Goal: Task Accomplishment & Management: Manage account settings

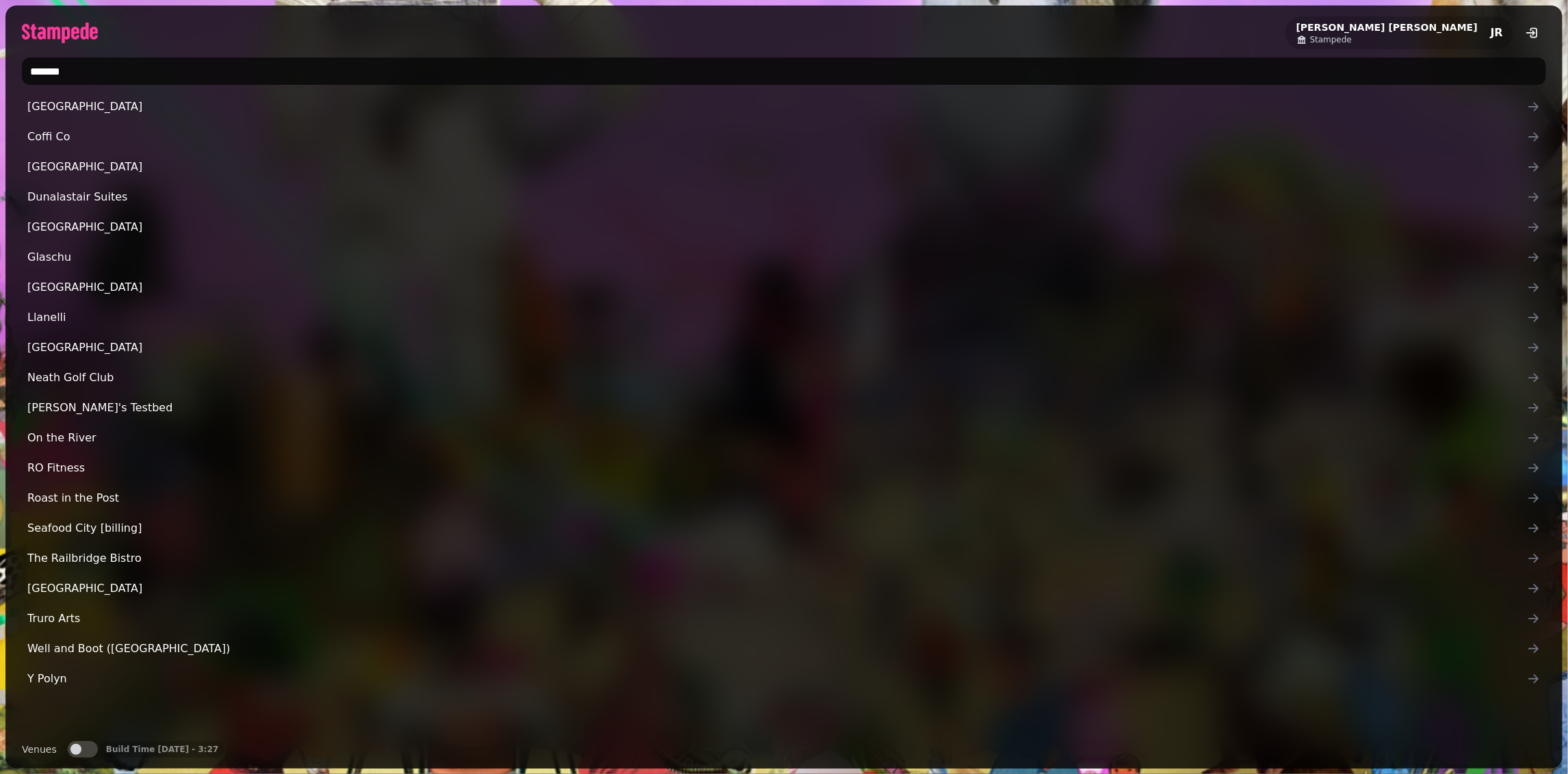
type input "********"
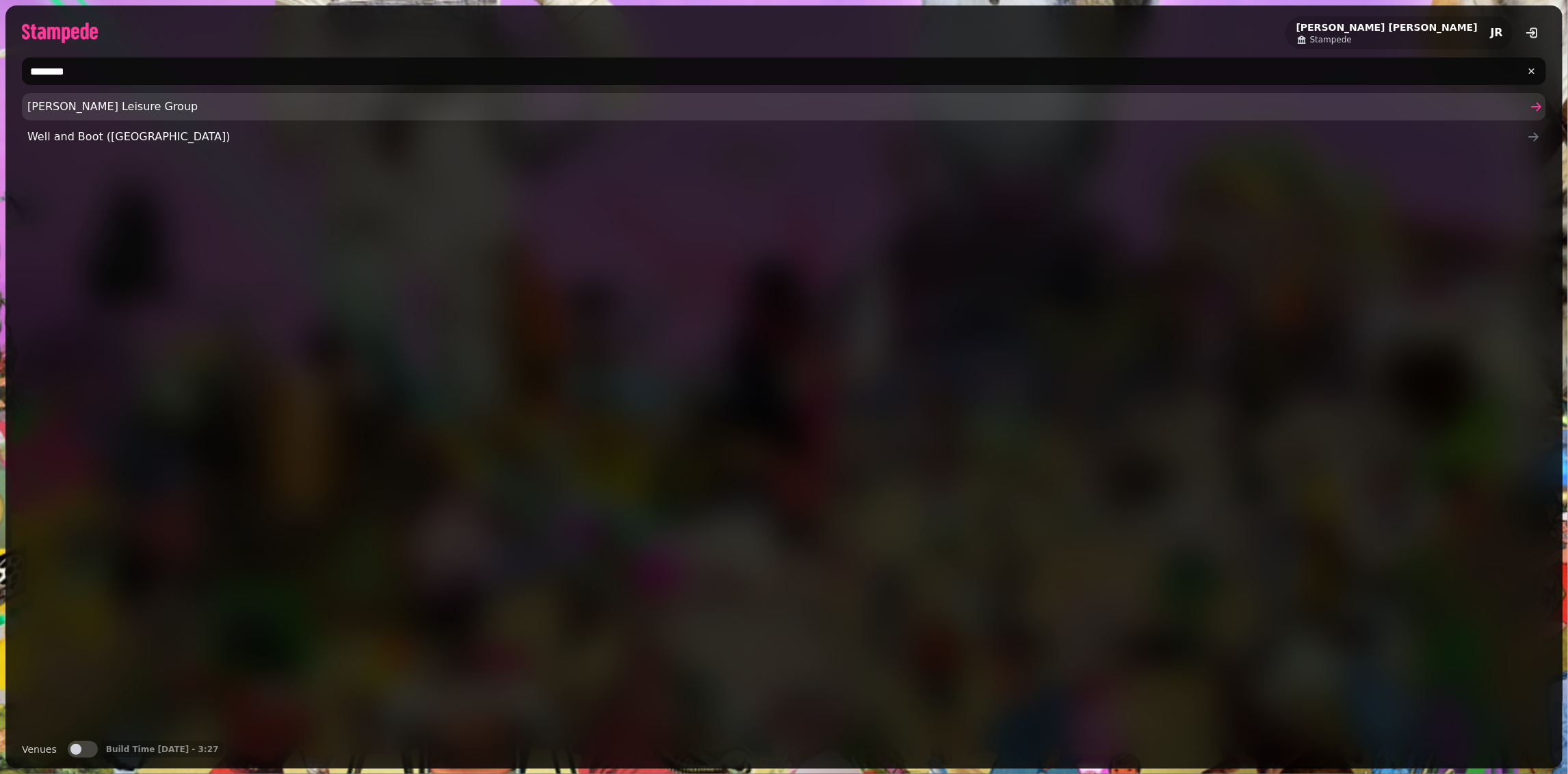
click at [66, 106] on span "Glendola Leisure Group" at bounding box center [777, 106] width 1499 height 16
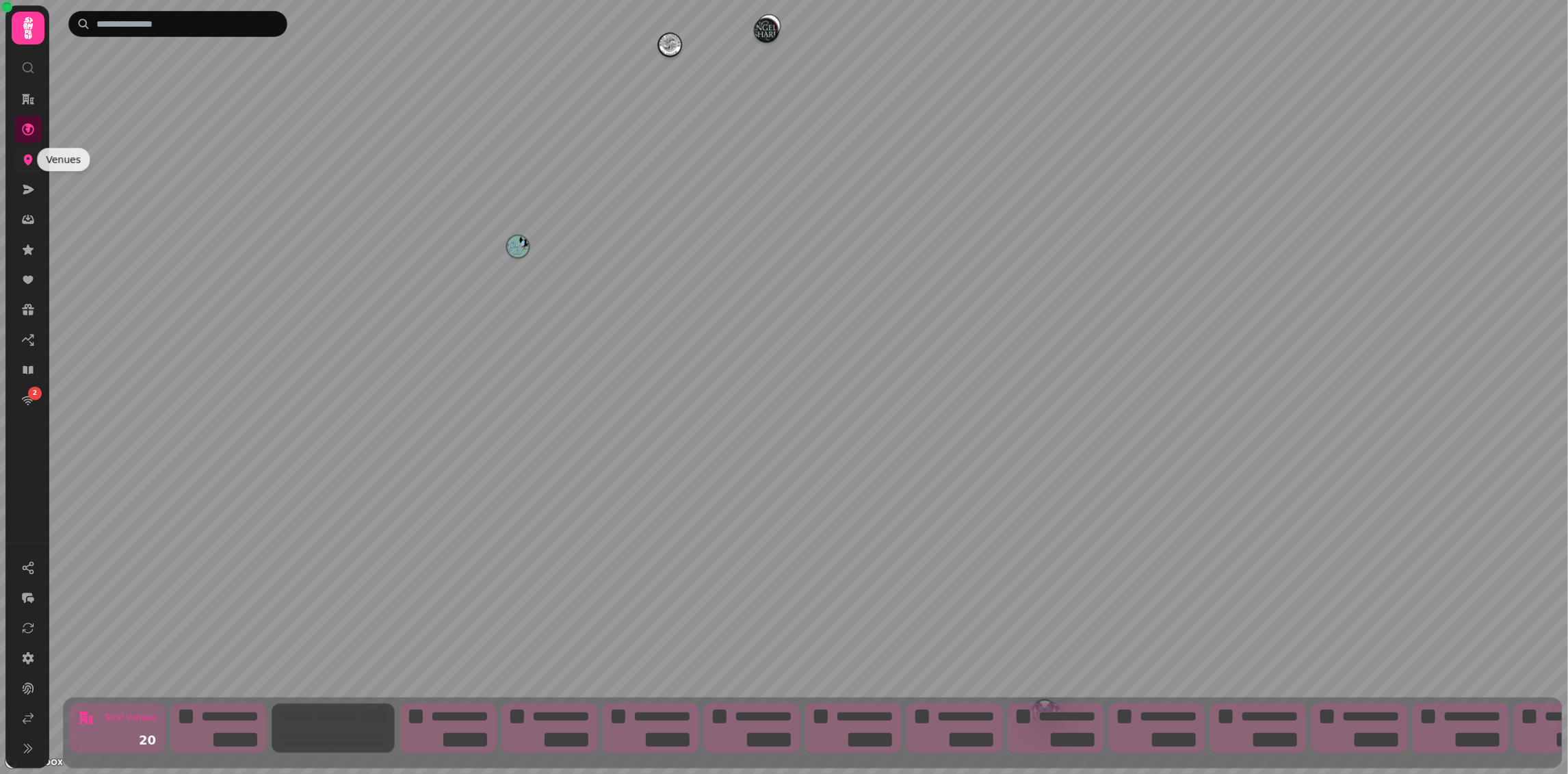
click at [27, 165] on icon at bounding box center [28, 160] width 13 height 14
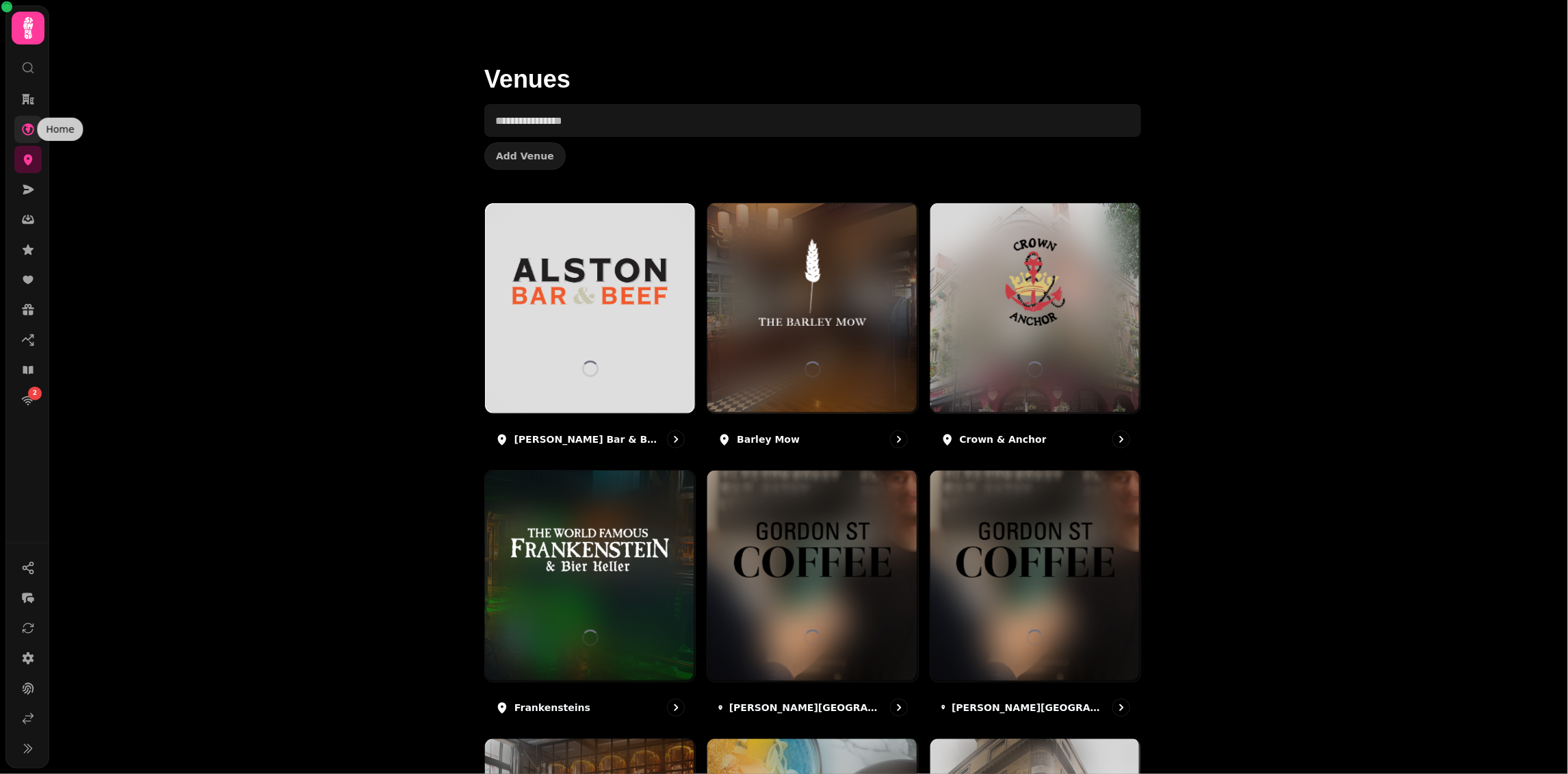
click at [27, 128] on icon at bounding box center [28, 129] width 12 height 12
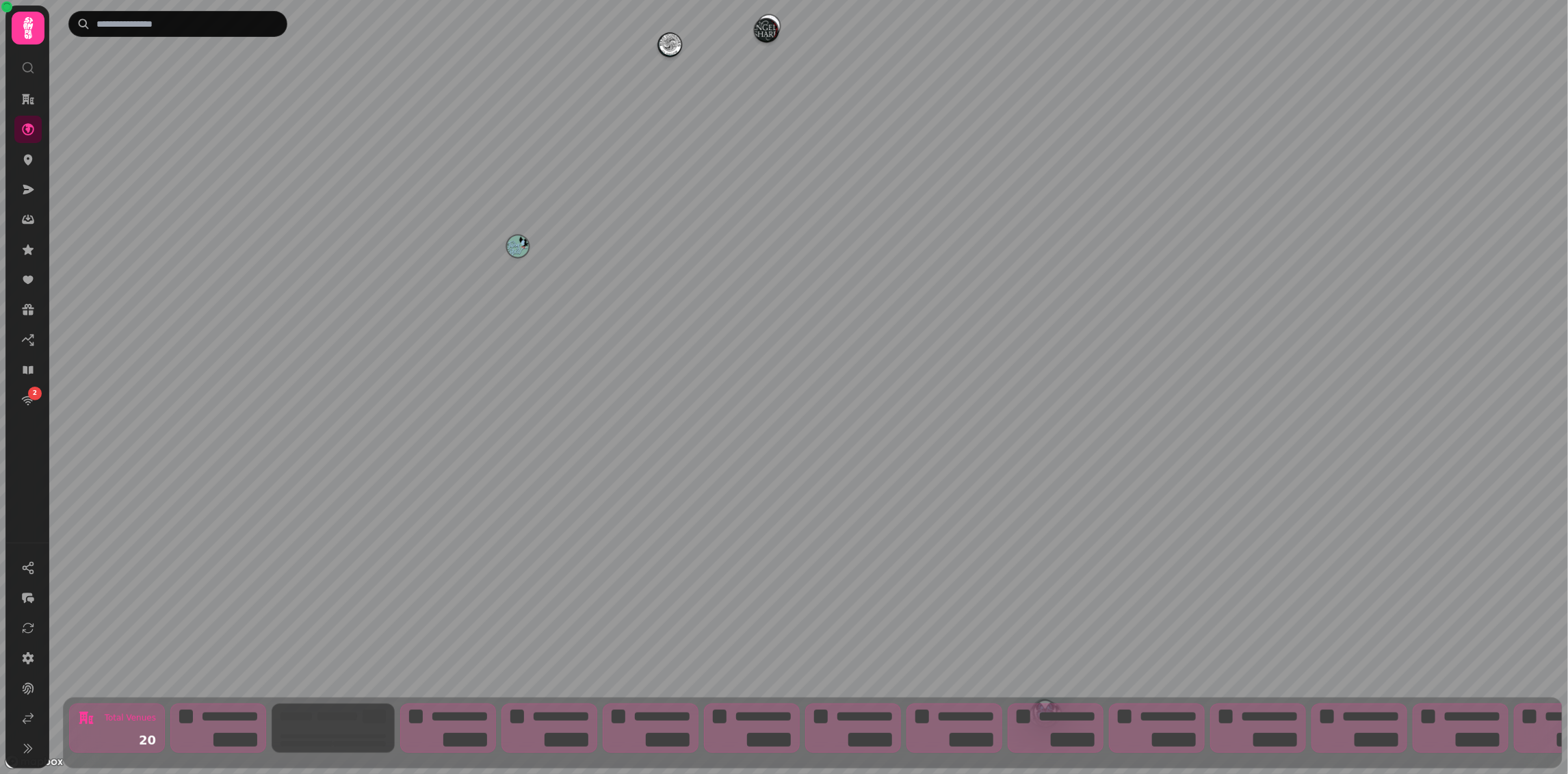
click at [517, 244] on img "The Tipsy Bird" at bounding box center [517, 246] width 21 height 21
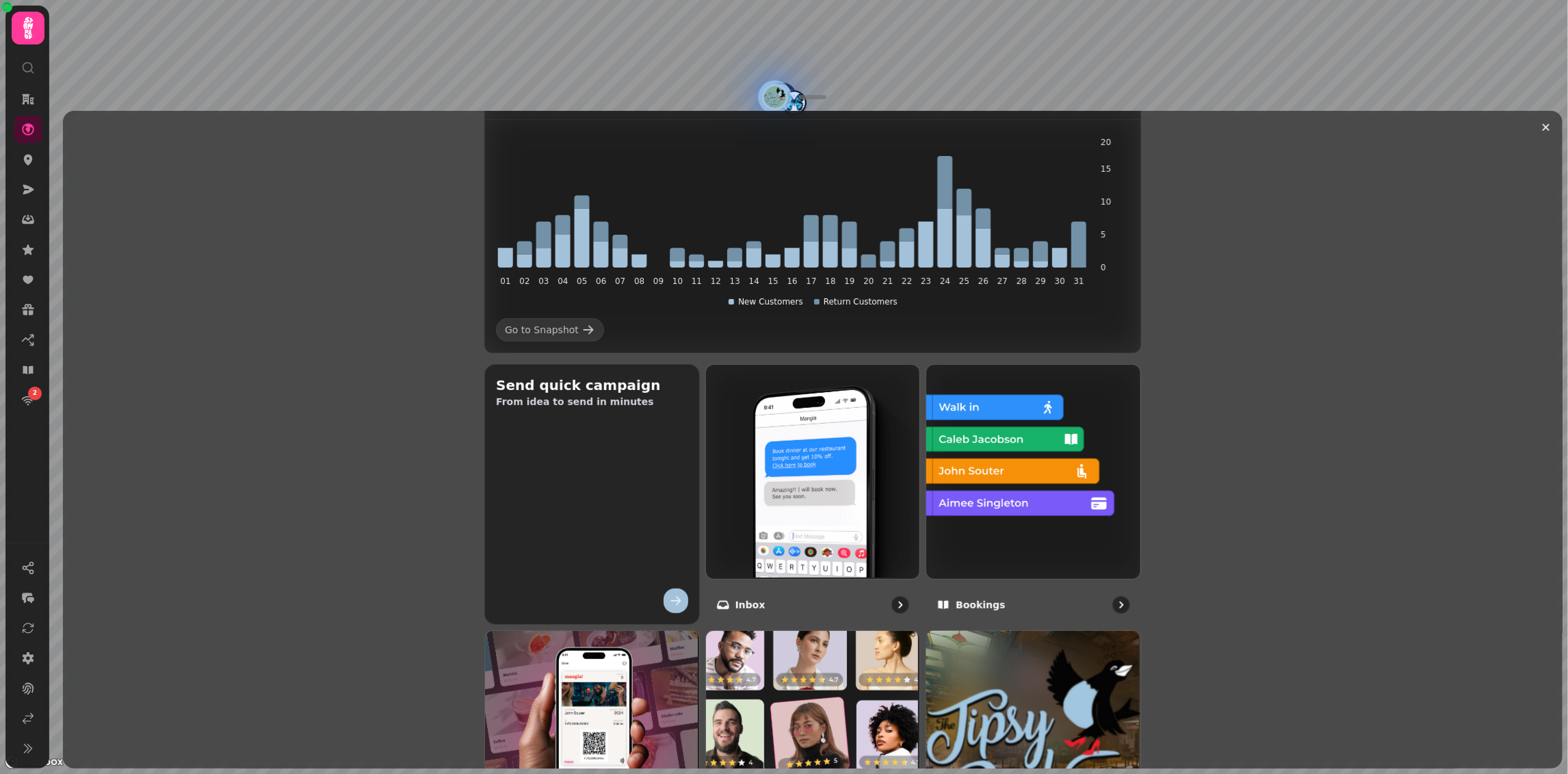
scroll to position [580, 0]
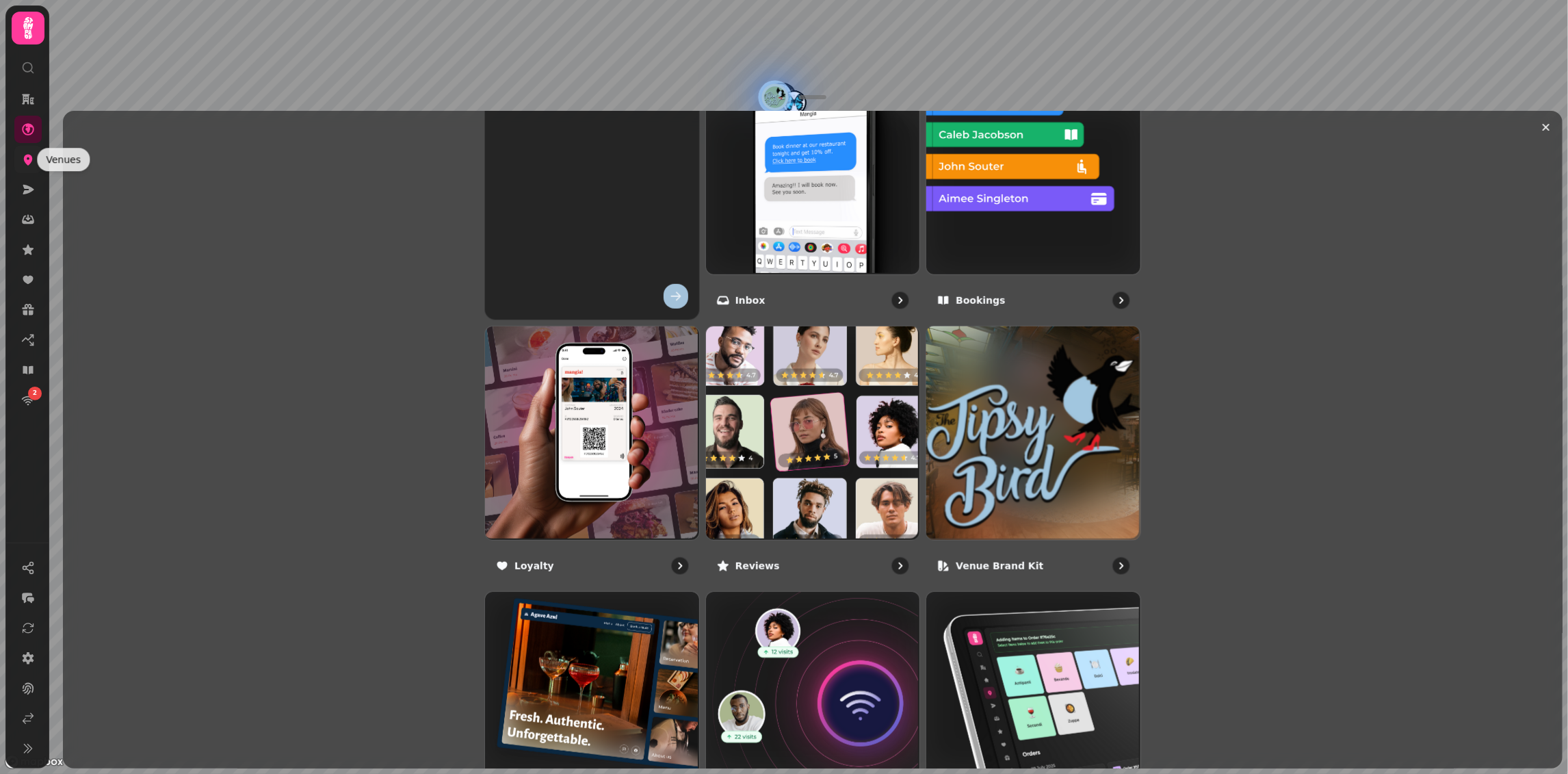
click at [22, 158] on icon at bounding box center [28, 160] width 13 height 14
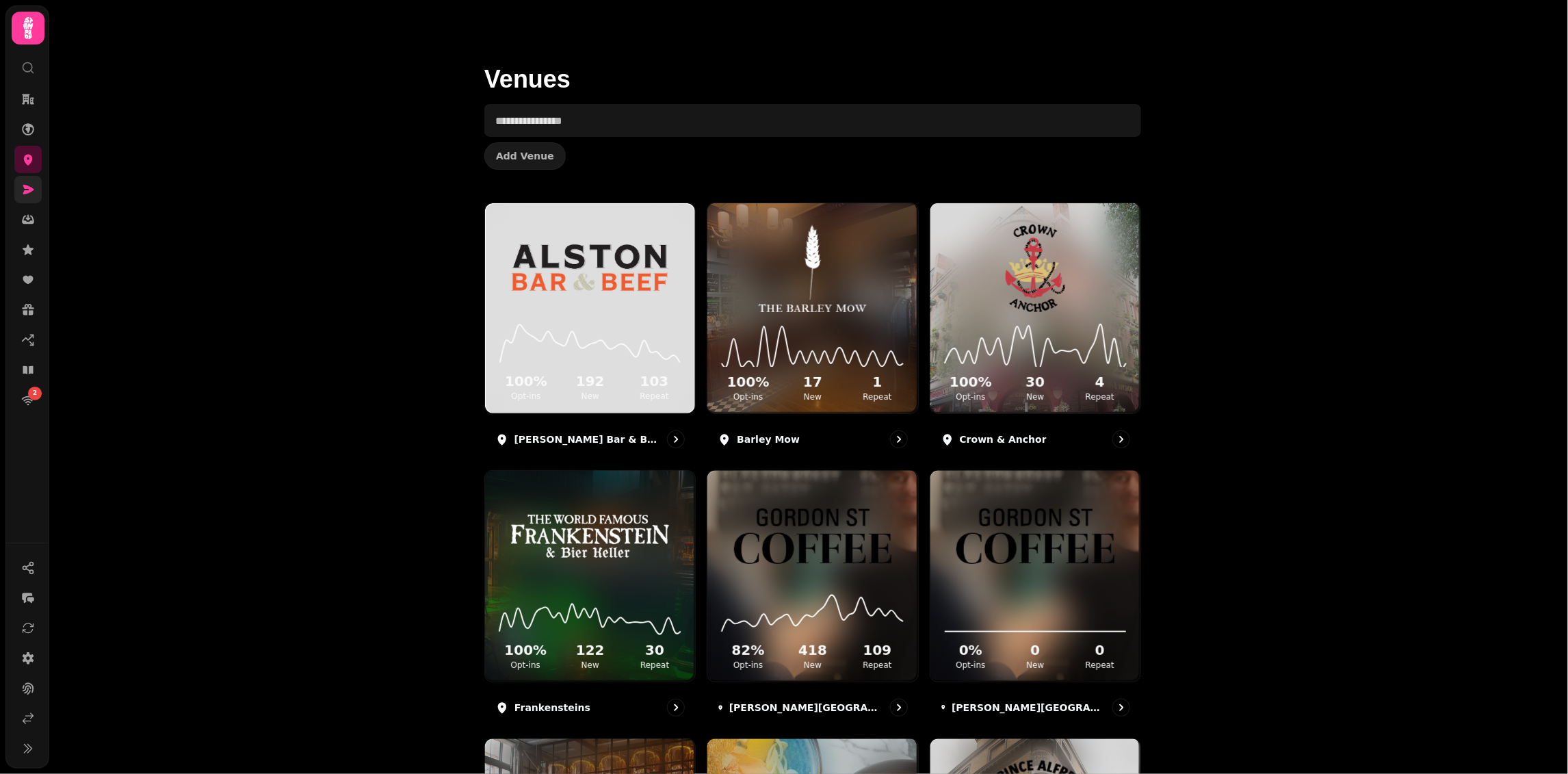
click at [16, 200] on link at bounding box center [28, 190] width 28 height 28
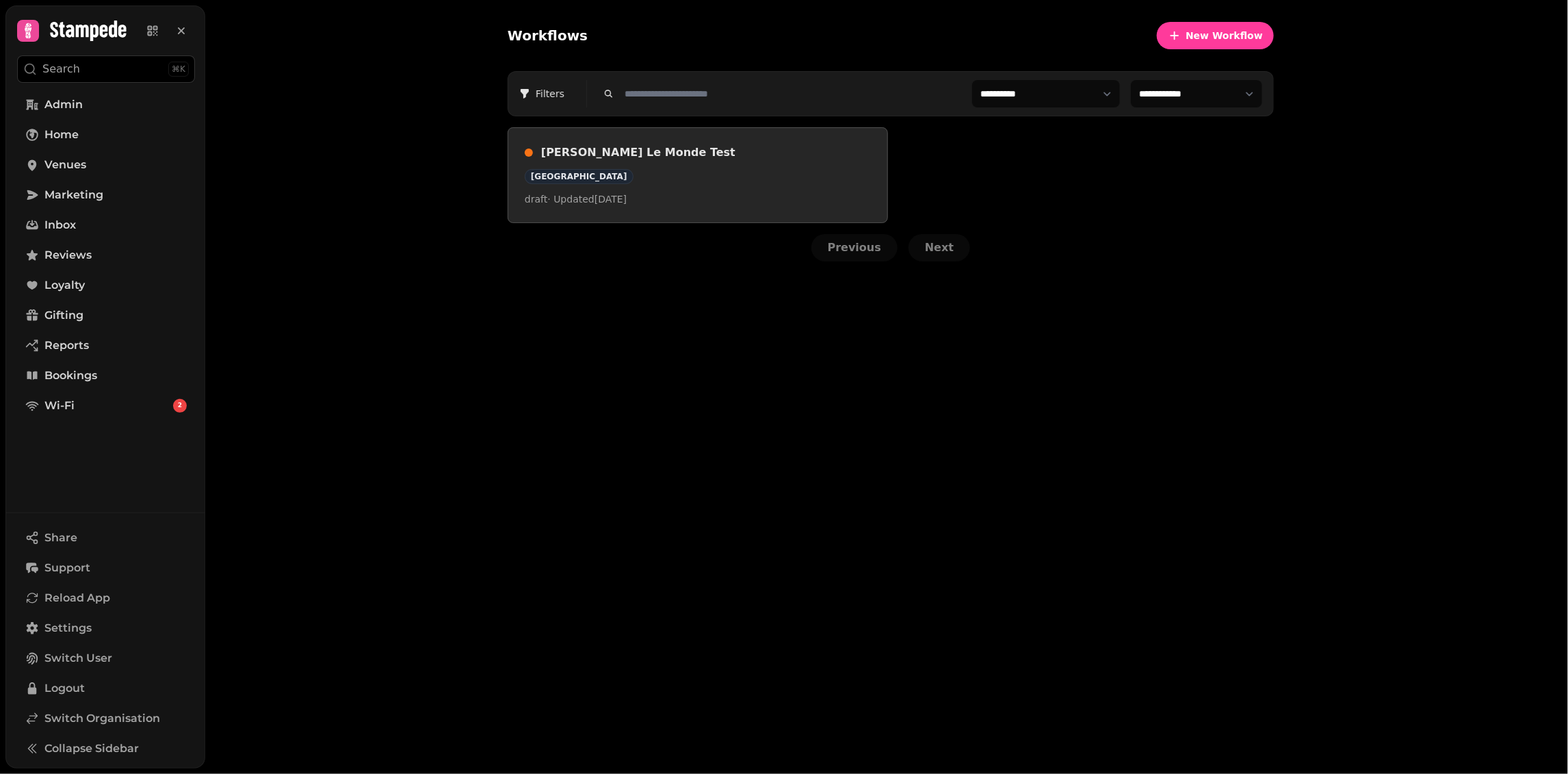
click at [801, 206] on link "Joseph's Le Monde Test Le Monde Hotel draft · Updated 18 Aug 2025" at bounding box center [697, 176] width 380 height 96
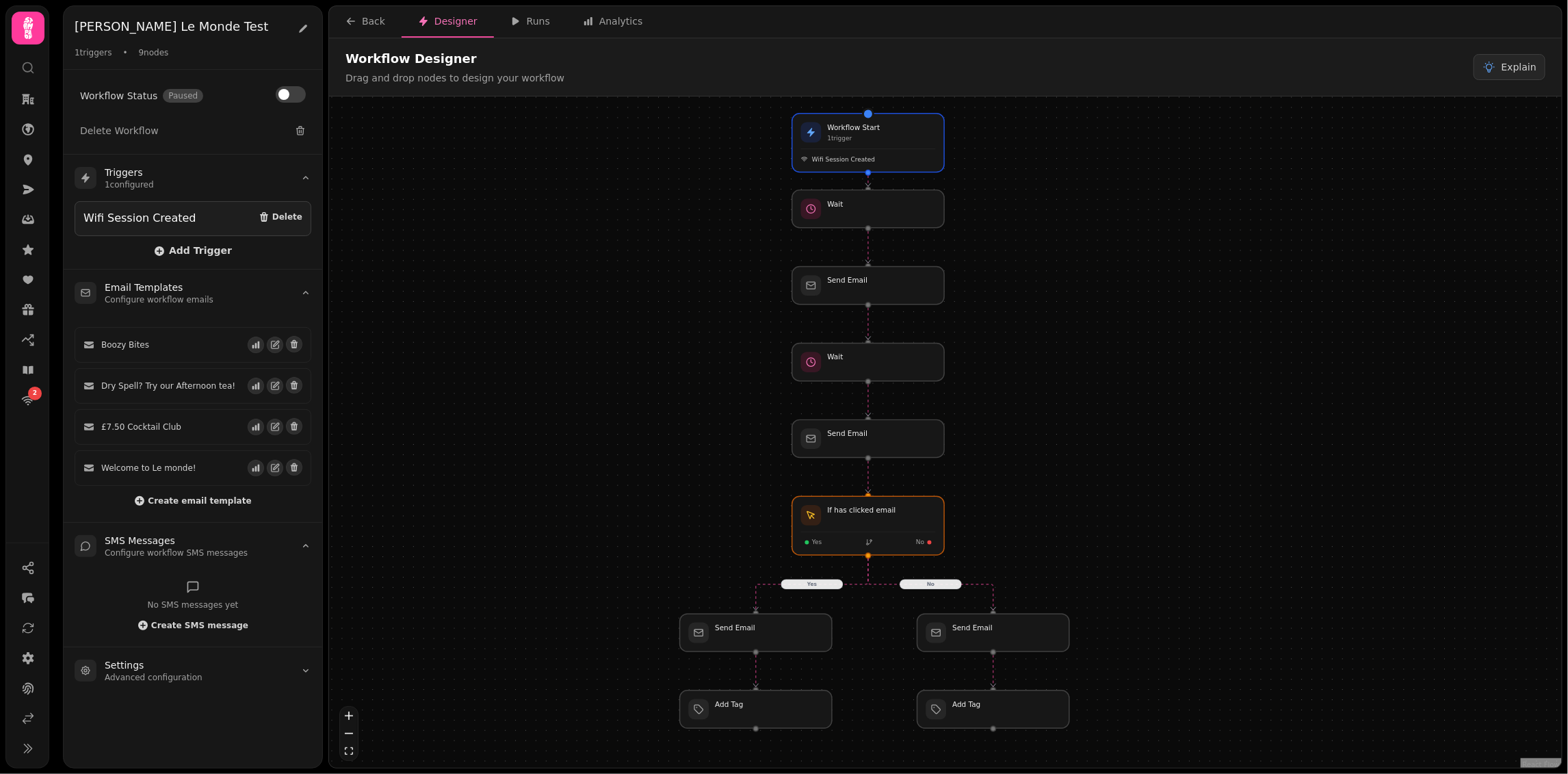
drag, startPoint x: 815, startPoint y: 317, endPoint x: 750, endPoint y: 306, distance: 65.9
click at [750, 306] on div "No Yes Workflow Start 1 trigger Wifi Session Created Wait Send Email Wait Send …" at bounding box center [945, 434] width 1232 height 675
click at [876, 293] on div at bounding box center [874, 287] width 155 height 38
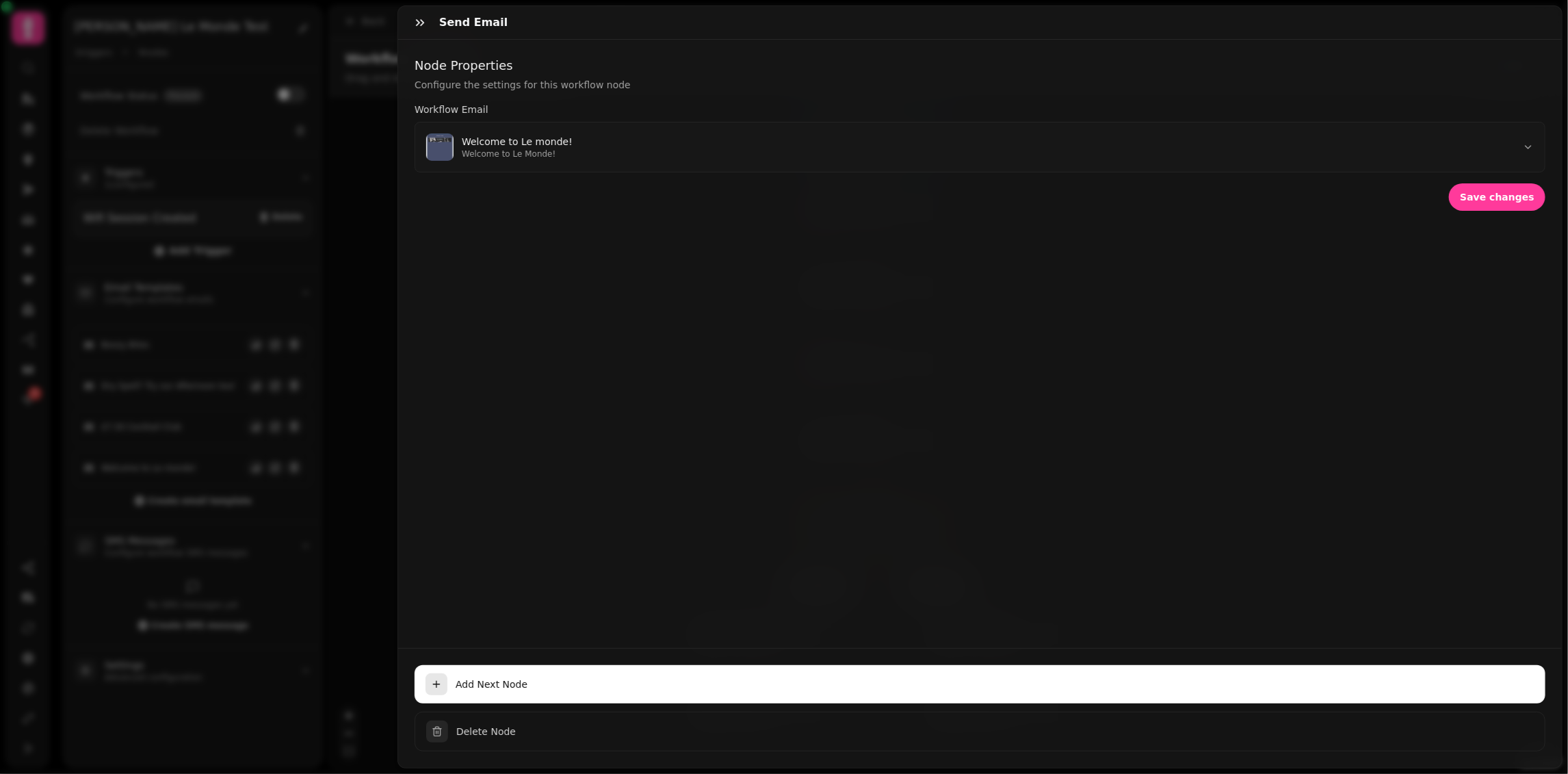
click at [473, 74] on h2 "Node Properties" at bounding box center [980, 66] width 1130 height 20
click at [426, 20] on icon "button" at bounding box center [420, 22] width 13 height 14
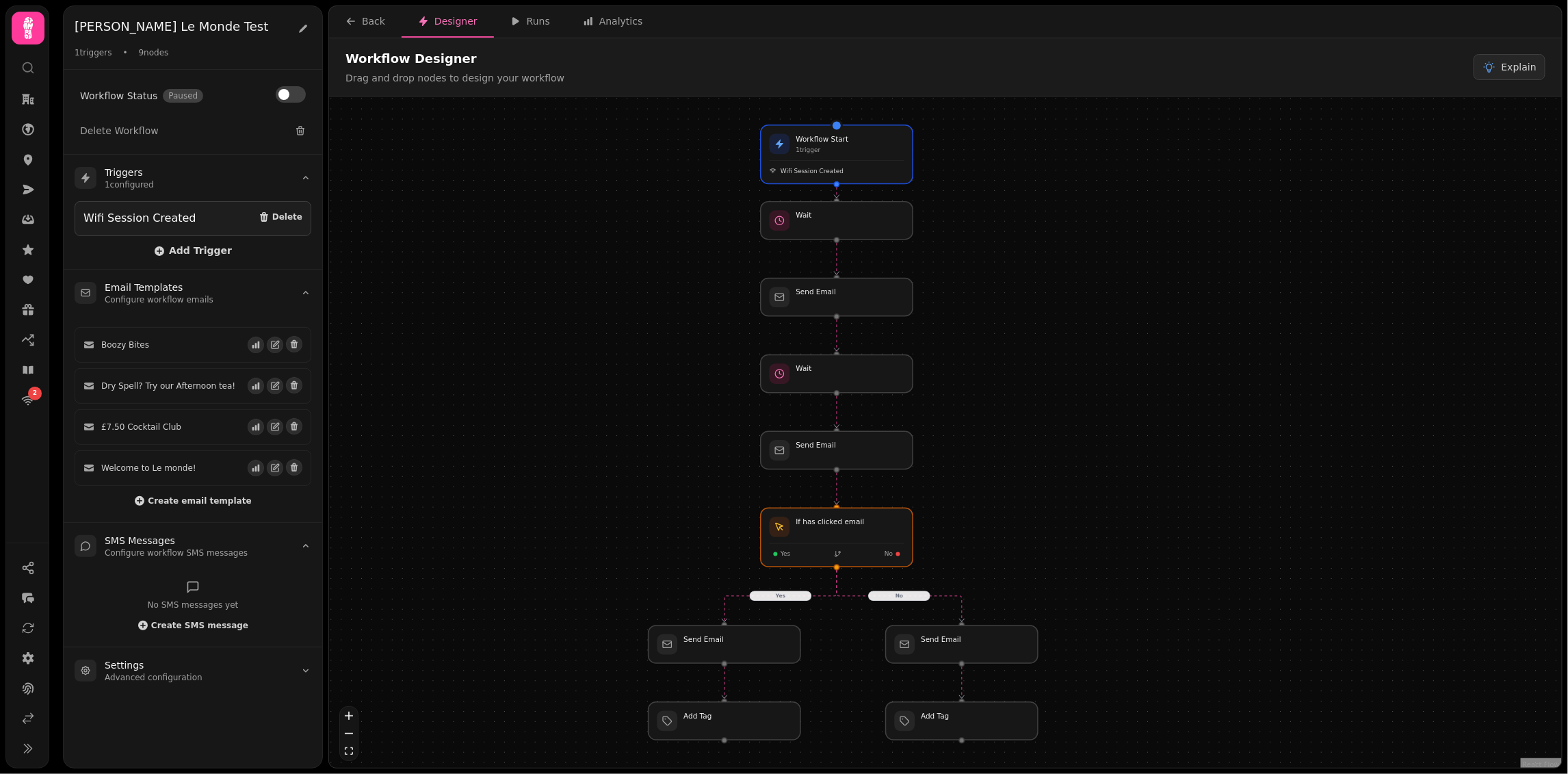
drag, startPoint x: 654, startPoint y: 364, endPoint x: 615, endPoint y: 373, distance: 40.0
click at [615, 373] on div "No Yes Workflow Start 1 trigger Wifi Session Created Wait Send Email Wait Send …" at bounding box center [945, 434] width 1232 height 675
click at [537, 23] on div "Runs" at bounding box center [530, 21] width 40 height 14
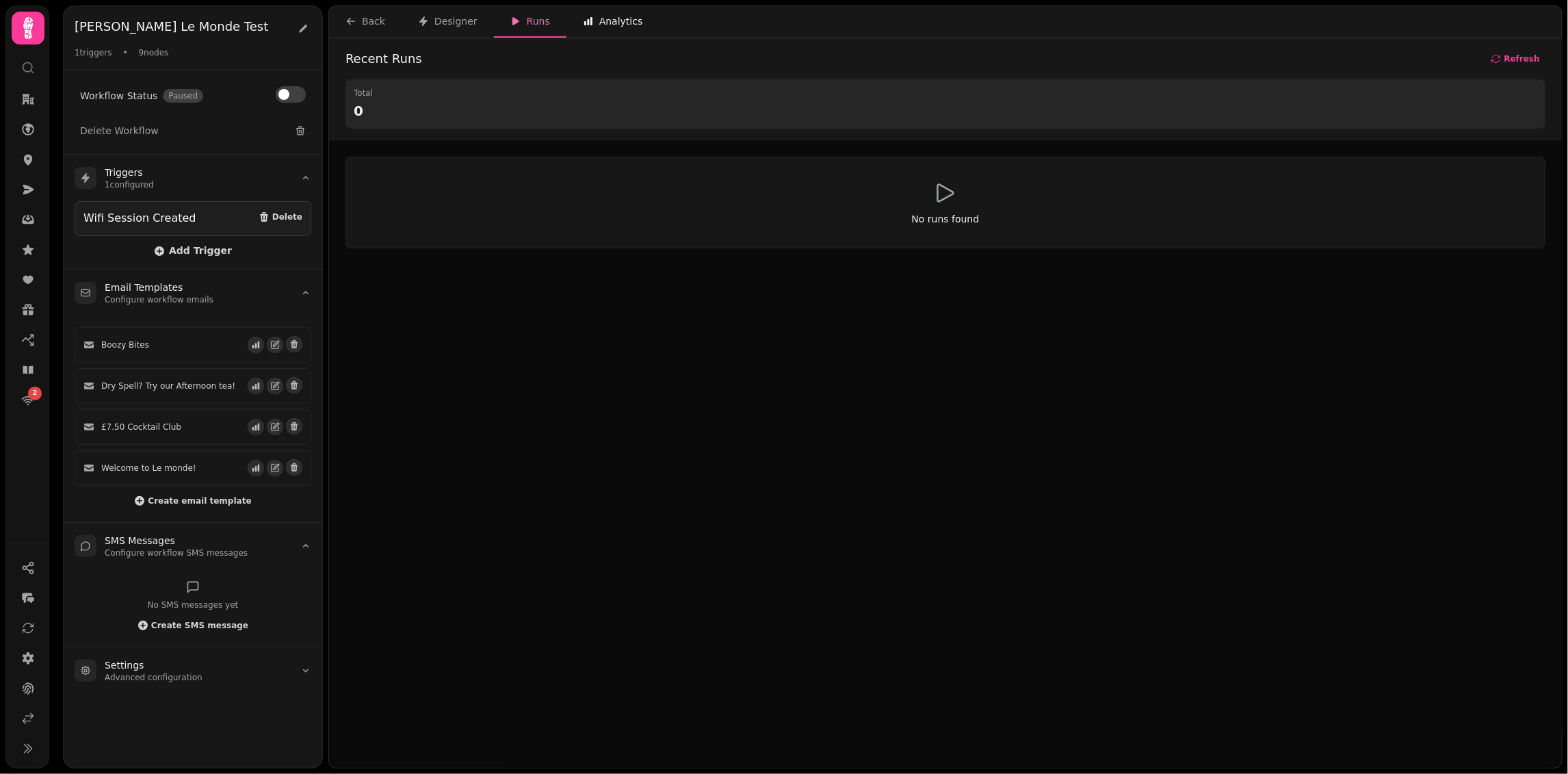
click at [610, 23] on div "Analytics" at bounding box center [613, 21] width 60 height 14
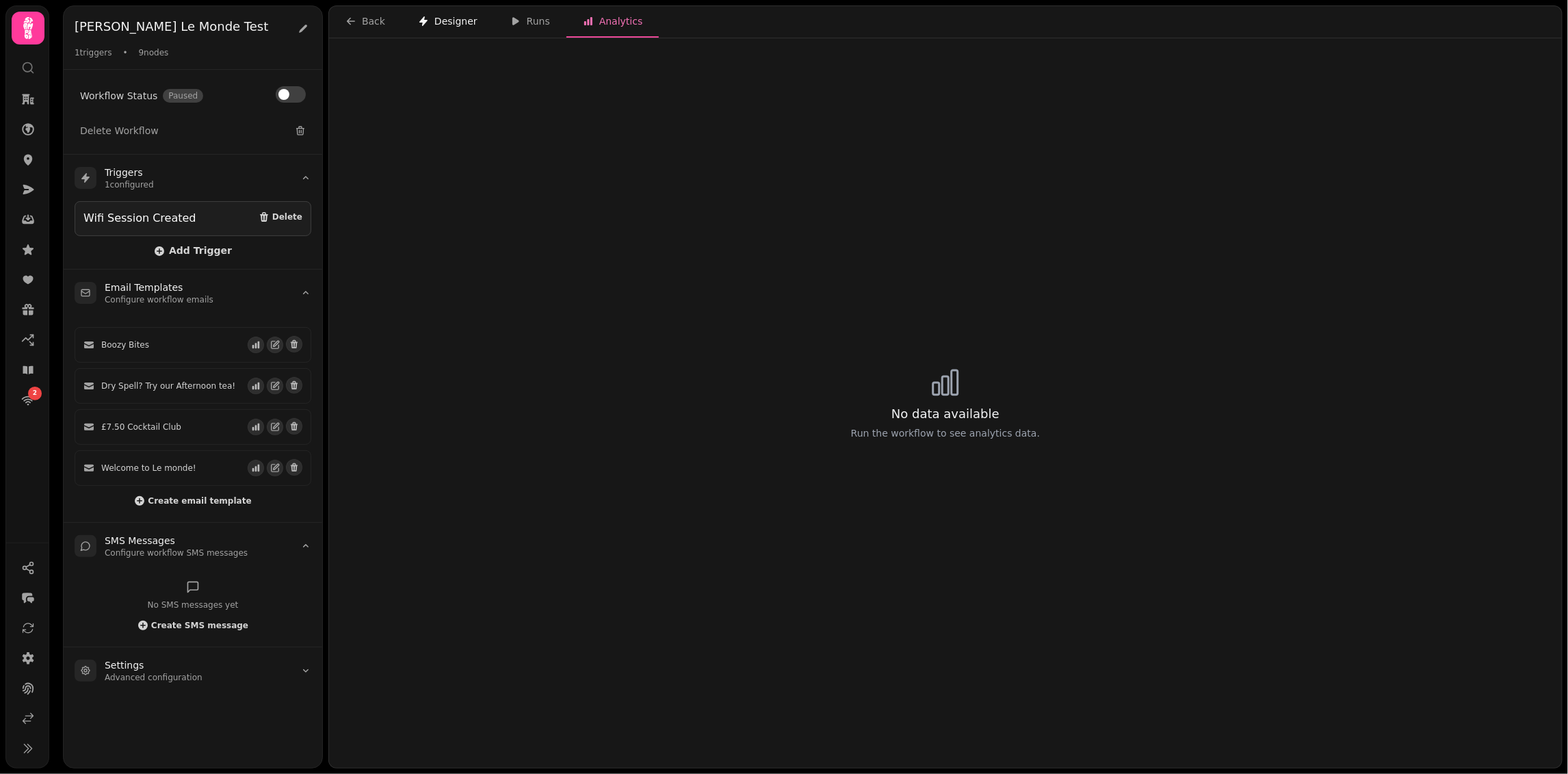
click at [431, 28] on button "Designer" at bounding box center [447, 22] width 92 height 32
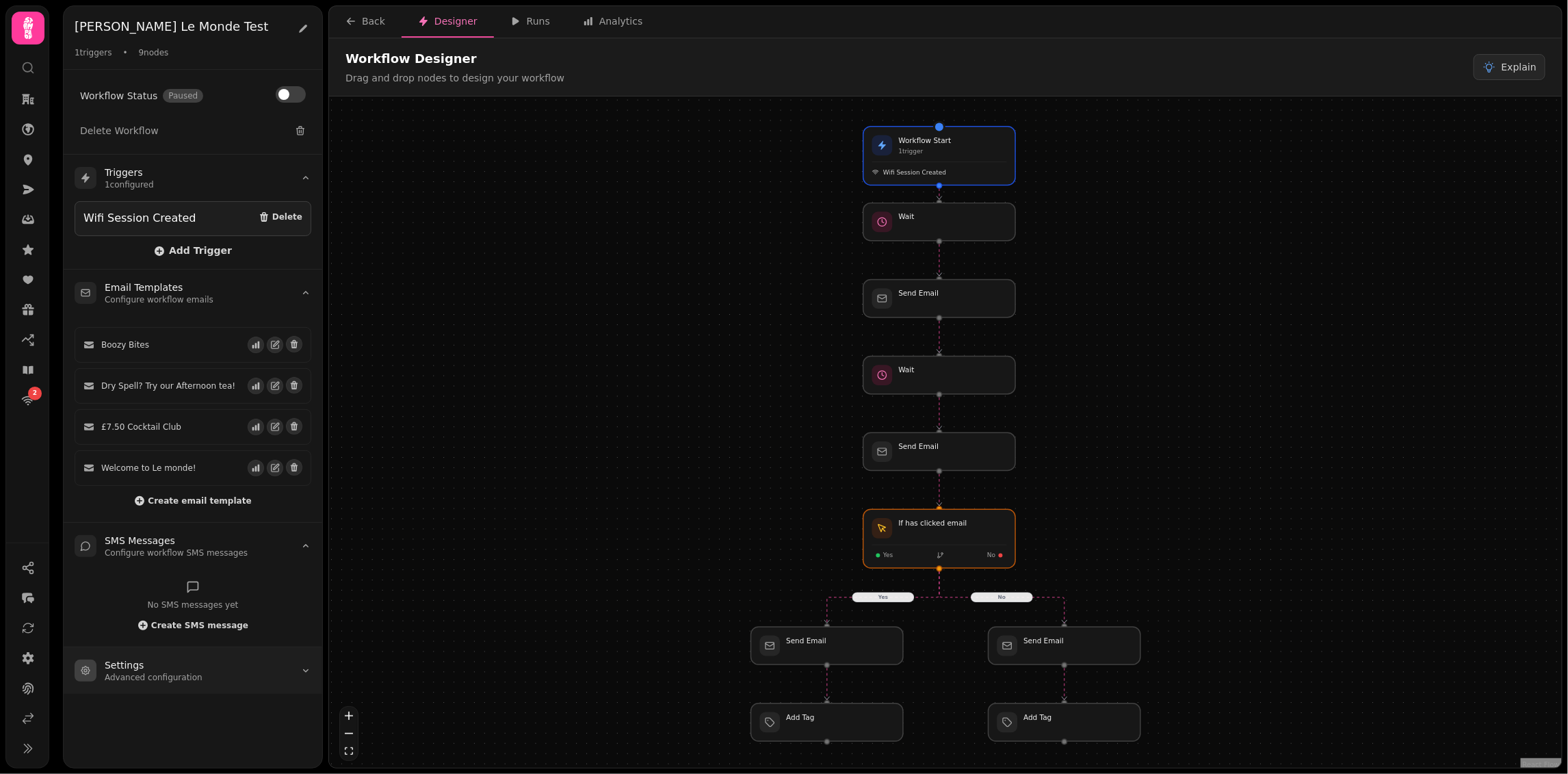
click at [259, 649] on summary "Settings Advanced configuration" at bounding box center [193, 670] width 259 height 46
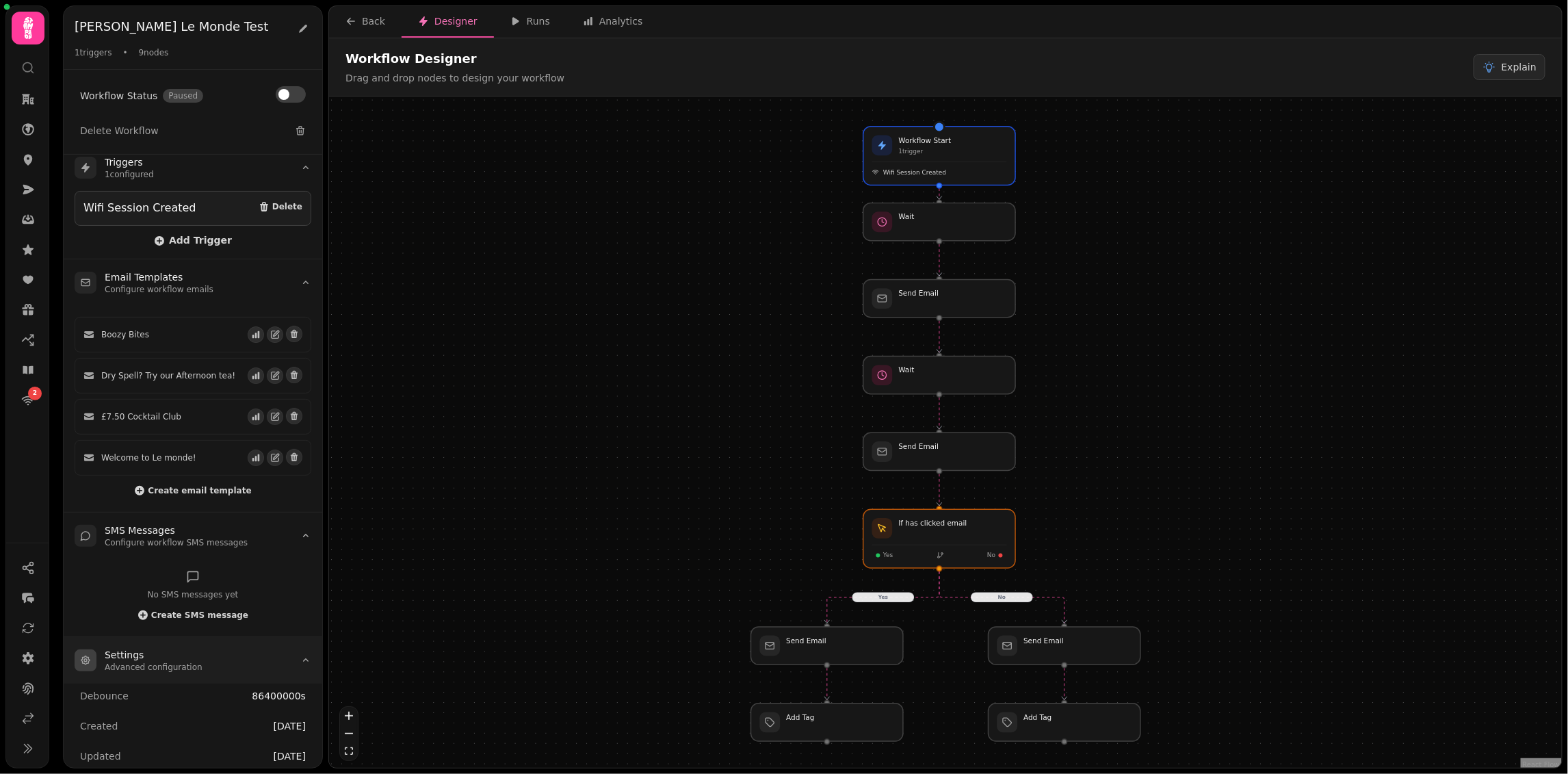
click at [239, 642] on summary "Settings Advanced configuration" at bounding box center [193, 661] width 259 height 46
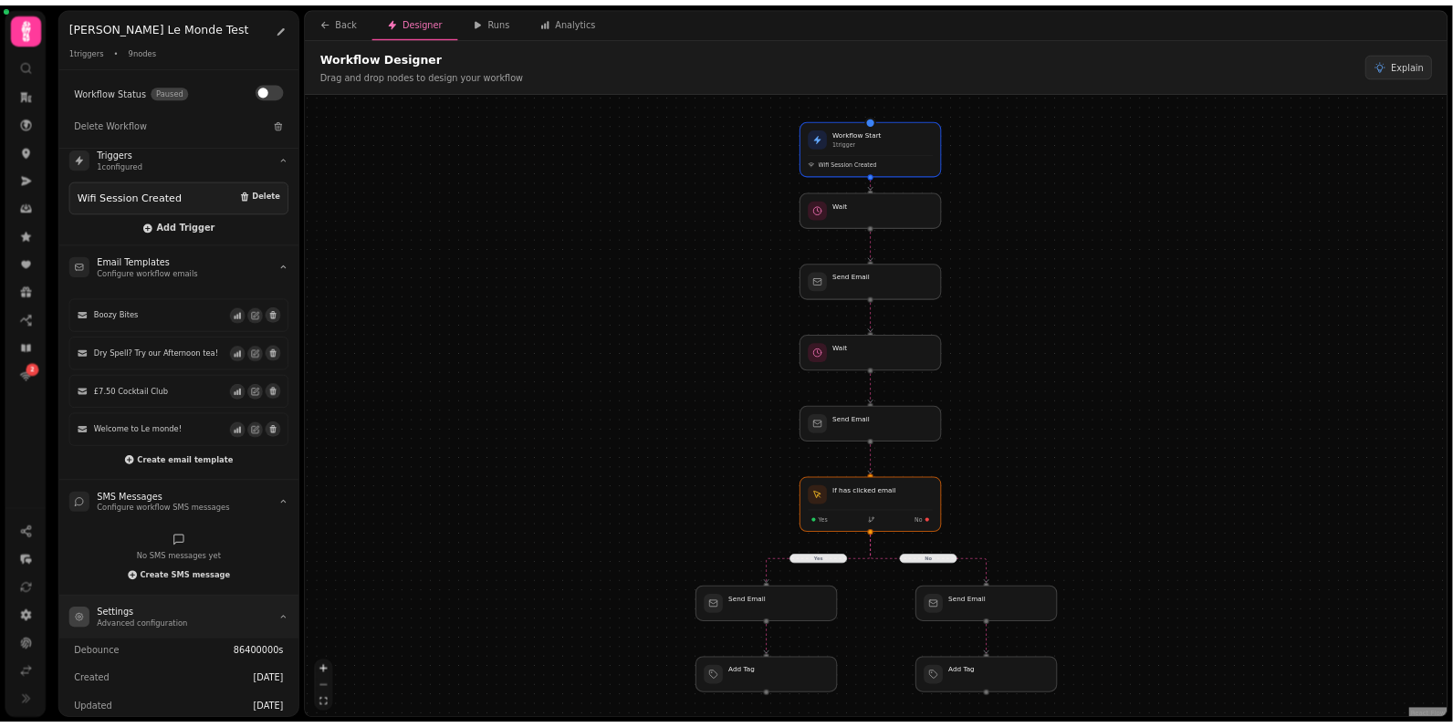
scroll to position [0, 0]
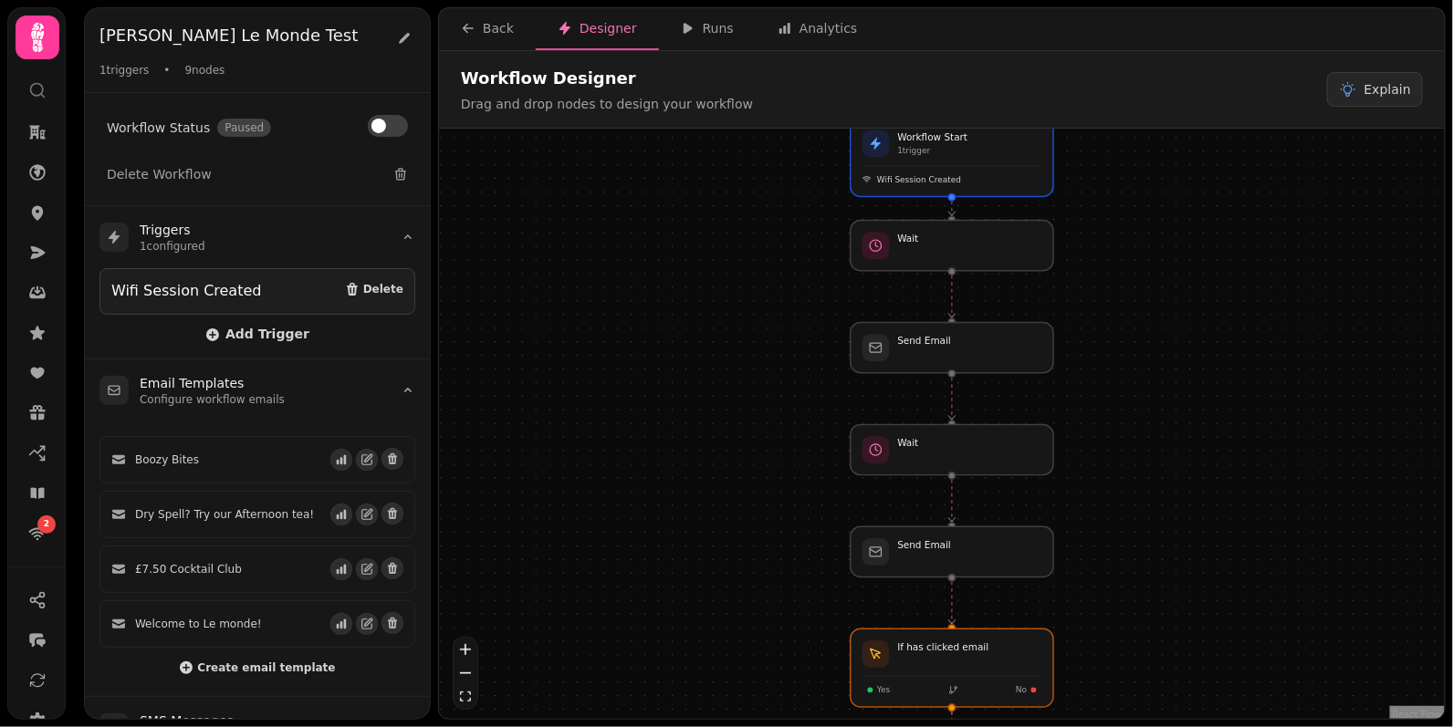
drag, startPoint x: 992, startPoint y: 354, endPoint x: 687, endPoint y: 305, distance: 308.8
click at [687, 305] on div "No Yes Workflow Start 1 trigger Wifi Session Created Wait Send Email Wait Send …" at bounding box center [942, 426] width 1006 height 595
click at [1376, 89] on span "Explain" at bounding box center [1387, 89] width 47 height 18
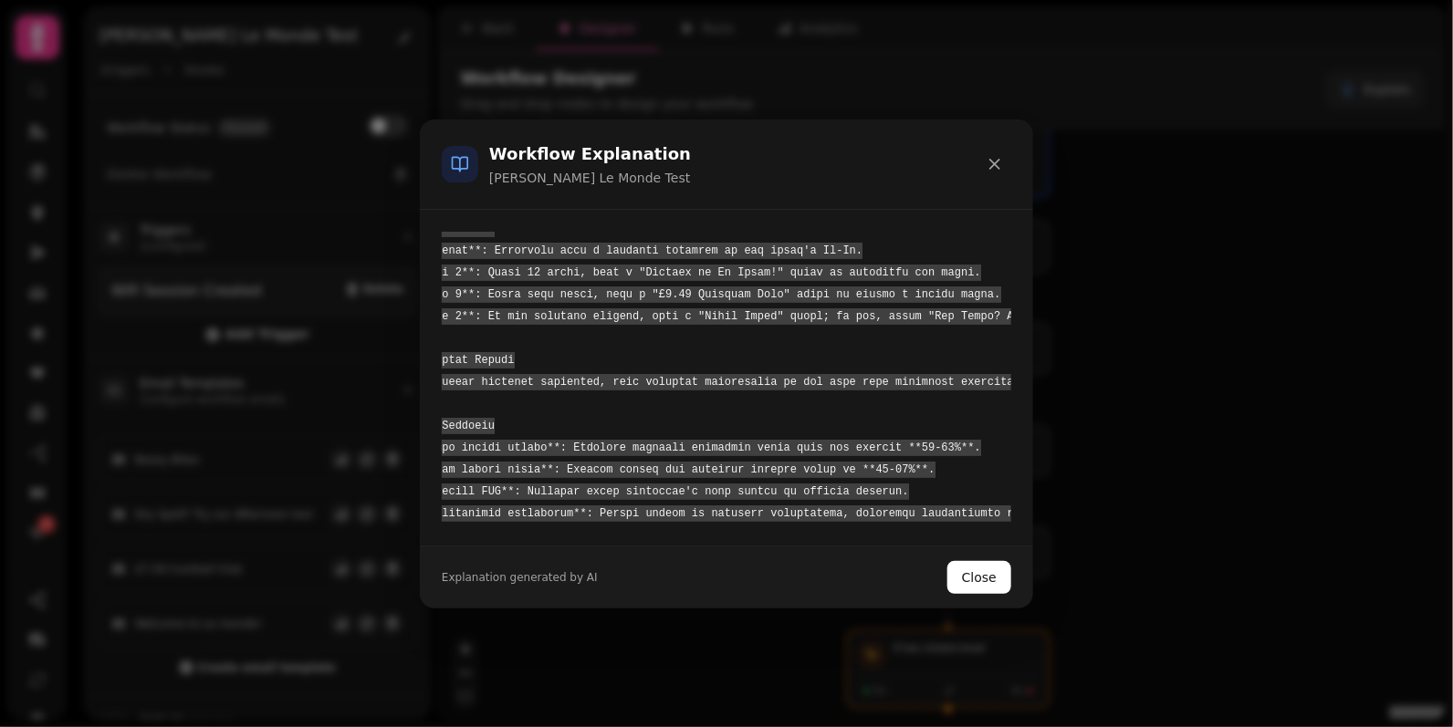
scroll to position [80, 0]
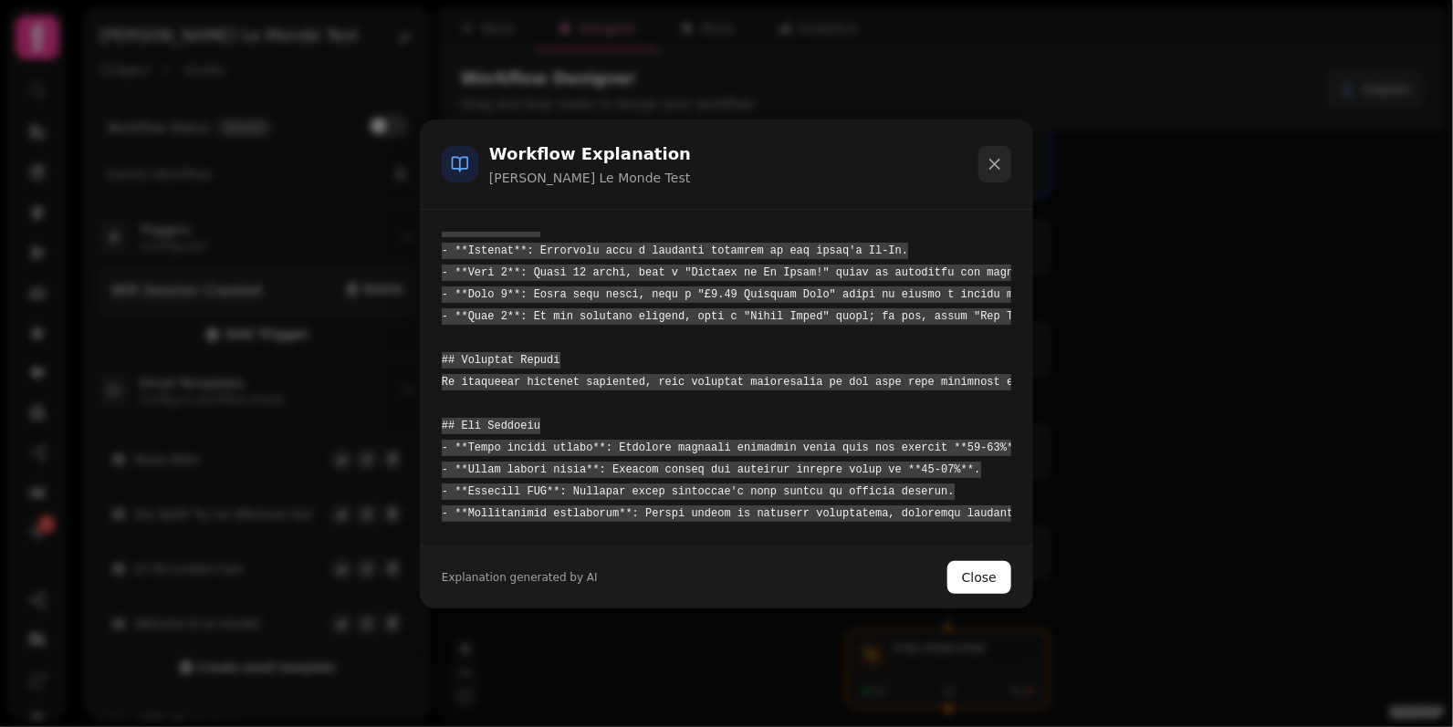
click at [988, 165] on icon at bounding box center [995, 164] width 18 height 18
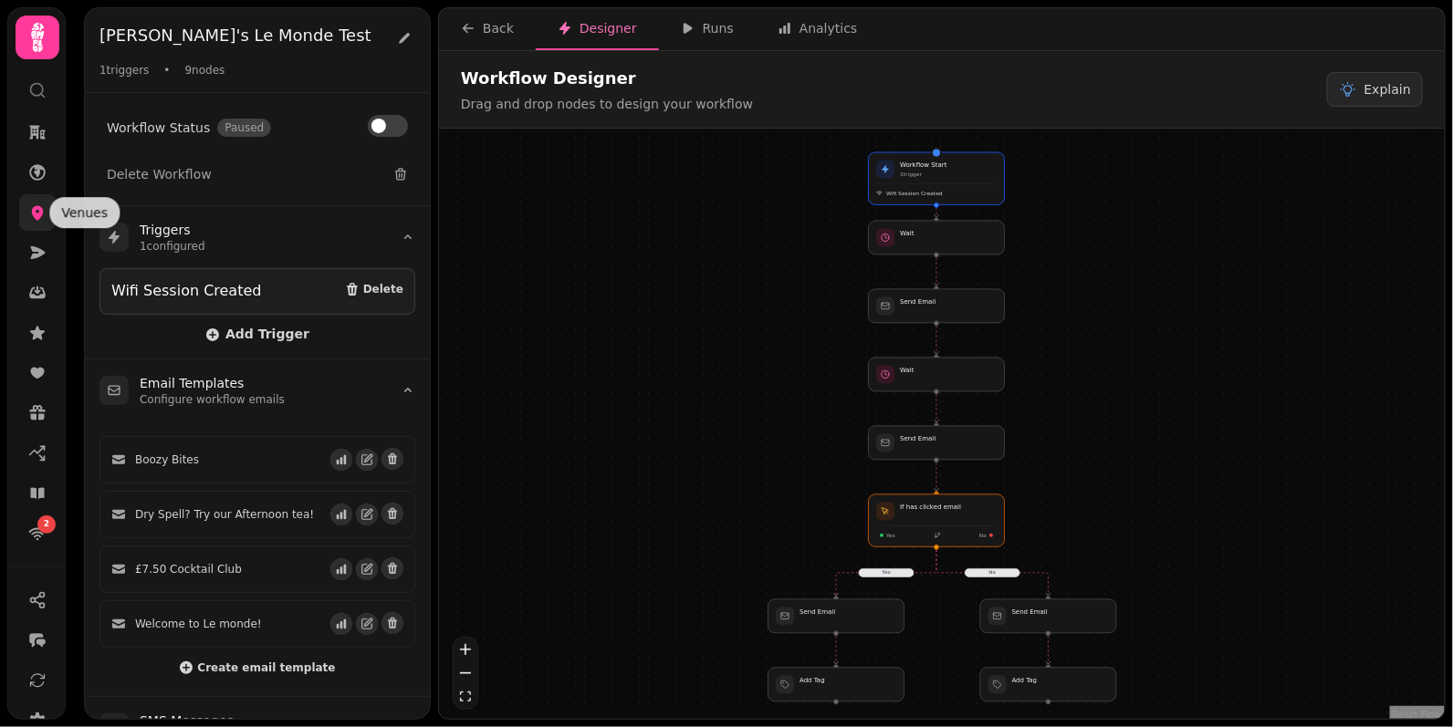
click at [36, 211] on icon at bounding box center [37, 213] width 18 height 18
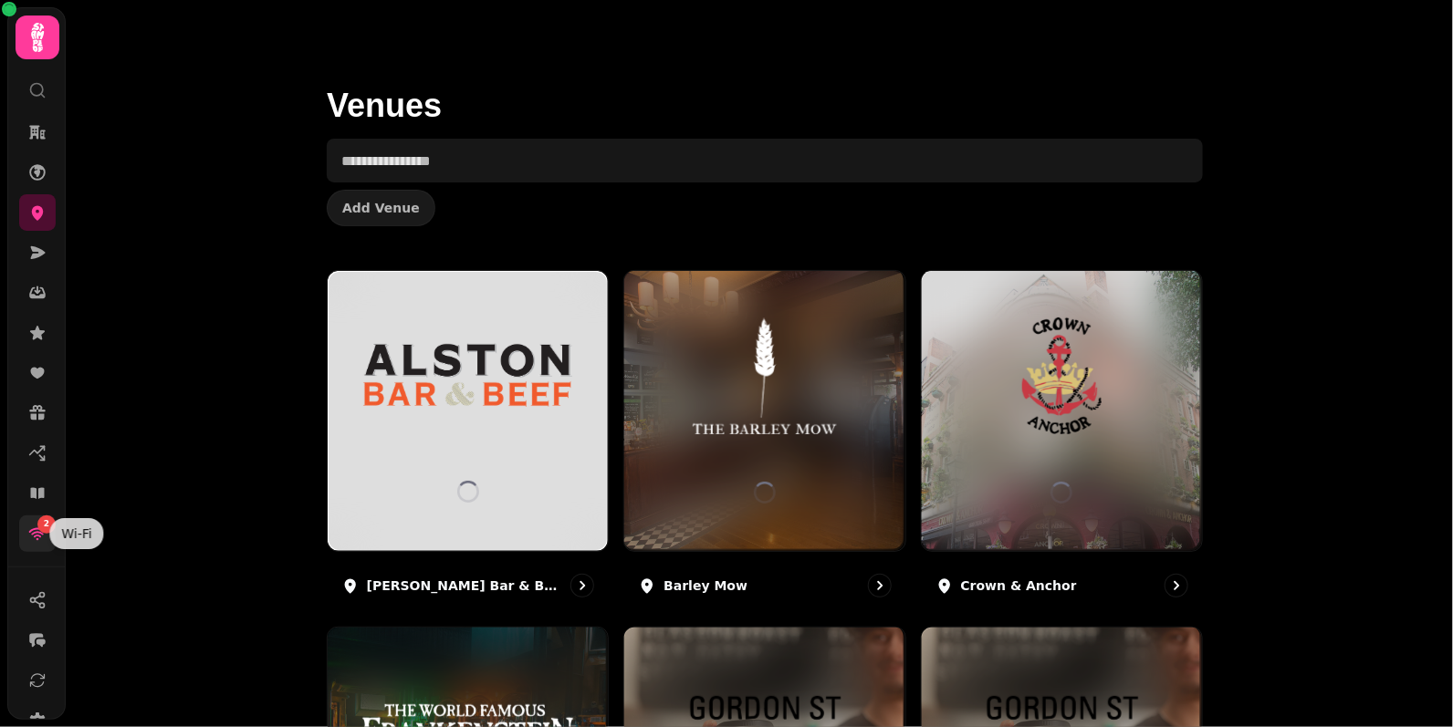
click at [28, 527] on icon at bounding box center [37, 534] width 18 height 18
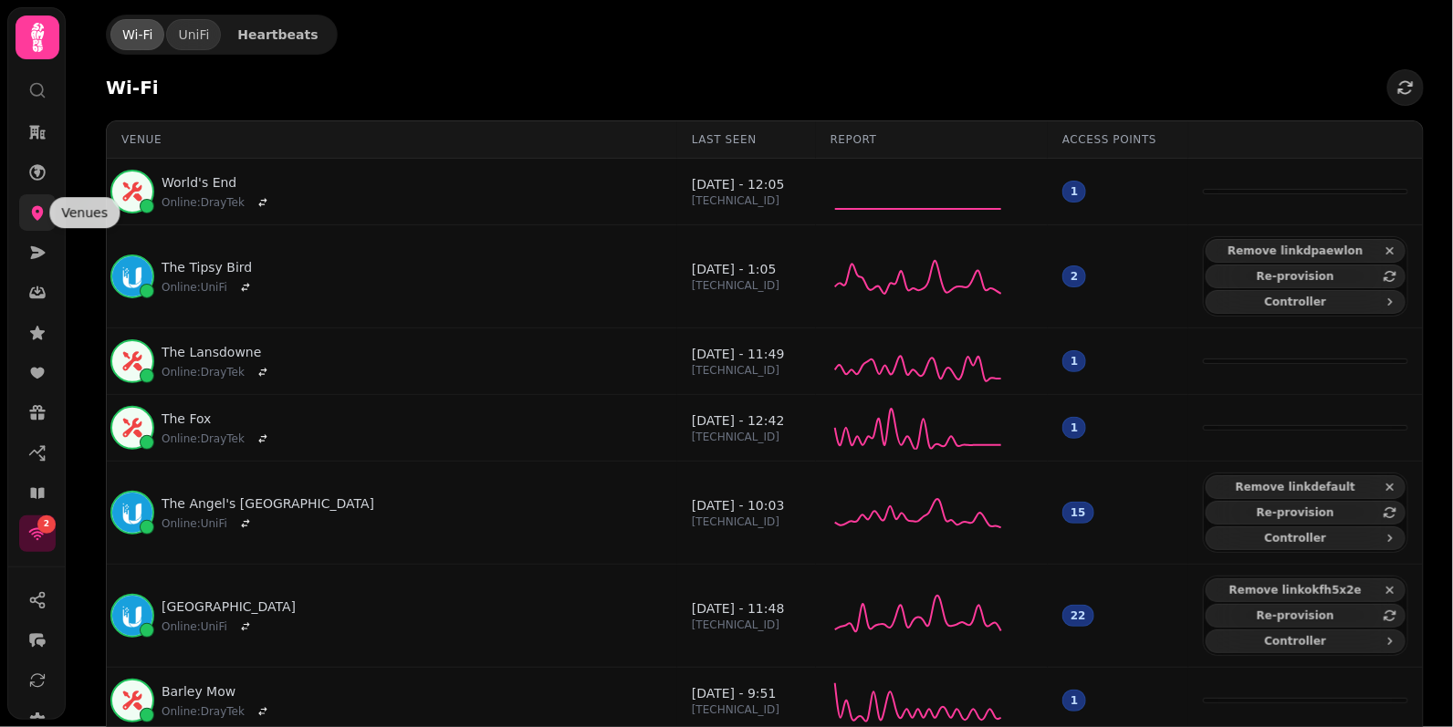
click at [42, 214] on icon at bounding box center [38, 213] width 12 height 15
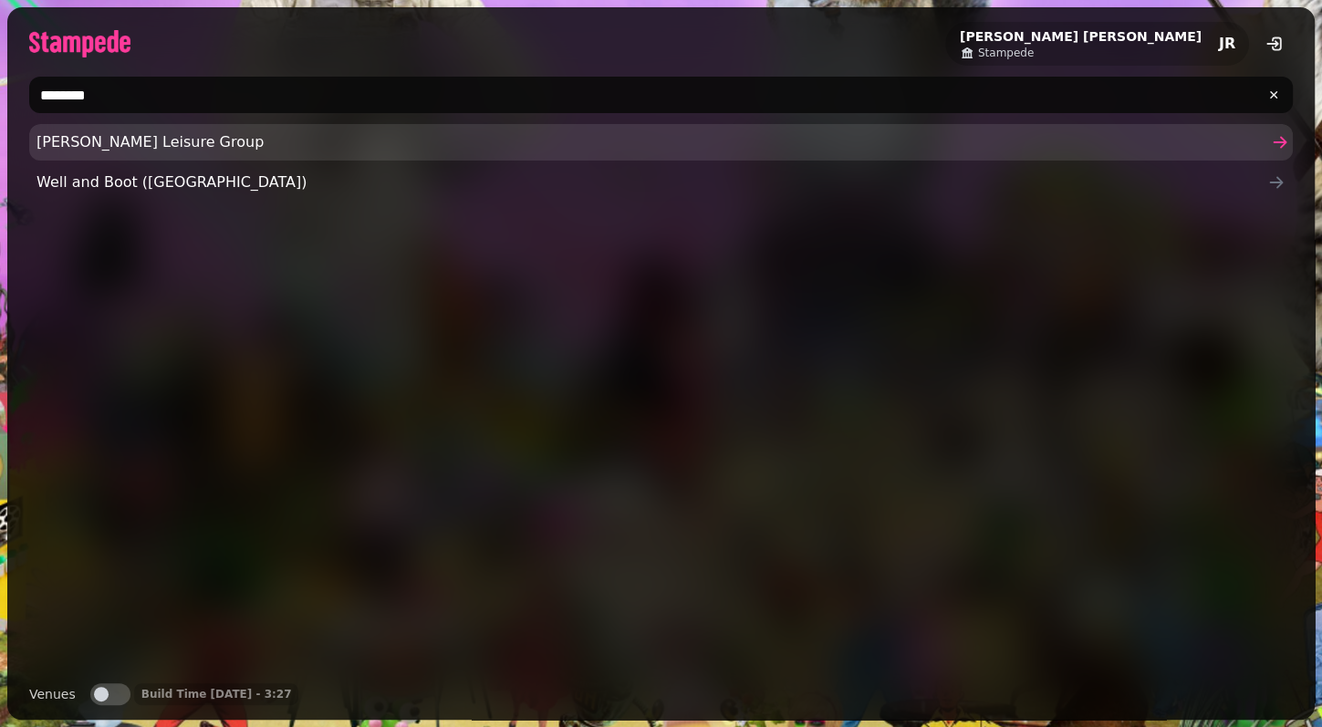
type input "********"
click at [173, 146] on span "[PERSON_NAME] Leisure Group" at bounding box center [652, 142] width 1231 height 22
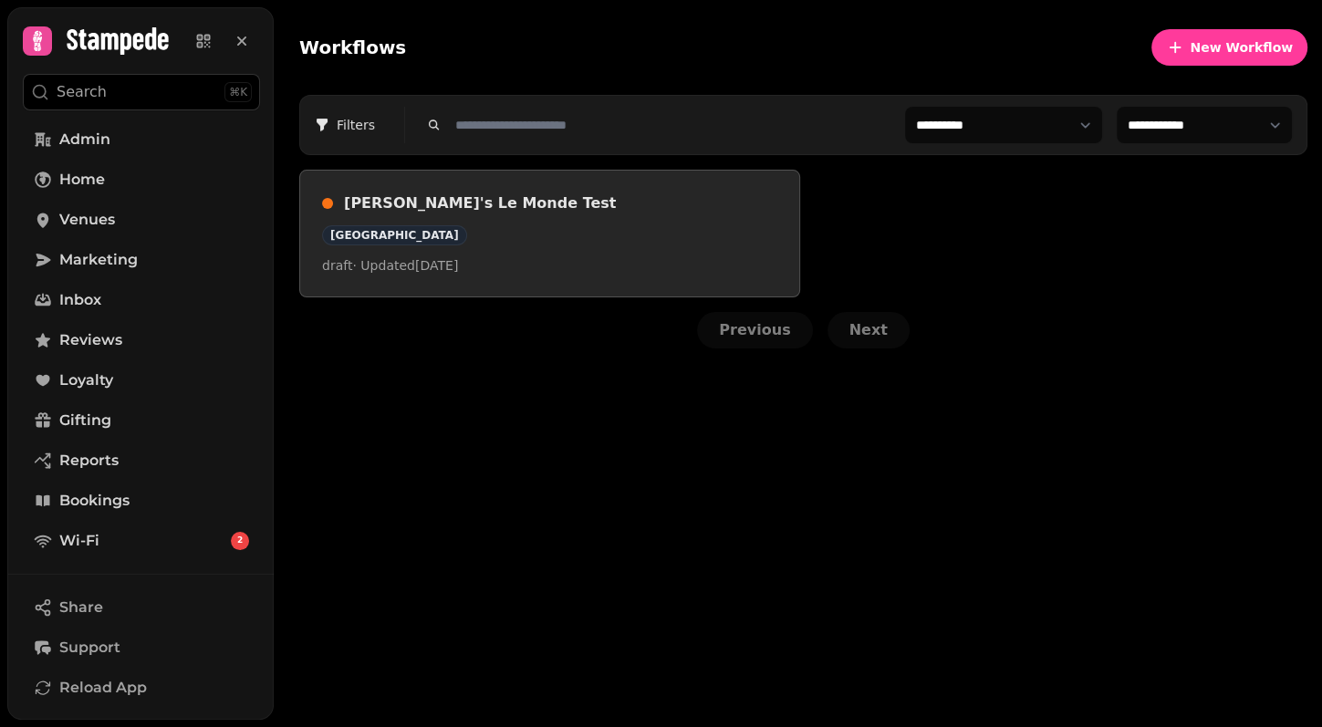
click at [656, 253] on div "[PERSON_NAME]'s Le Monde Test Le Monde Hotel draft · Updated [DATE]" at bounding box center [549, 234] width 455 height 82
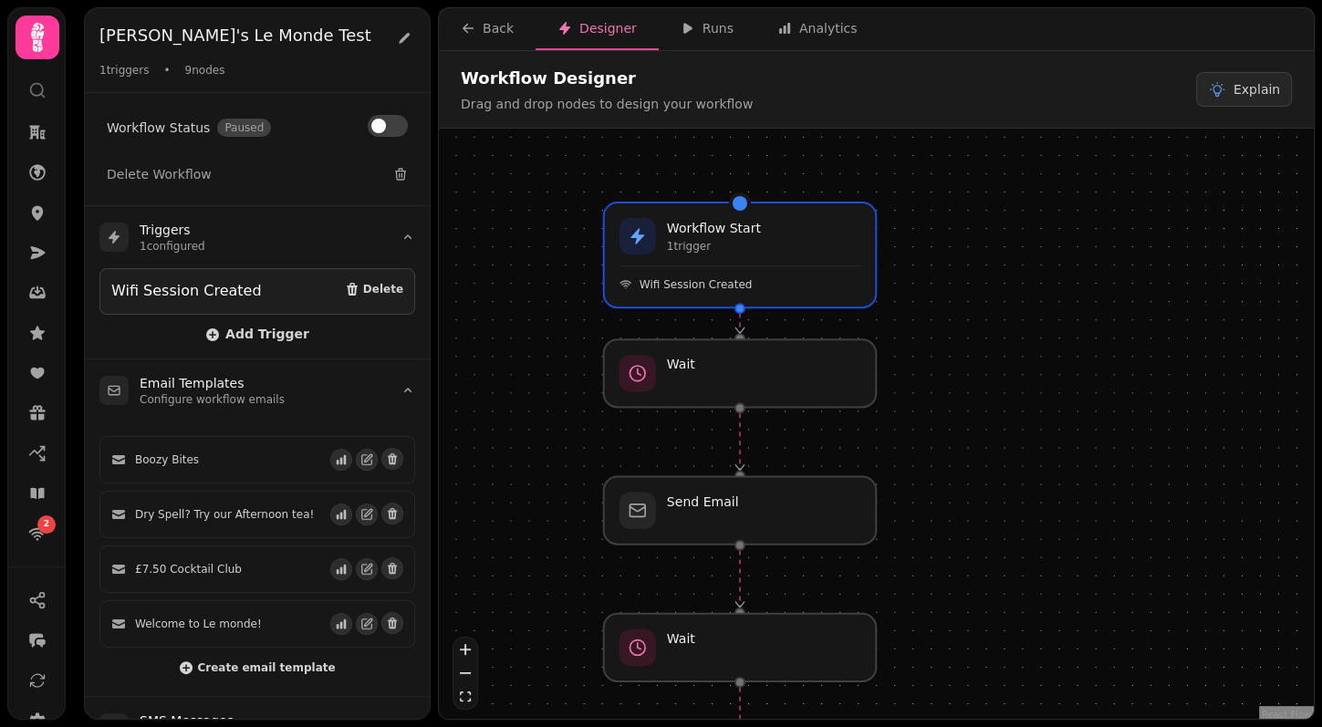
drag, startPoint x: 934, startPoint y: 307, endPoint x: 596, endPoint y: 563, distance: 424.0
click at [596, 563] on div "No Yes Workflow Start 1 trigger Wifi Session Created Wait Send Email Wait Send …" at bounding box center [876, 426] width 875 height 595
click at [807, 507] on div at bounding box center [740, 511] width 277 height 69
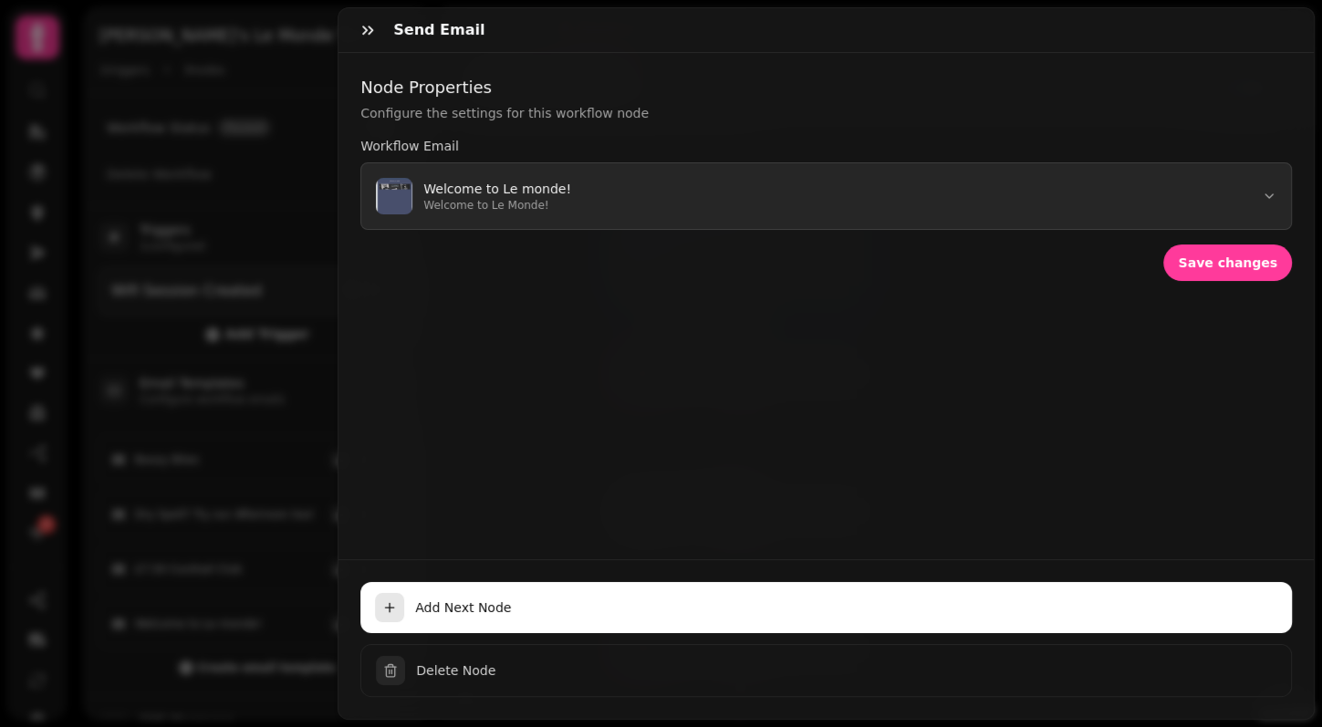
click at [653, 195] on button "Welcome to Le monde! Welcome to Le Monde!" at bounding box center [826, 196] width 932 height 68
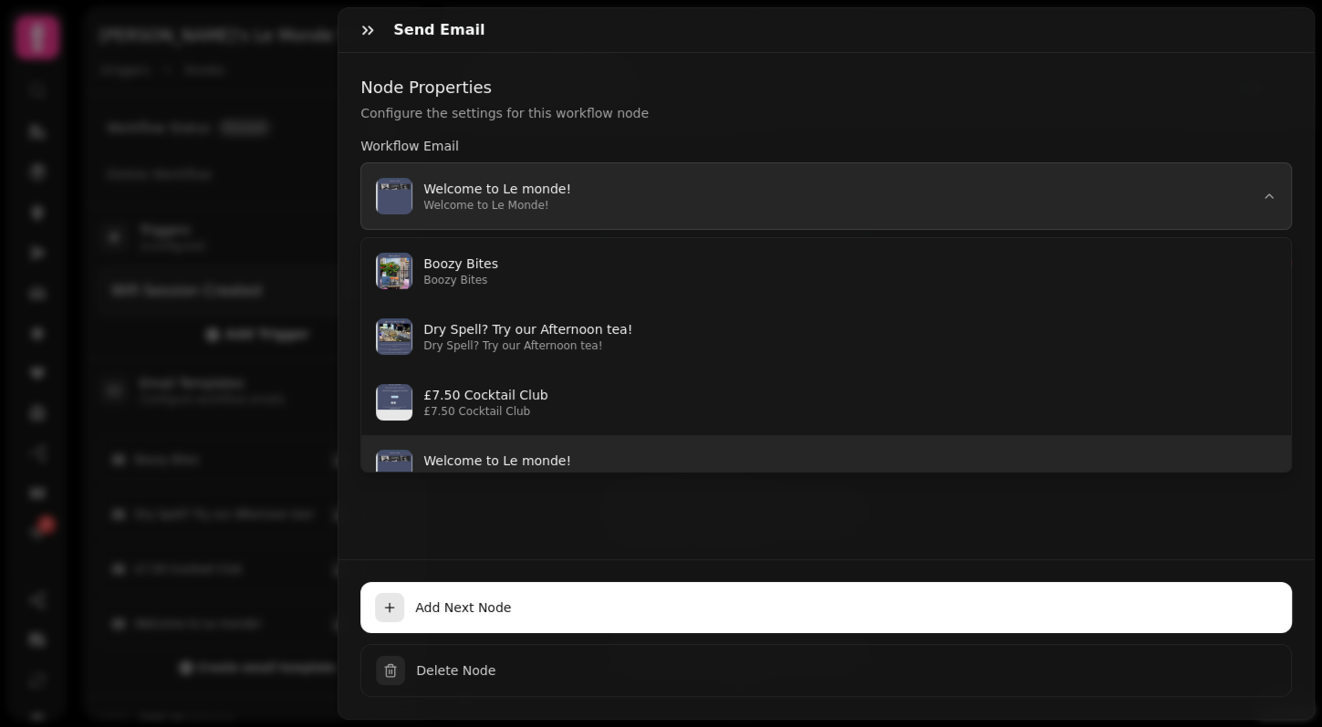
click at [636, 189] on button "Welcome to Le monde! Welcome to Le Monde!" at bounding box center [826, 196] width 932 height 68
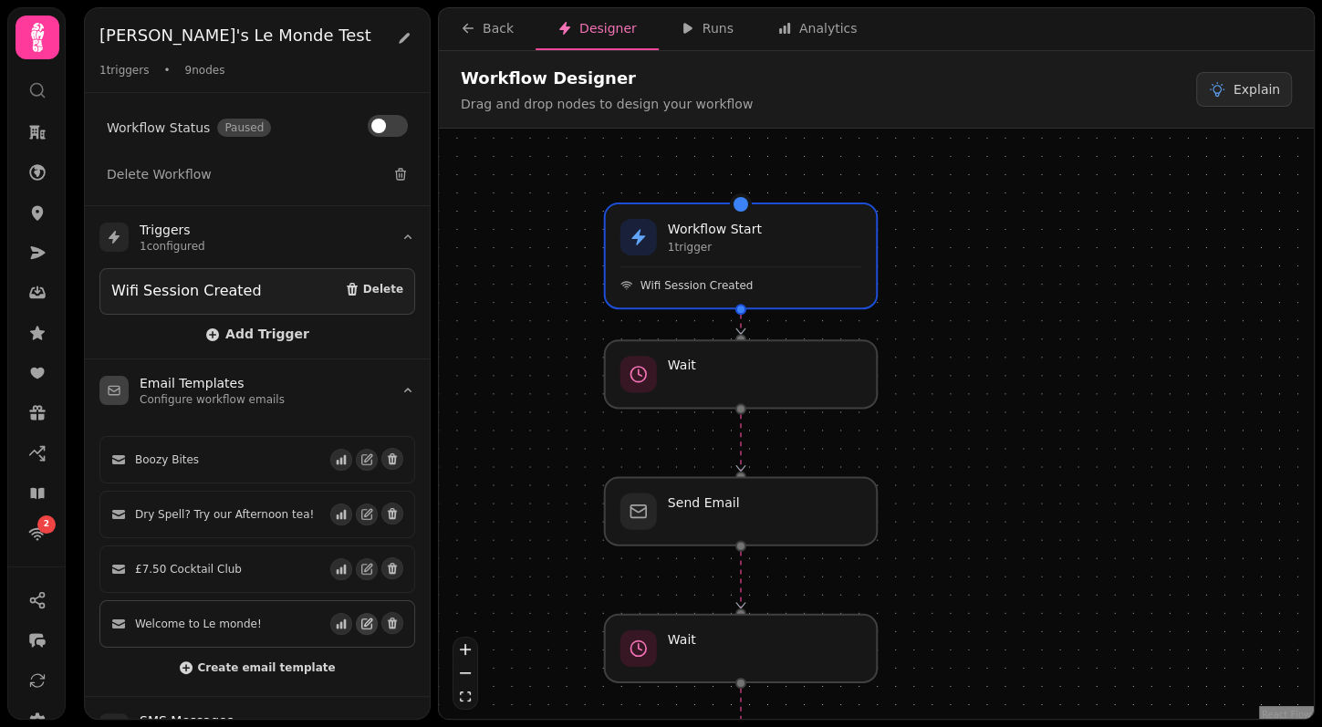
click at [373, 618] on icon "button" at bounding box center [366, 624] width 13 height 13
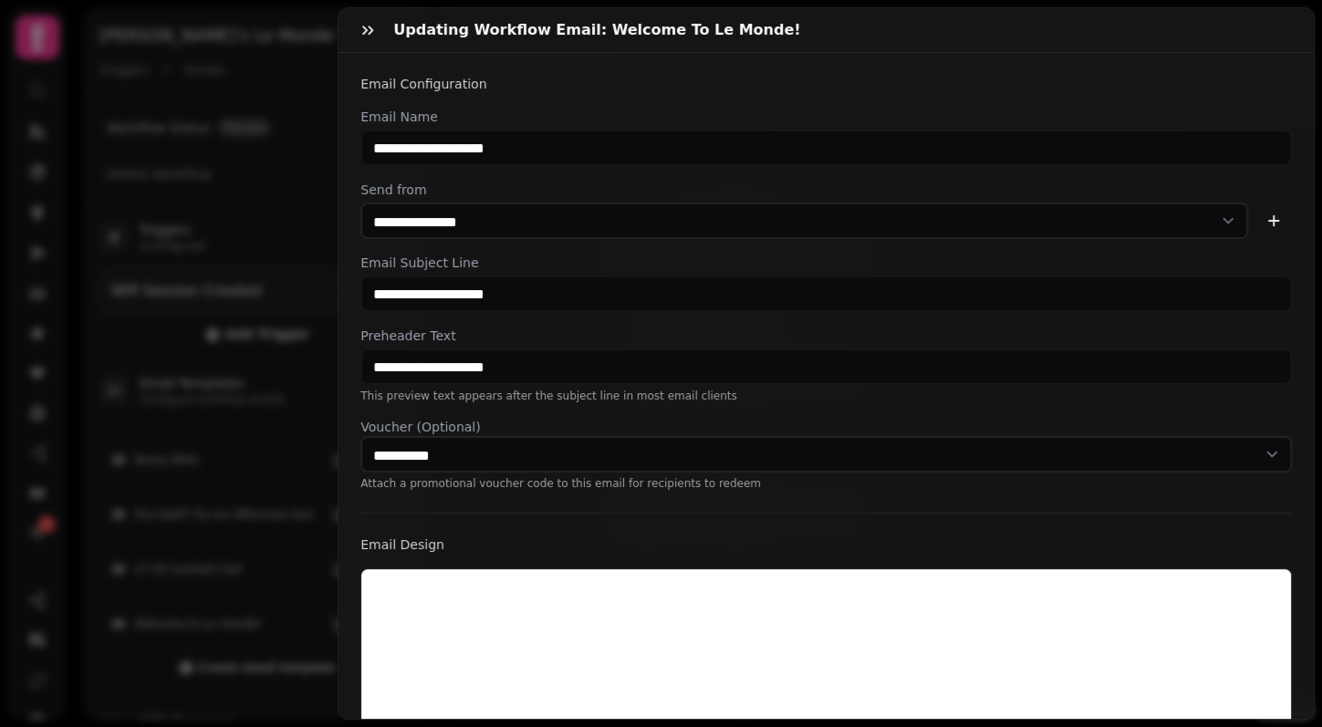
click at [487, 547] on h3 "Email Design" at bounding box center [826, 545] width 932 height 18
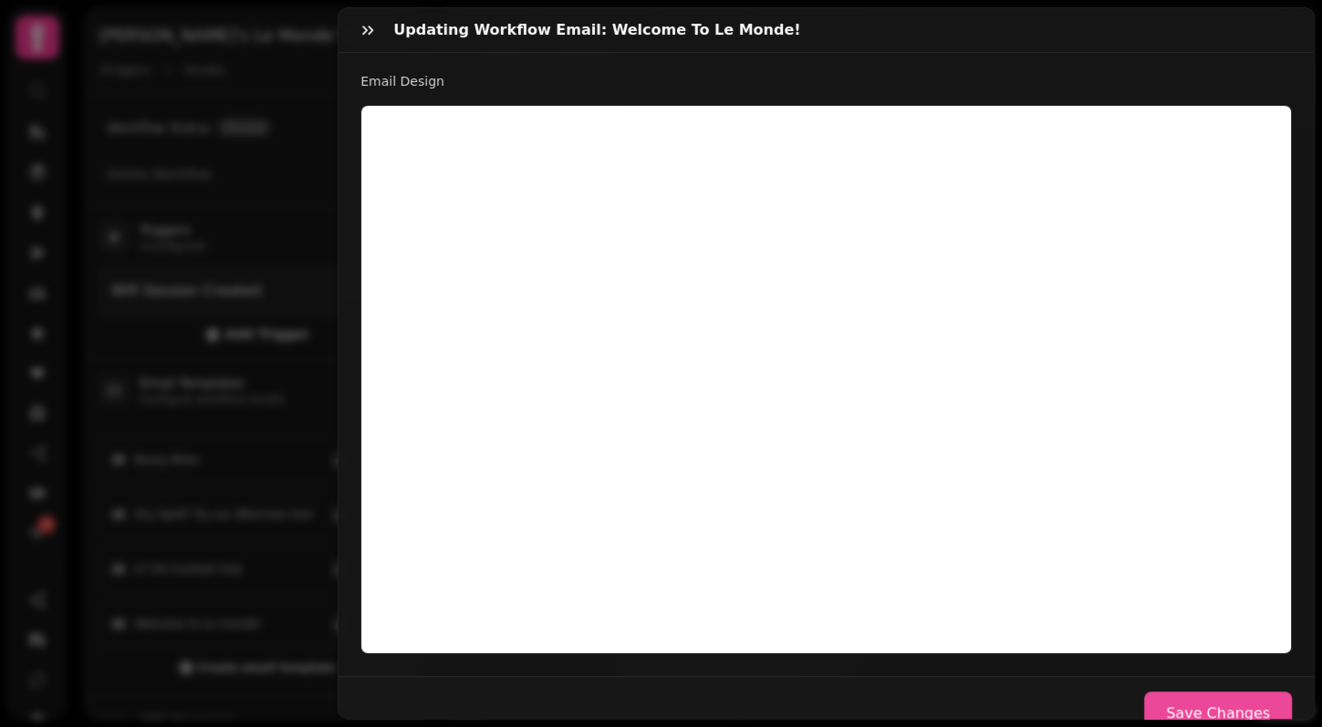
scroll to position [458, 0]
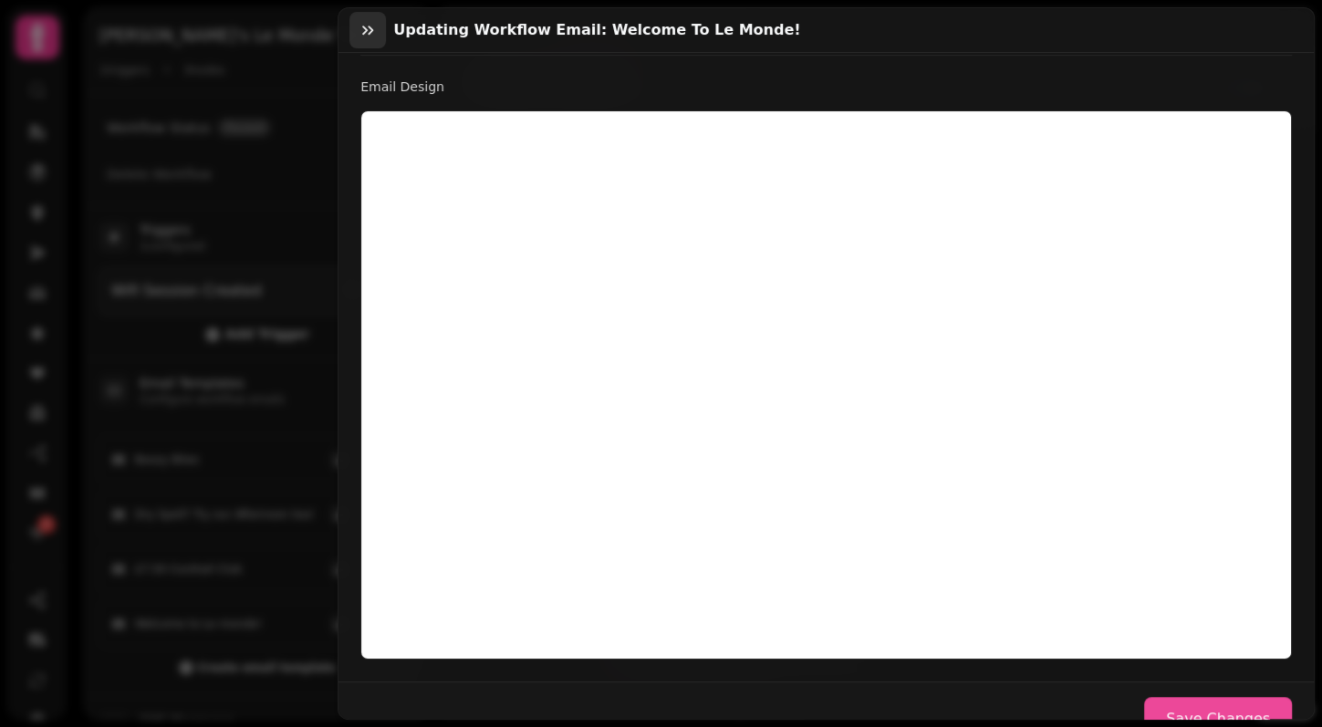
click at [370, 37] on icon "button" at bounding box center [368, 30] width 18 height 18
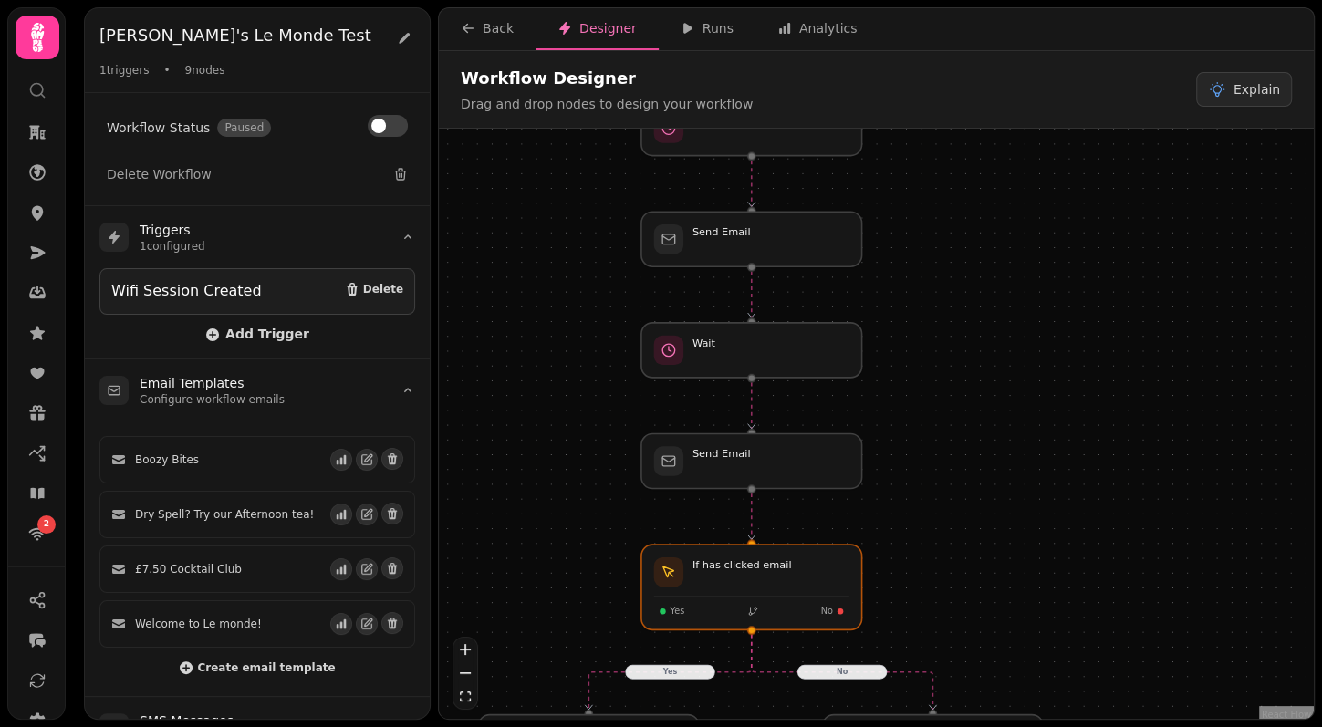
drag, startPoint x: 588, startPoint y: 467, endPoint x: 616, endPoint y: 212, distance: 257.1
click at [616, 212] on div "No Yes Workflow Start 1 trigger Wifi Session Created Wait Send Email Wait Send …" at bounding box center [876, 426] width 875 height 595
click at [726, 477] on div at bounding box center [753, 461] width 224 height 56
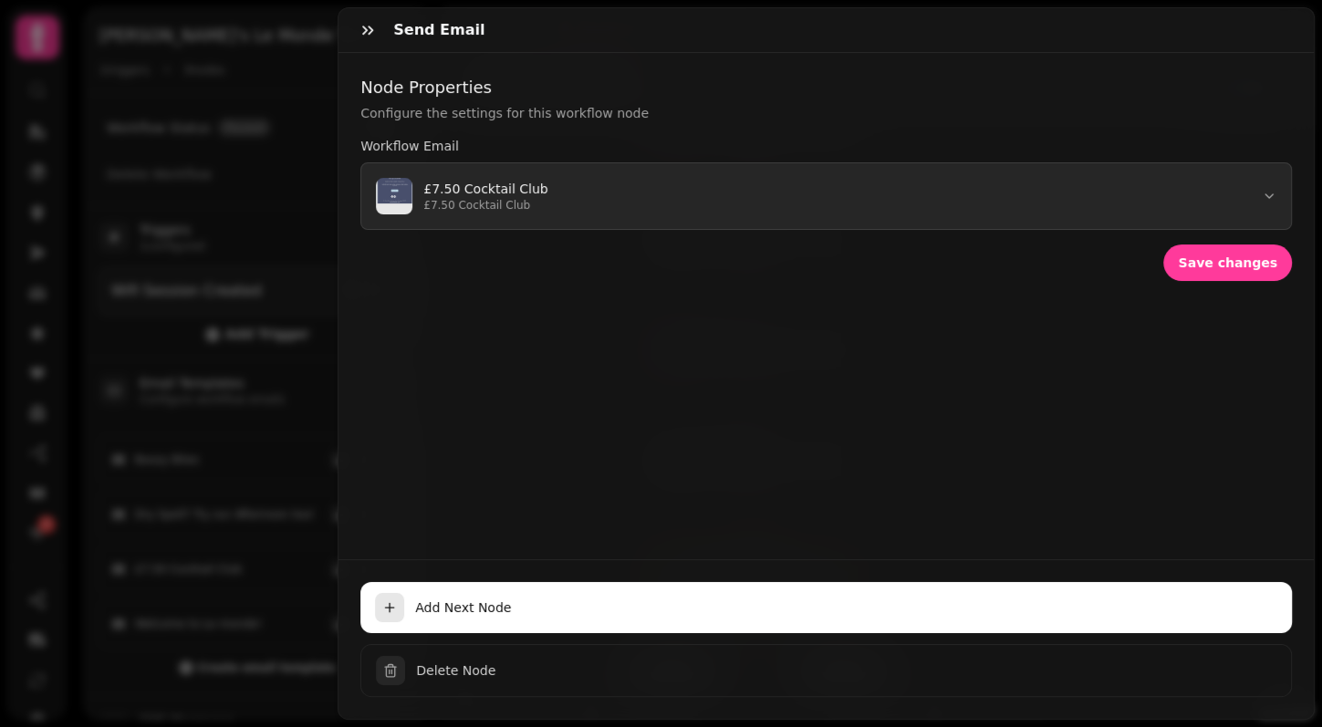
click at [1227, 195] on button "£7.50 Cocktail Club £7.50 Cocktail Club" at bounding box center [826, 196] width 932 height 68
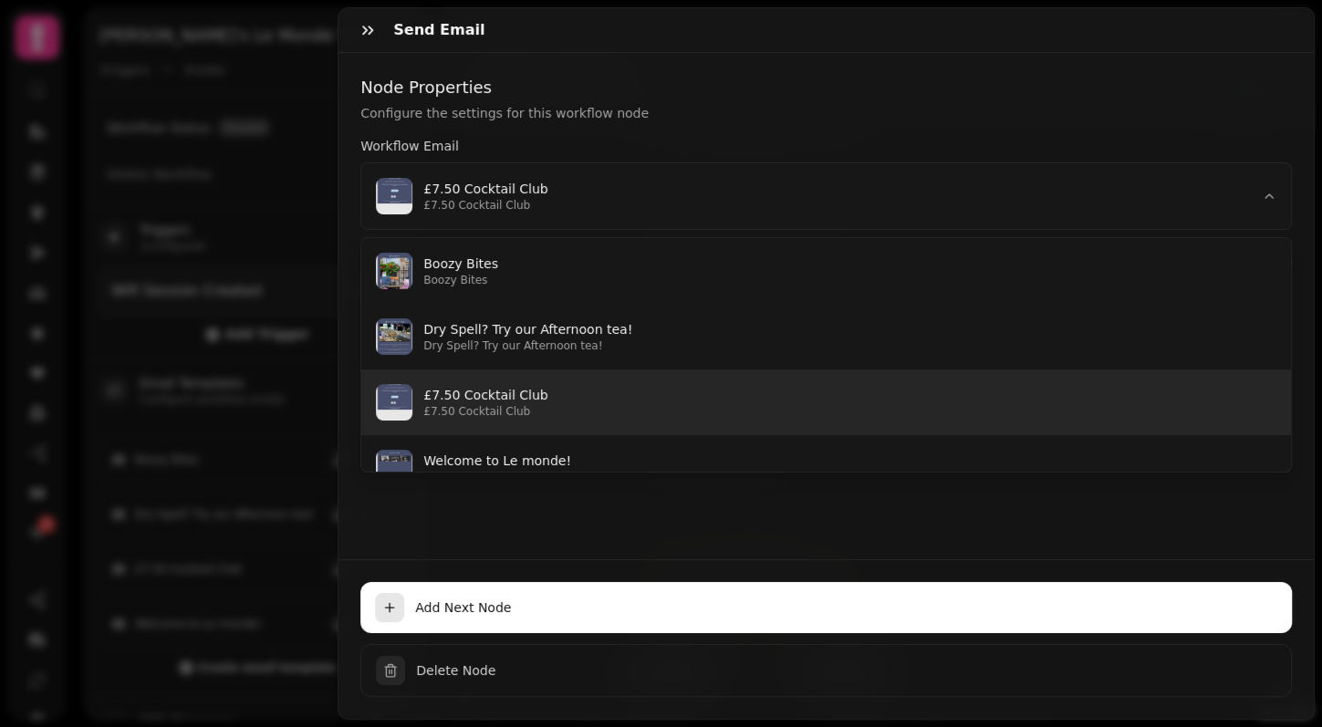
scroll to position [28, 0]
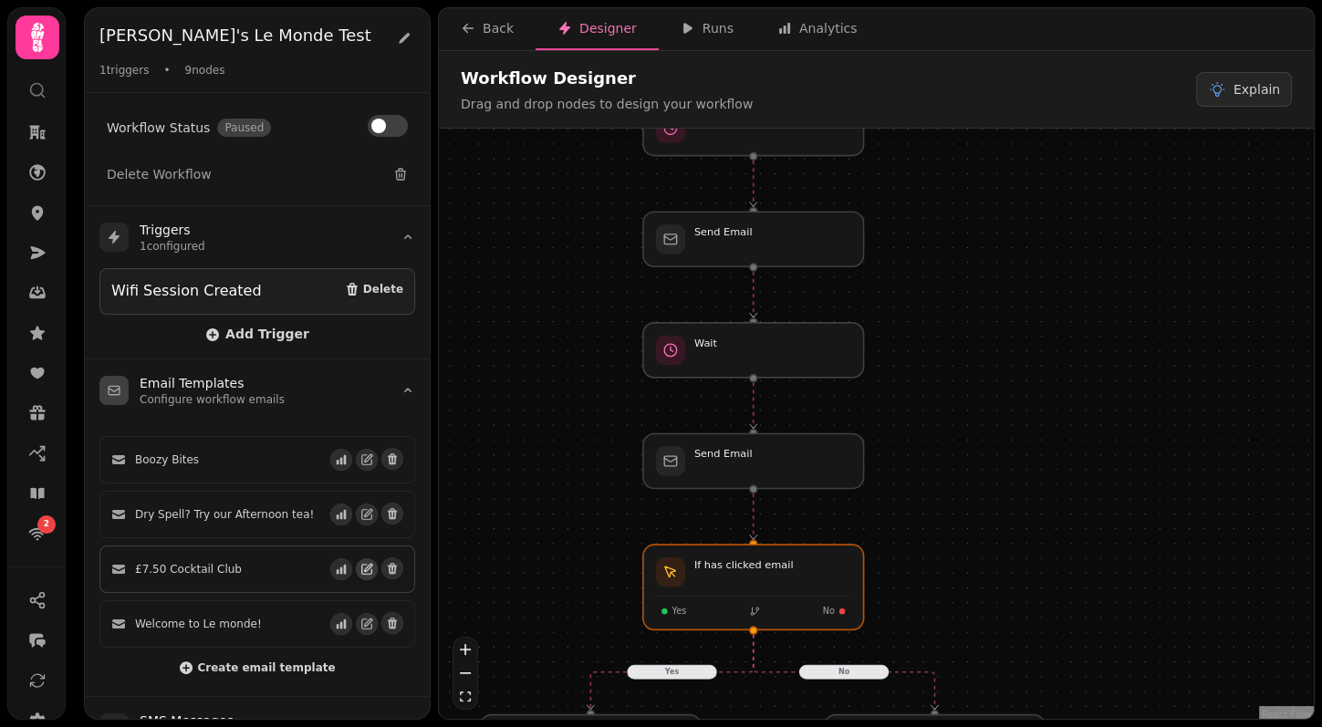
click at [367, 565] on icon "button" at bounding box center [366, 569] width 13 height 13
select select "**********"
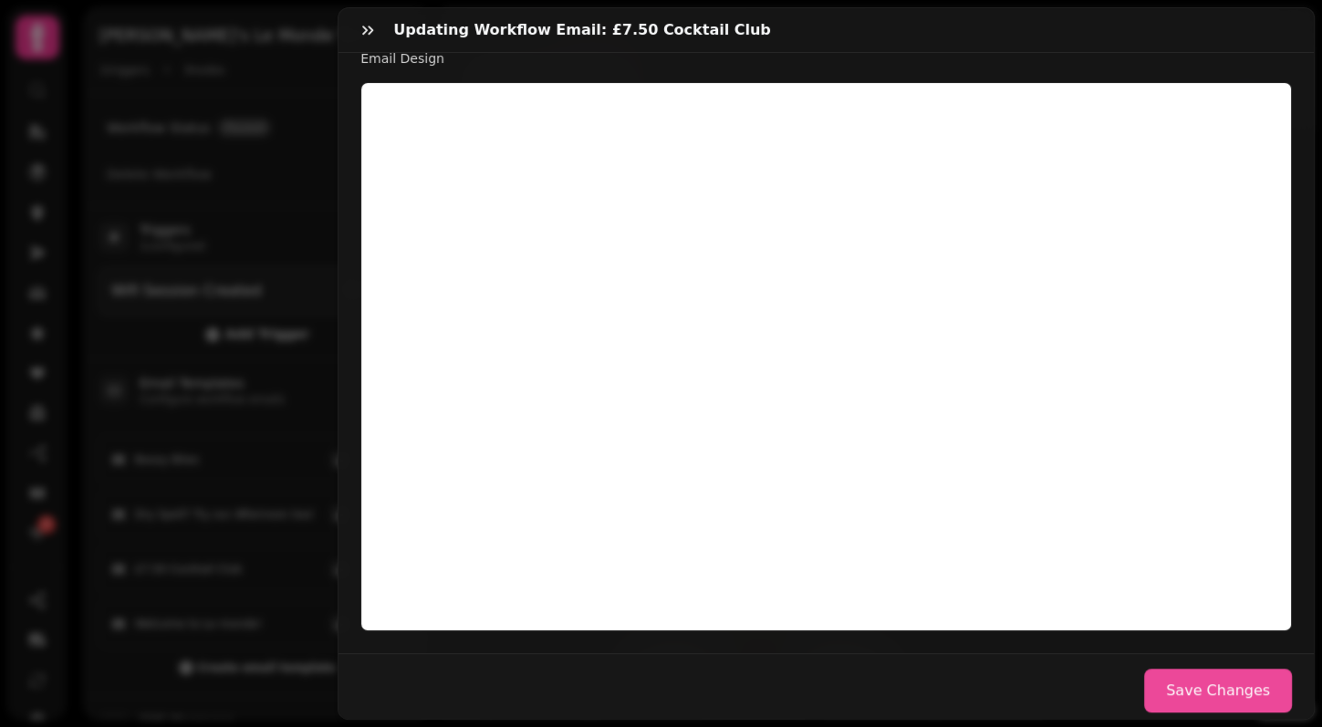
scroll to position [491, 0]
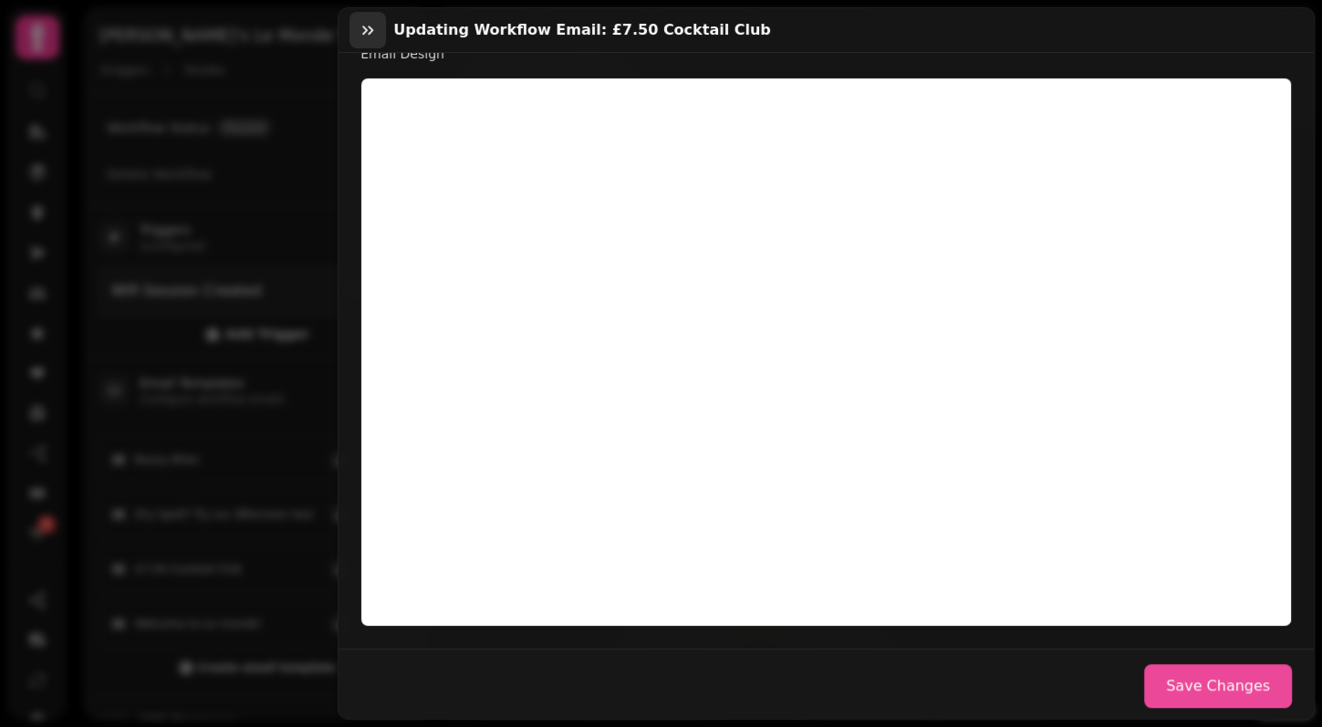
click at [371, 34] on icon "button" at bounding box center [368, 30] width 18 height 18
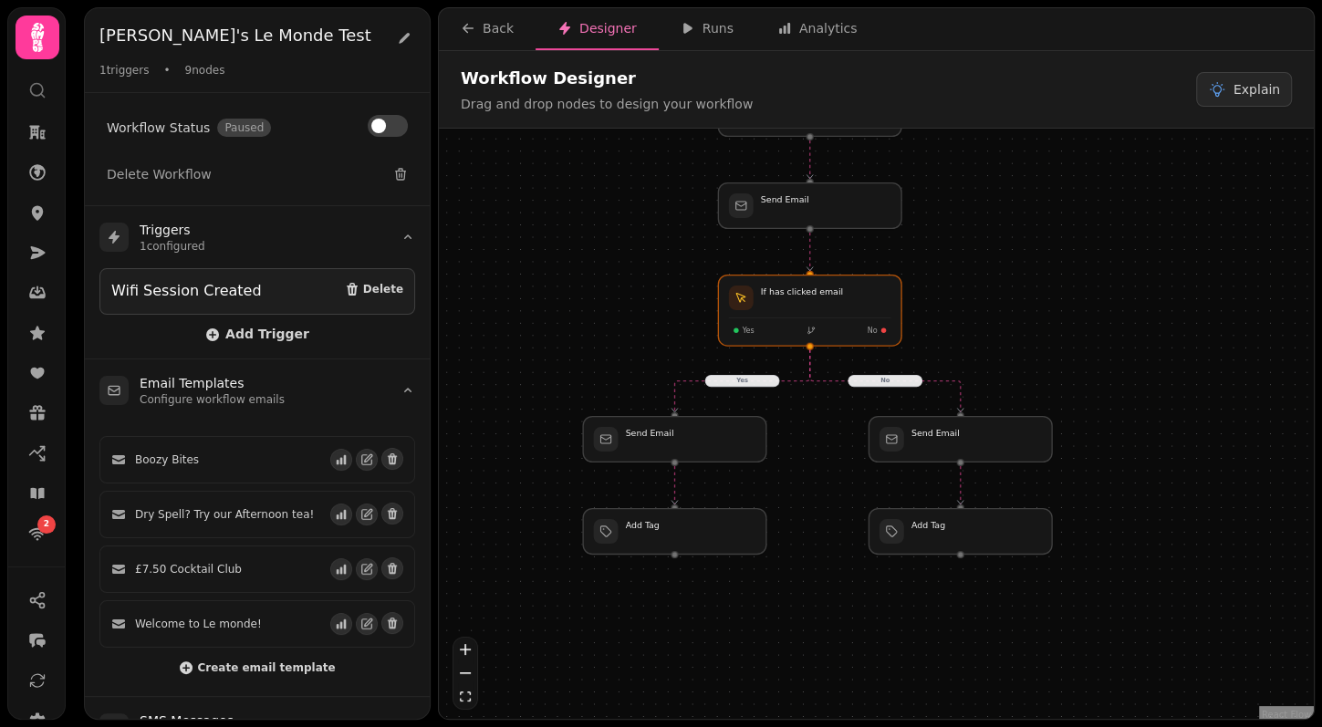
drag, startPoint x: 553, startPoint y: 471, endPoint x: 640, endPoint y: 223, distance: 262.9
click at [640, 223] on div "No Yes Workflow Start 1 trigger Wifi Session Created Wait Send Email Wait Send …" at bounding box center [876, 426] width 875 height 595
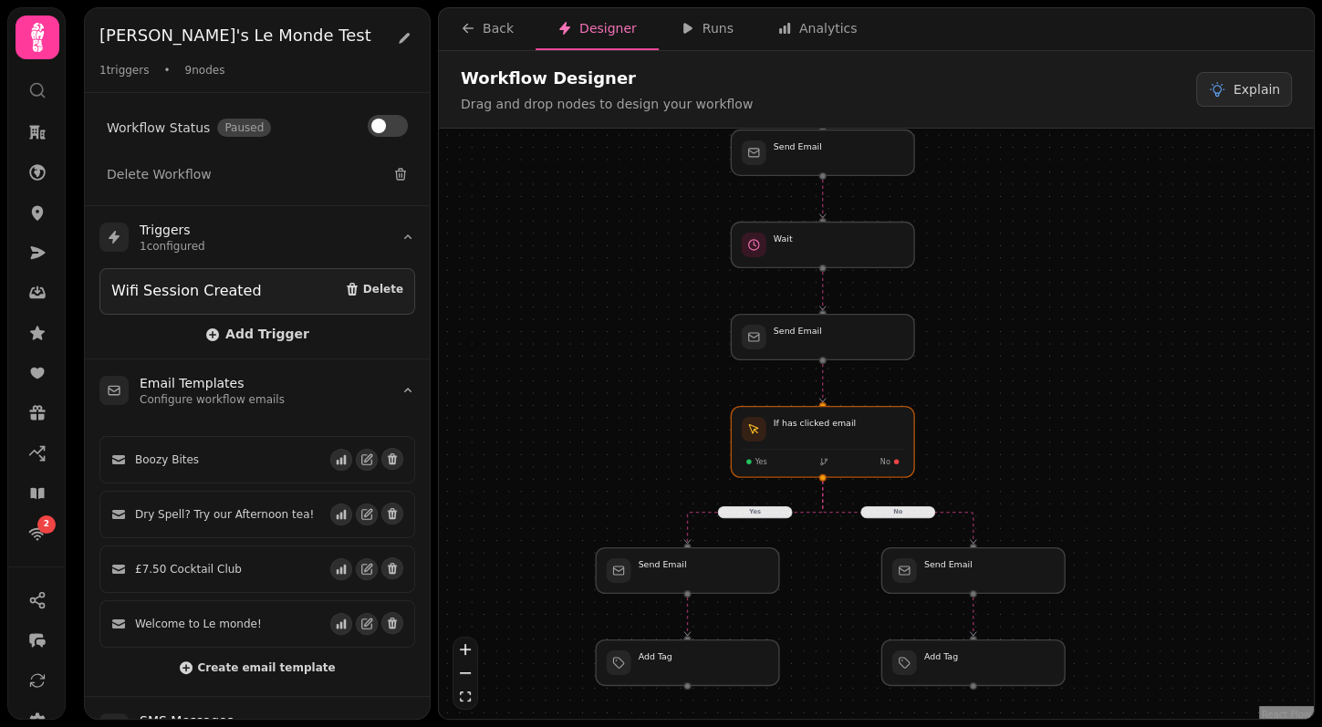
drag, startPoint x: 623, startPoint y: 270, endPoint x: 637, endPoint y: 402, distance: 132.1
click at [637, 402] on div "No Yes Workflow Start 1 trigger Wifi Session Created Wait Send Email Wait Send …" at bounding box center [876, 426] width 875 height 595
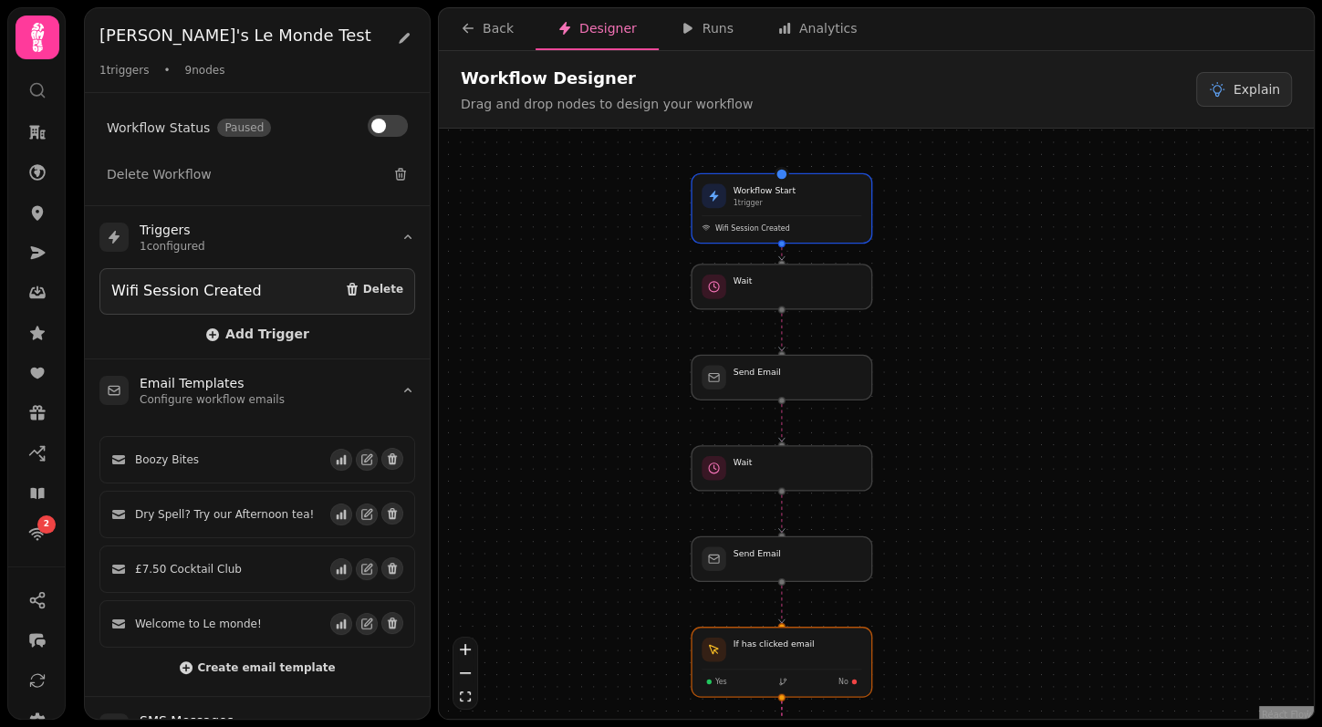
drag, startPoint x: 642, startPoint y: 350, endPoint x: 605, endPoint y: 569, distance: 221.1
click at [605, 569] on div "No Yes Workflow Start 1 trigger Wifi Session Created Wait Send Email Wait Send …" at bounding box center [876, 426] width 875 height 595
click at [481, 30] on div "Back" at bounding box center [487, 28] width 53 height 18
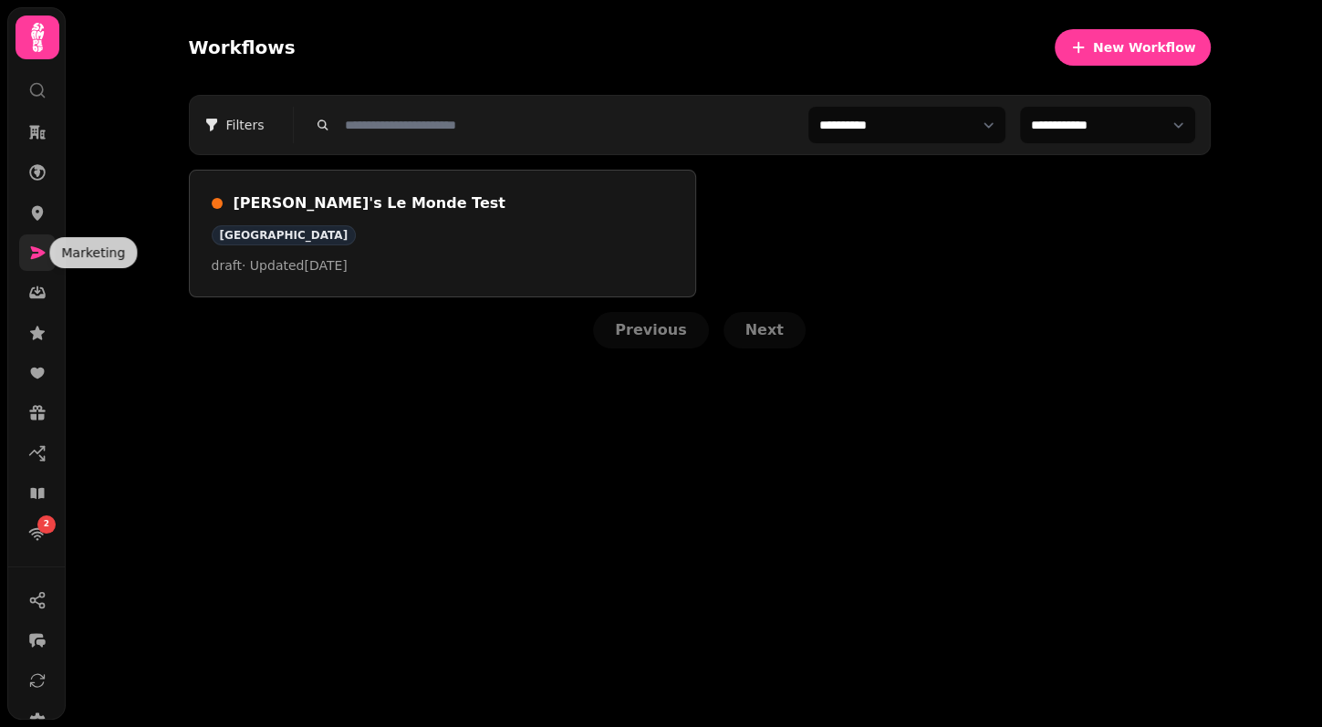
click at [38, 245] on icon at bounding box center [37, 253] width 18 height 18
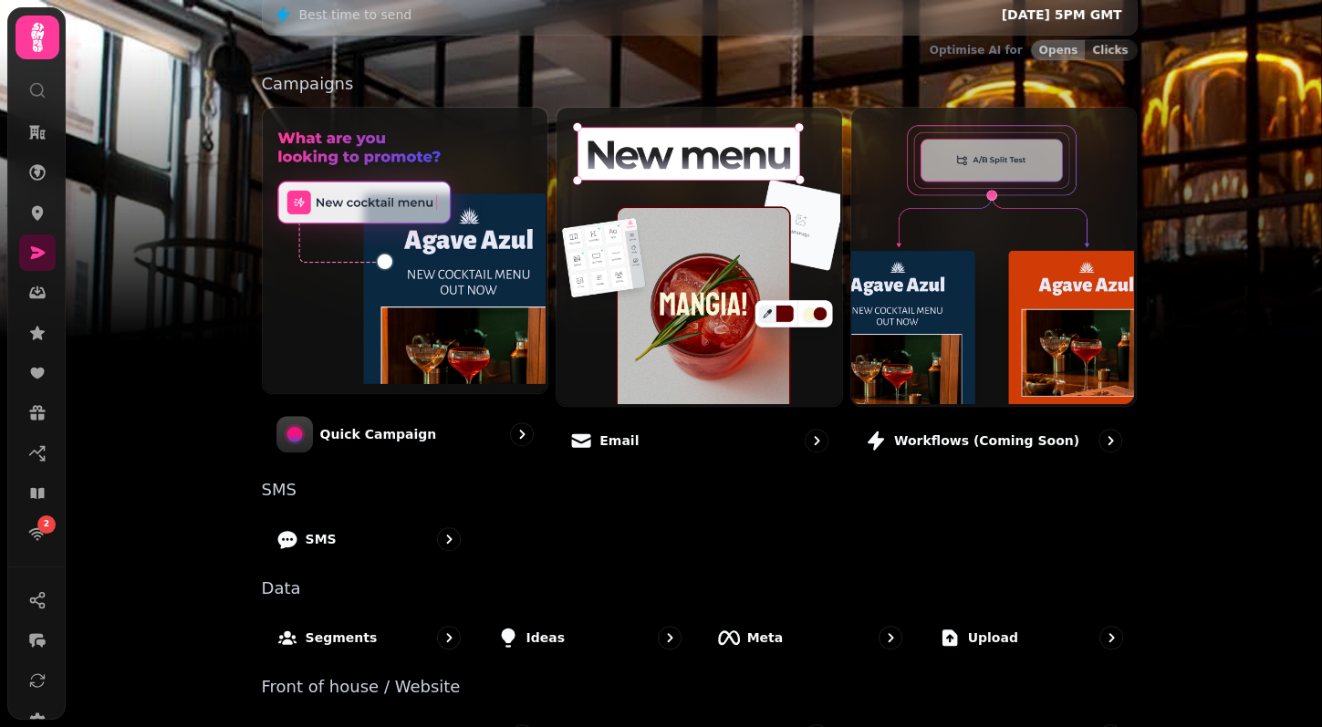
scroll to position [406, 0]
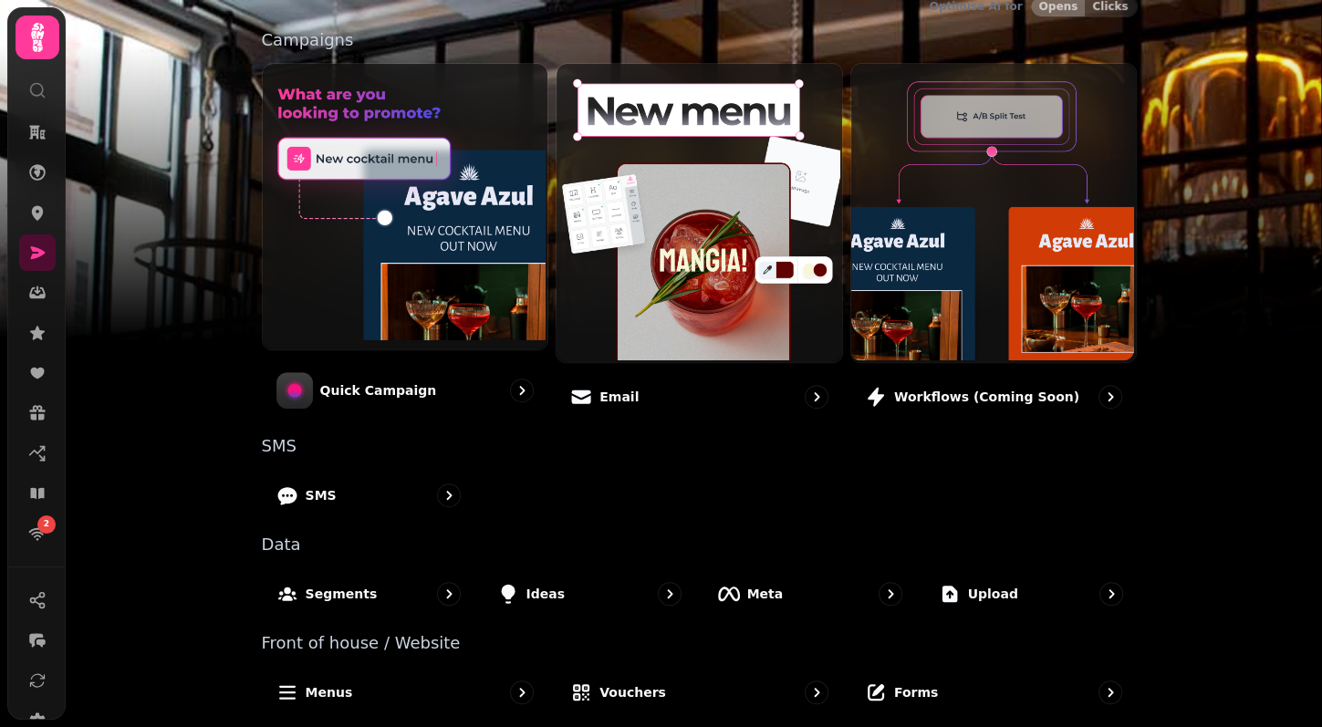
click at [132, 213] on img at bounding box center [661, 228] width 1322 height 456
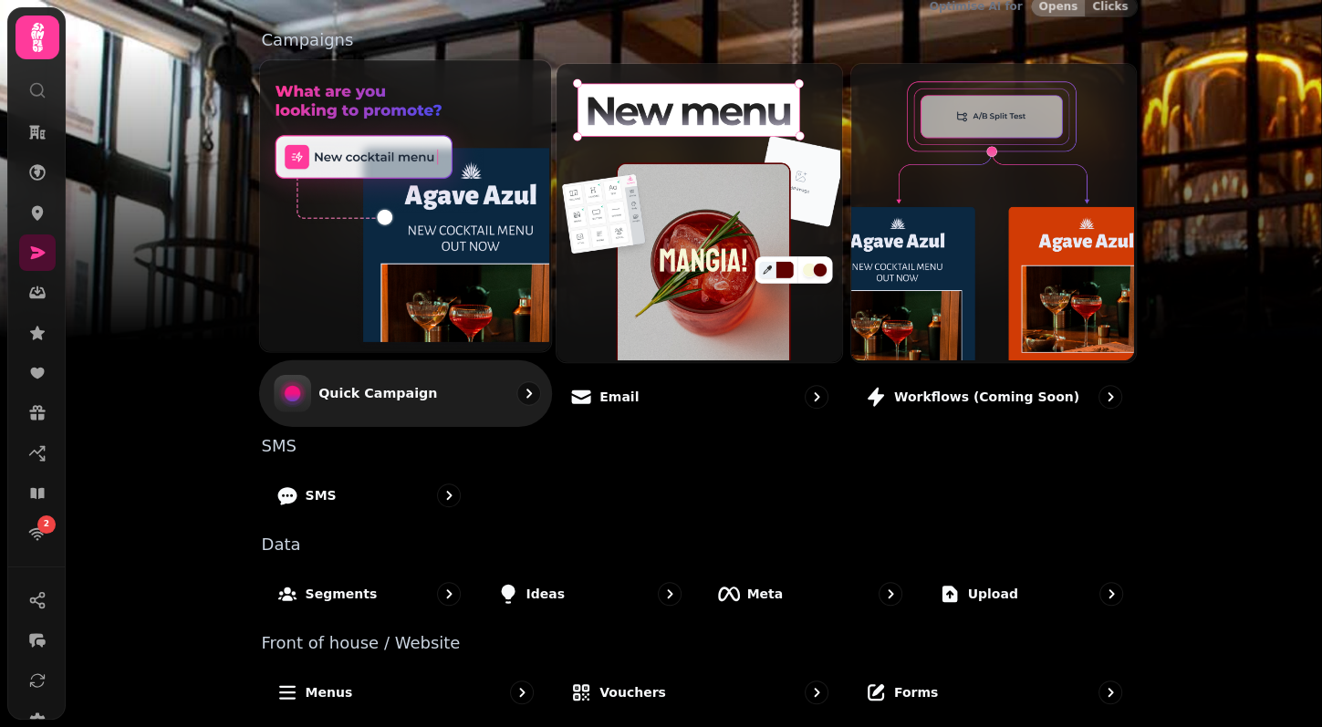
scroll to position [0, 0]
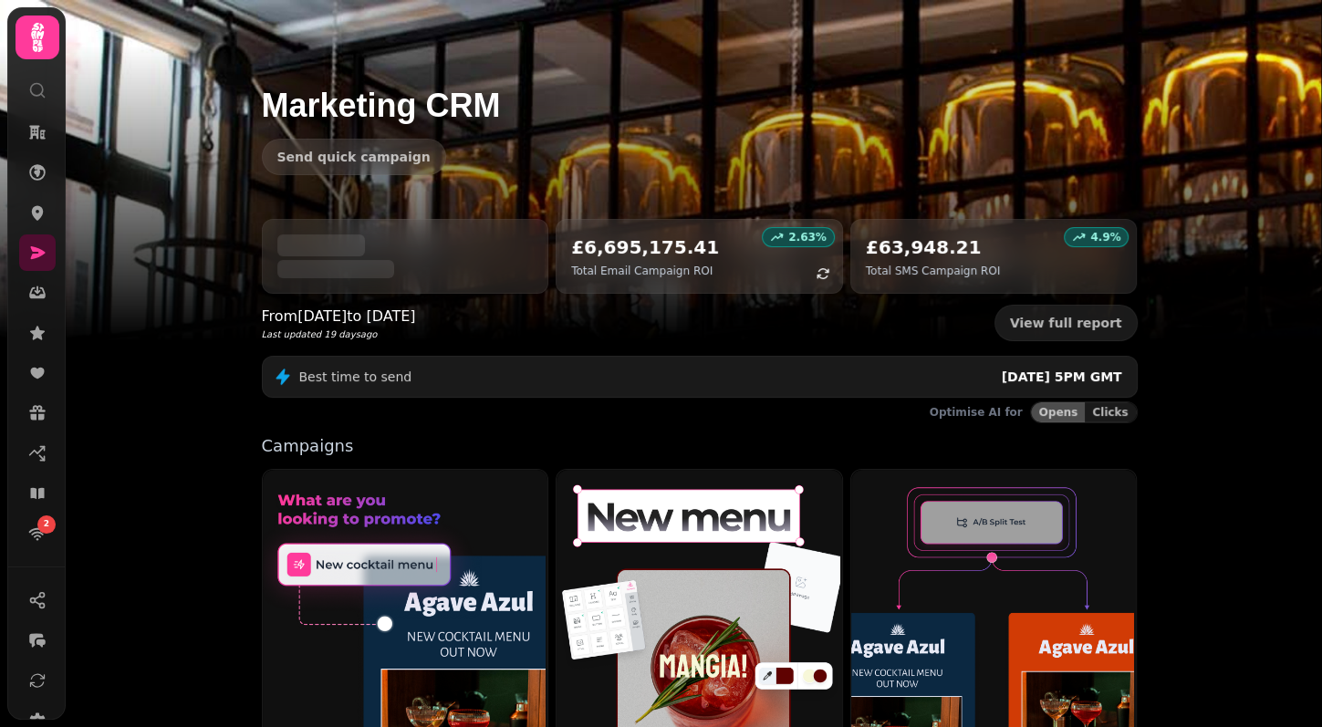
click at [665, 154] on div "Send quick campaign" at bounding box center [700, 157] width 876 height 37
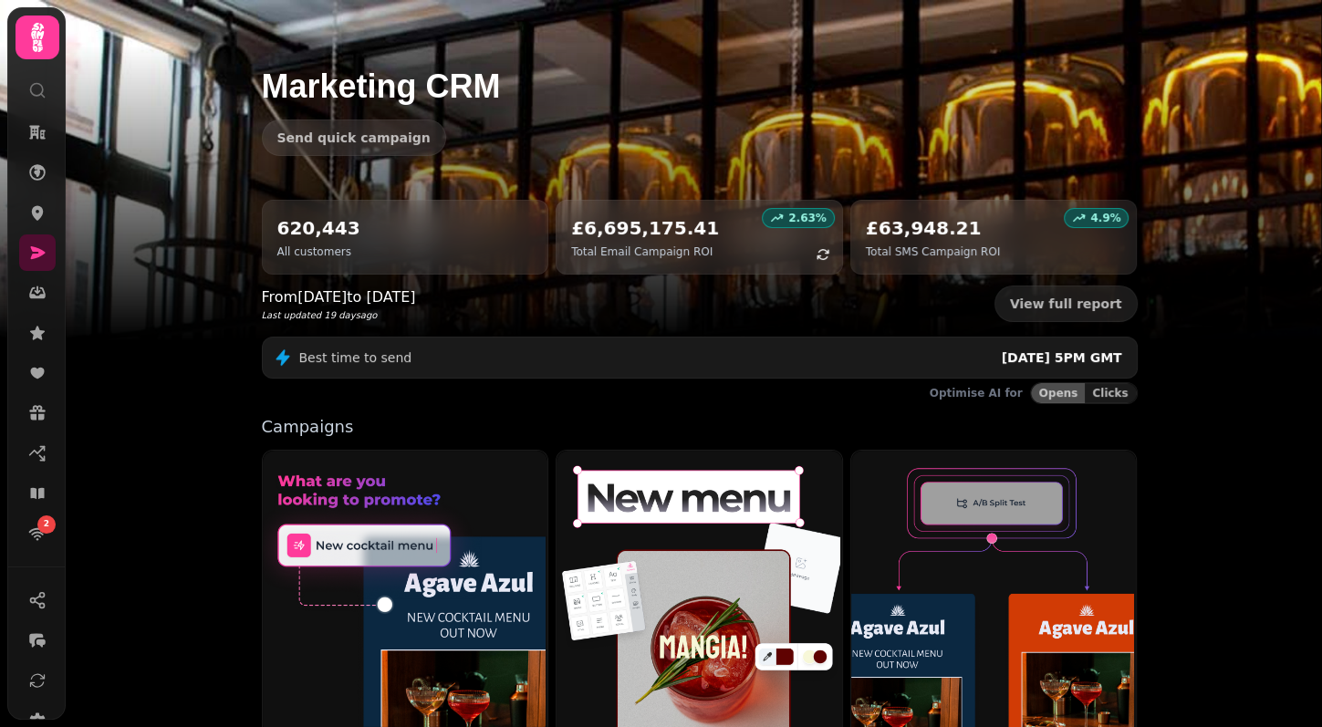
scroll to position [20, 0]
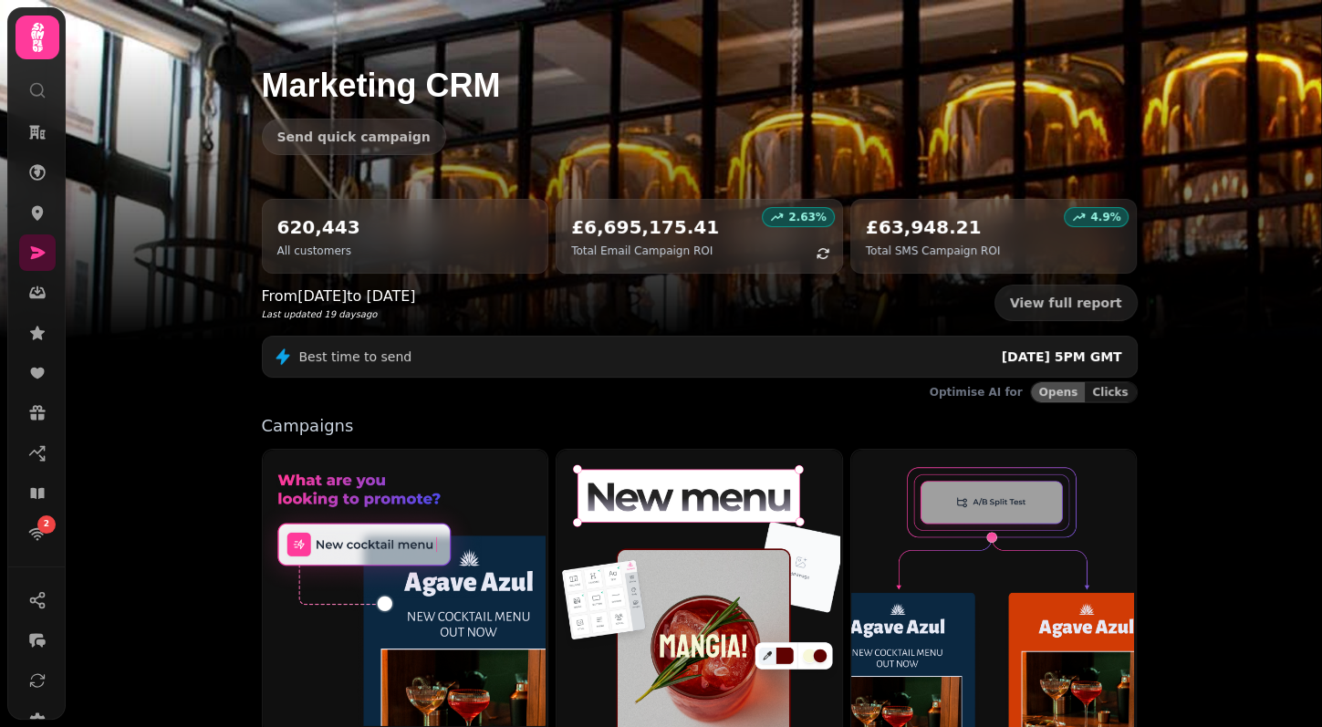
click at [660, 125] on div "Send quick campaign" at bounding box center [700, 137] width 876 height 37
click at [698, 291] on div "From Aug 2024 to Aug 2025 Last updated 19 days ago View full report" at bounding box center [700, 303] width 876 height 37
click at [1148, 232] on div "620,443 All customers 2.63 % £6,695,175.41 Total Email Campaign ROI 4.9 % £63,9…" at bounding box center [700, 659] width 934 height 921
click at [248, 231] on div "620,443 All customers 2.63 % £6,695,175.41 Total Email Campaign ROI 4.9 % £63,9…" at bounding box center [700, 659] width 934 height 921
click at [794, 49] on h1 "Marketing CRM" at bounding box center [700, 64] width 876 height 80
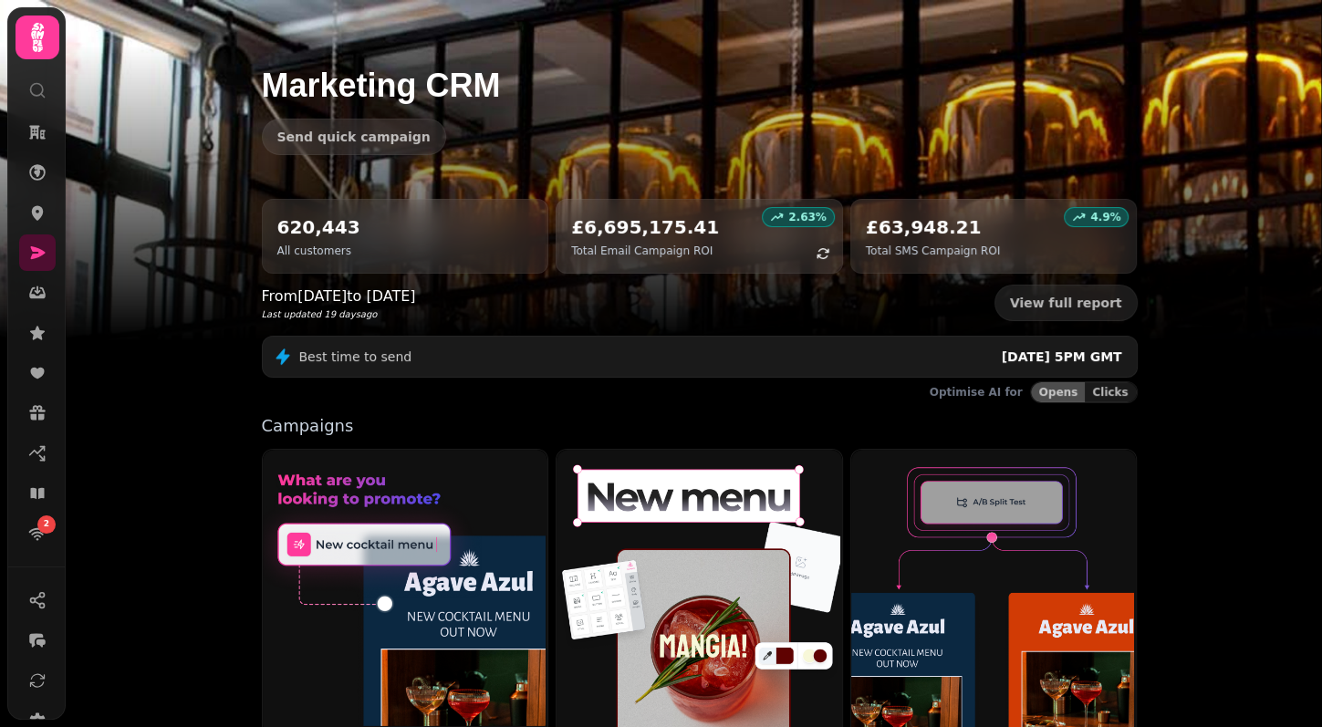
click at [830, 50] on h1 "Marketing CRM" at bounding box center [700, 64] width 876 height 80
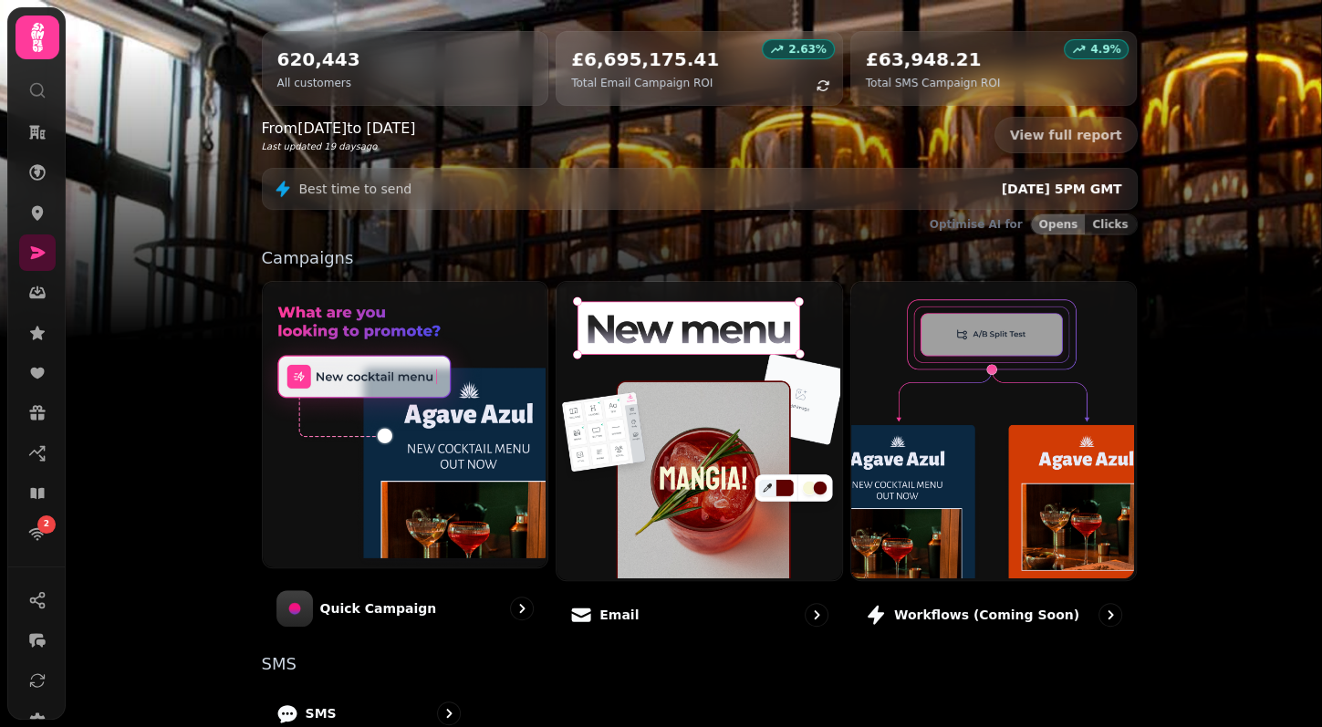
scroll to position [406, 0]
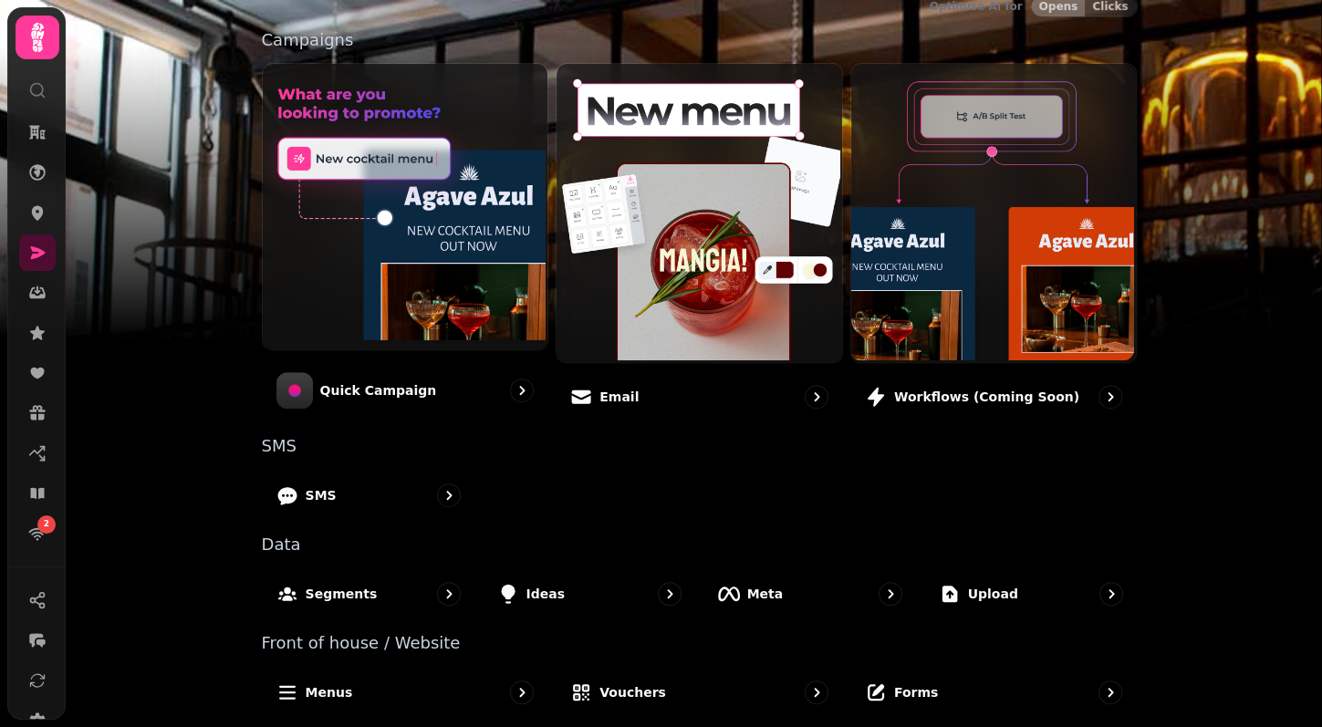
click at [193, 215] on img at bounding box center [661, 228] width 1322 height 456
click at [201, 424] on img at bounding box center [661, 228] width 1322 height 456
click at [191, 471] on div "Marketing CRM Send quick campaign 620,443 All customers 2.63 % £6,695,175.41 To…" at bounding box center [694, 363] width 1257 height 727
click at [204, 489] on div "Marketing CRM Send quick campaign 620,443 All customers 2.63 % £6,695,175.41 To…" at bounding box center [694, 363] width 1257 height 727
click at [228, 505] on div "Marketing CRM Send quick campaign 620,443 All customers 2.63 % £6,695,175.41 To…" at bounding box center [694, 363] width 1257 height 727
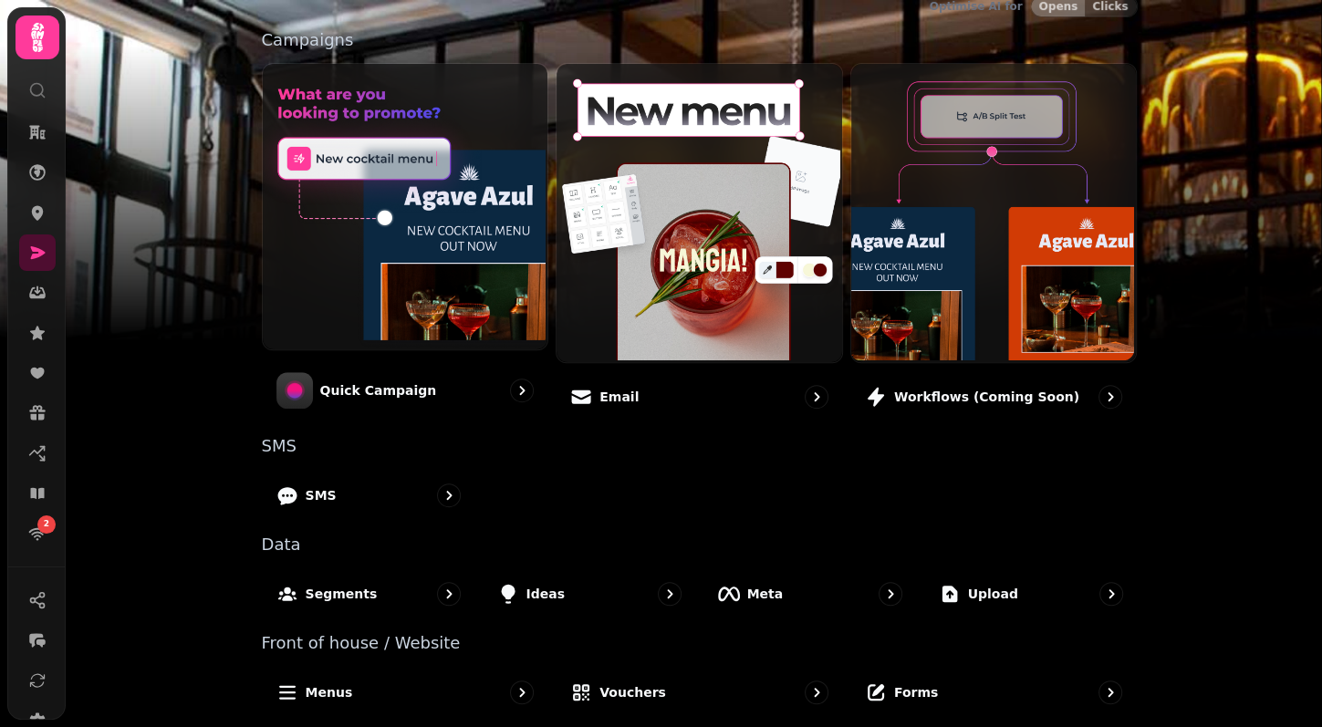
click at [240, 491] on div "620,443 All customers 2.63 % £6,695,175.41 Total Email Campaign ROI 4.9 % £63,9…" at bounding box center [700, 273] width 934 height 921
click at [191, 491] on div "Marketing CRM Send quick campaign 620,443 All customers 2.63 % £6,695,175.41 To…" at bounding box center [694, 363] width 1257 height 727
click at [215, 491] on div "Marketing CRM Send quick campaign 620,443 All customers 2.63 % £6,695,175.41 To…" at bounding box center [694, 363] width 1257 height 727
click at [186, 286] on img at bounding box center [661, 228] width 1322 height 456
click at [1213, 233] on img at bounding box center [661, 228] width 1322 height 456
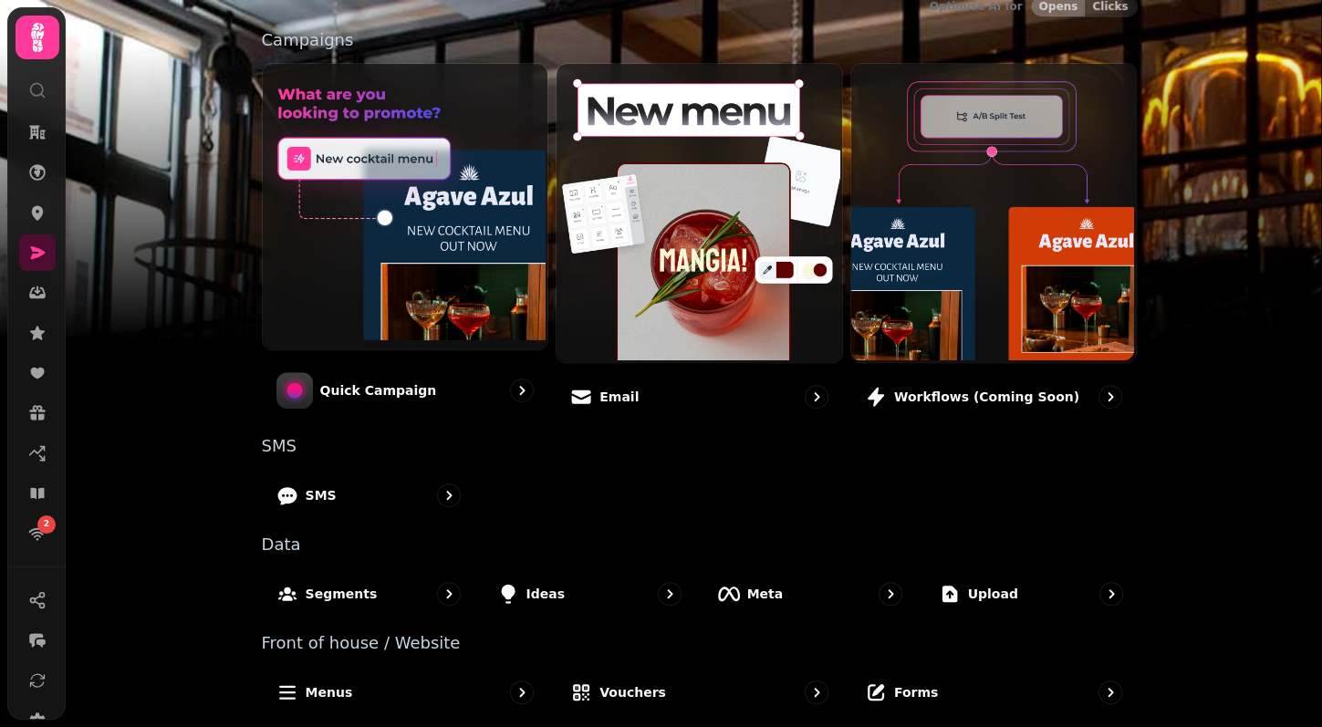
click at [697, 23] on div "620,443 All customers 2.63 % £6,695,175.41 Total Email Campaign ROI 4.9 % £63,9…" at bounding box center [700, 273] width 934 height 921
click at [699, 470] on div "SMS" at bounding box center [700, 495] width 876 height 53
click at [694, 24] on div "620,443 All customers 2.63 % £6,695,175.41 Total Email Campaign ROI 4.9 % £63,9…" at bounding box center [700, 273] width 934 height 921
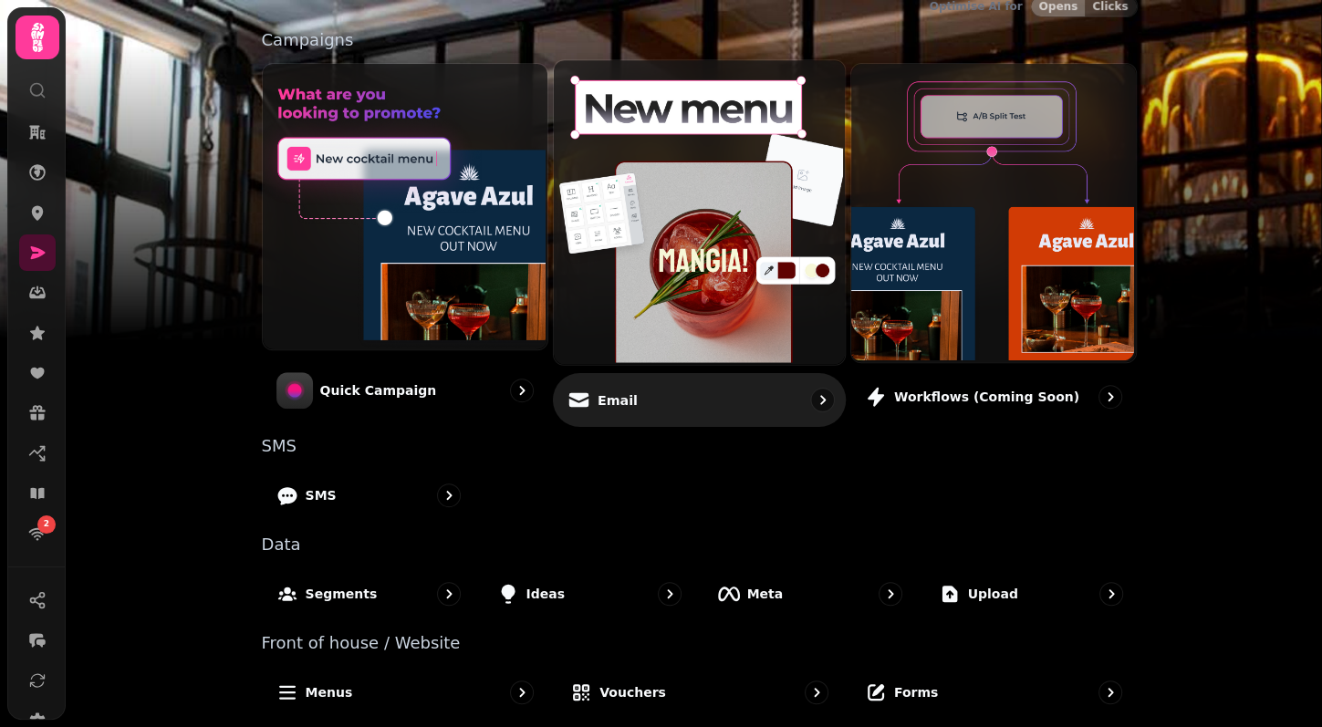
click at [689, 216] on img at bounding box center [697, 210] width 291 height 304
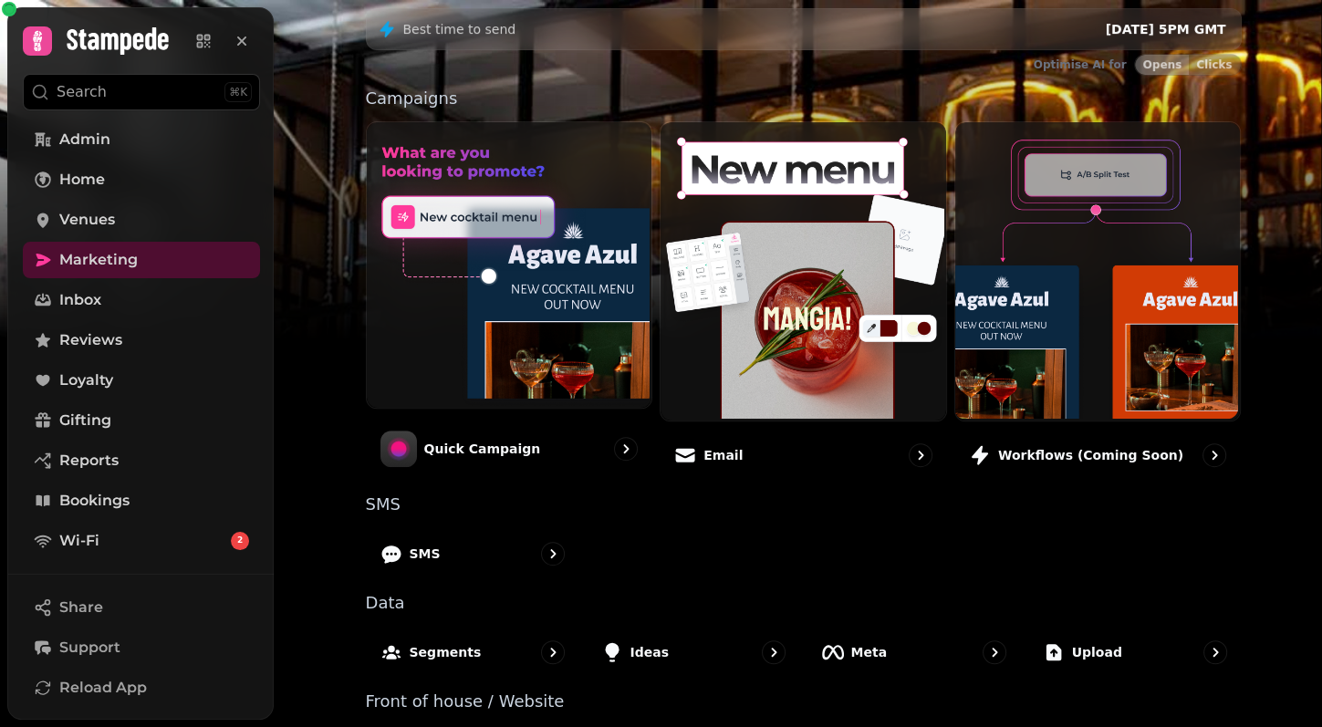
scroll to position [406, 0]
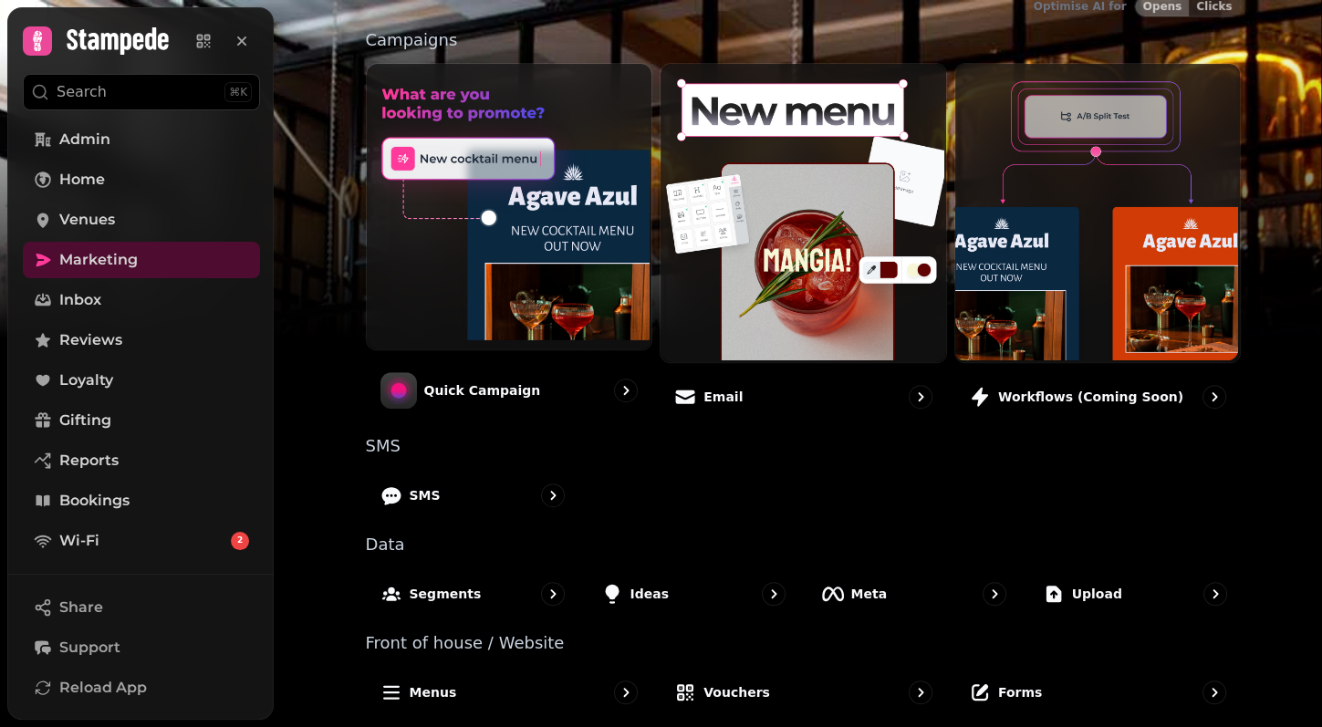
click at [812, 456] on div "620,443 All customers 2.63 % £6,695,175.41 Total Email Campaign ROI 4.9 % £63,9…" at bounding box center [804, 273] width 934 height 921
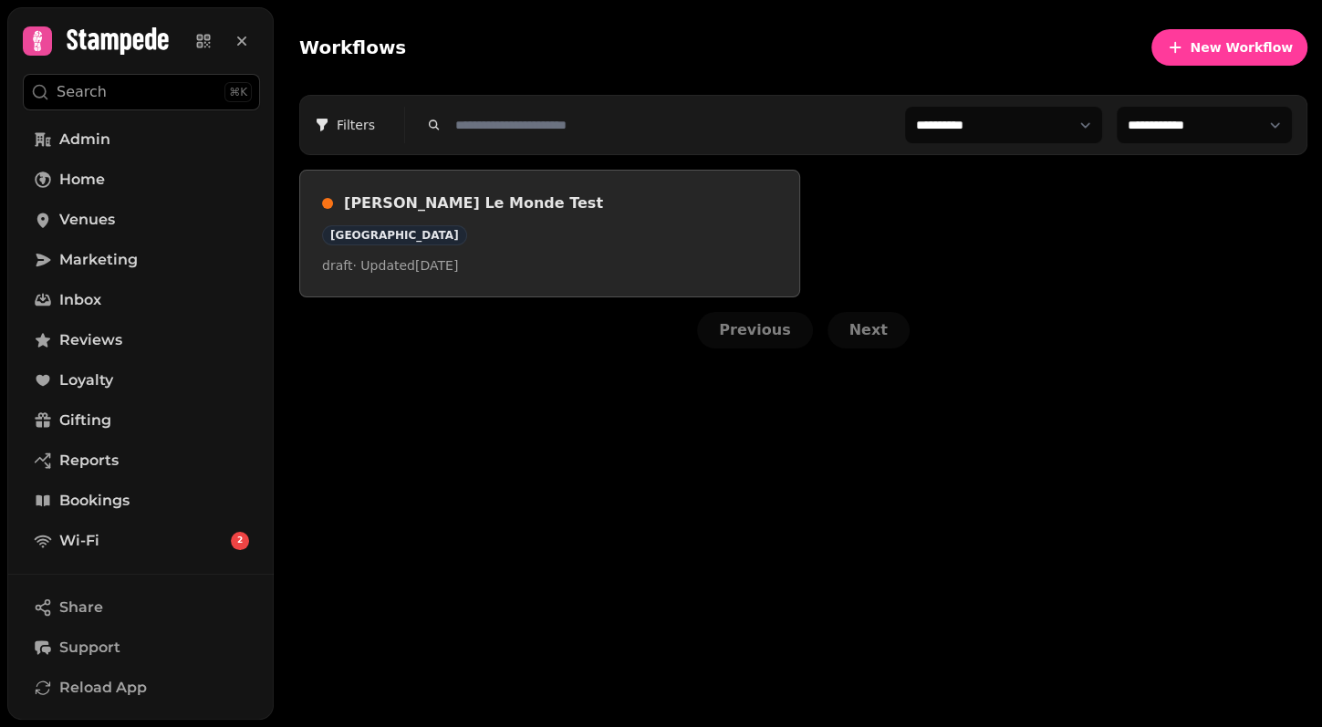
click at [594, 220] on div "[PERSON_NAME] Le Monde Test Le Monde Hotel draft · Updated [DATE]" at bounding box center [549, 234] width 455 height 82
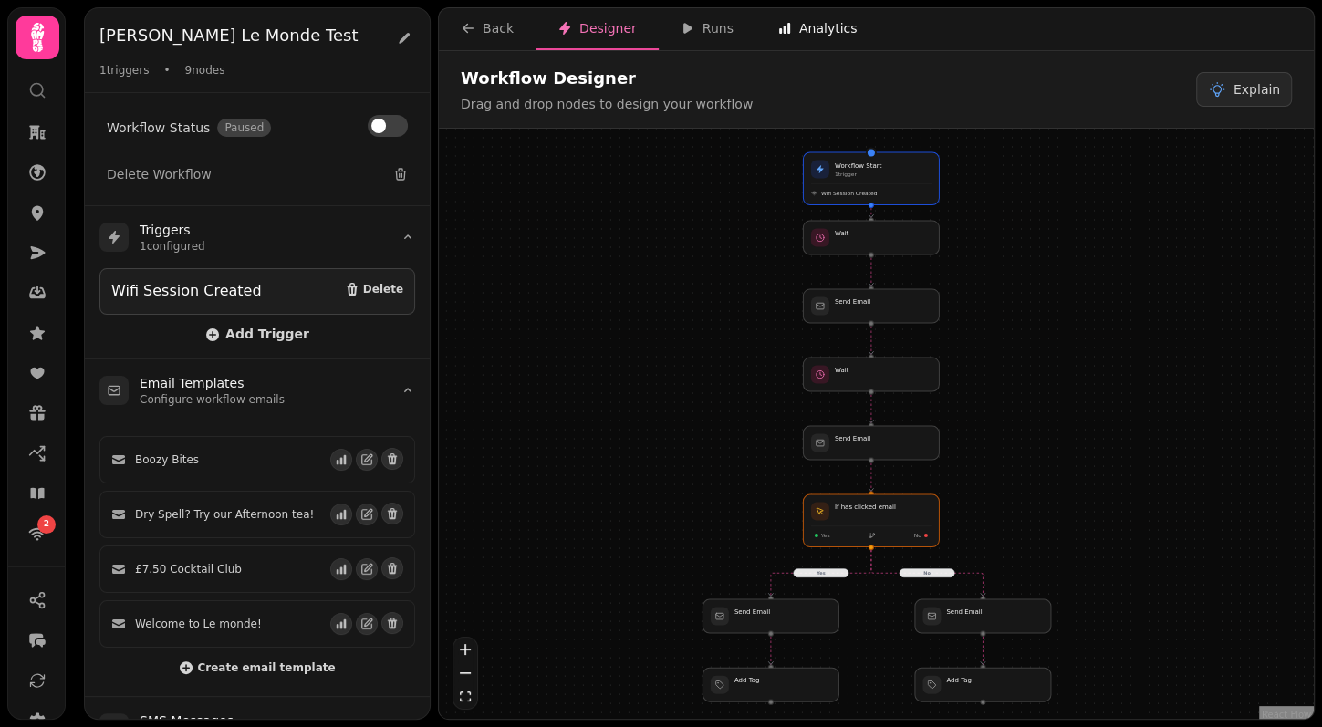
click at [809, 20] on div "Analytics" at bounding box center [818, 28] width 80 height 18
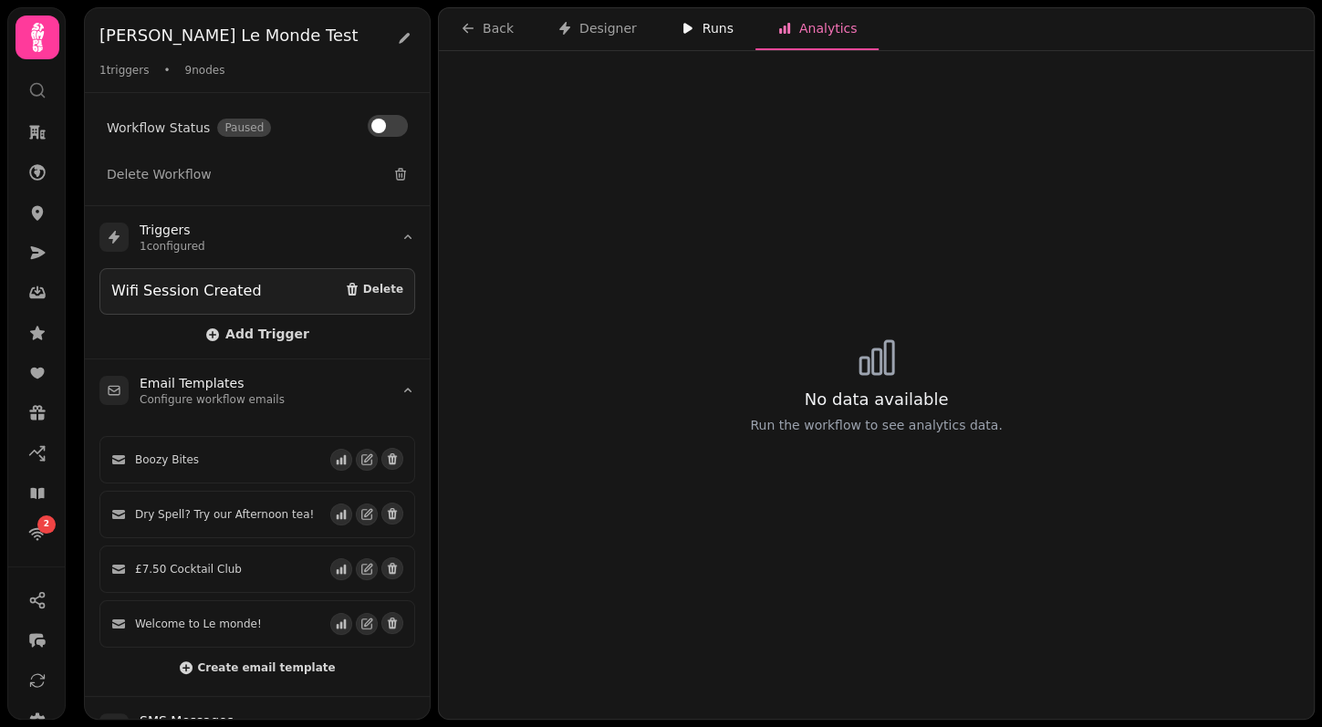
click at [704, 30] on div "Runs" at bounding box center [707, 28] width 53 height 18
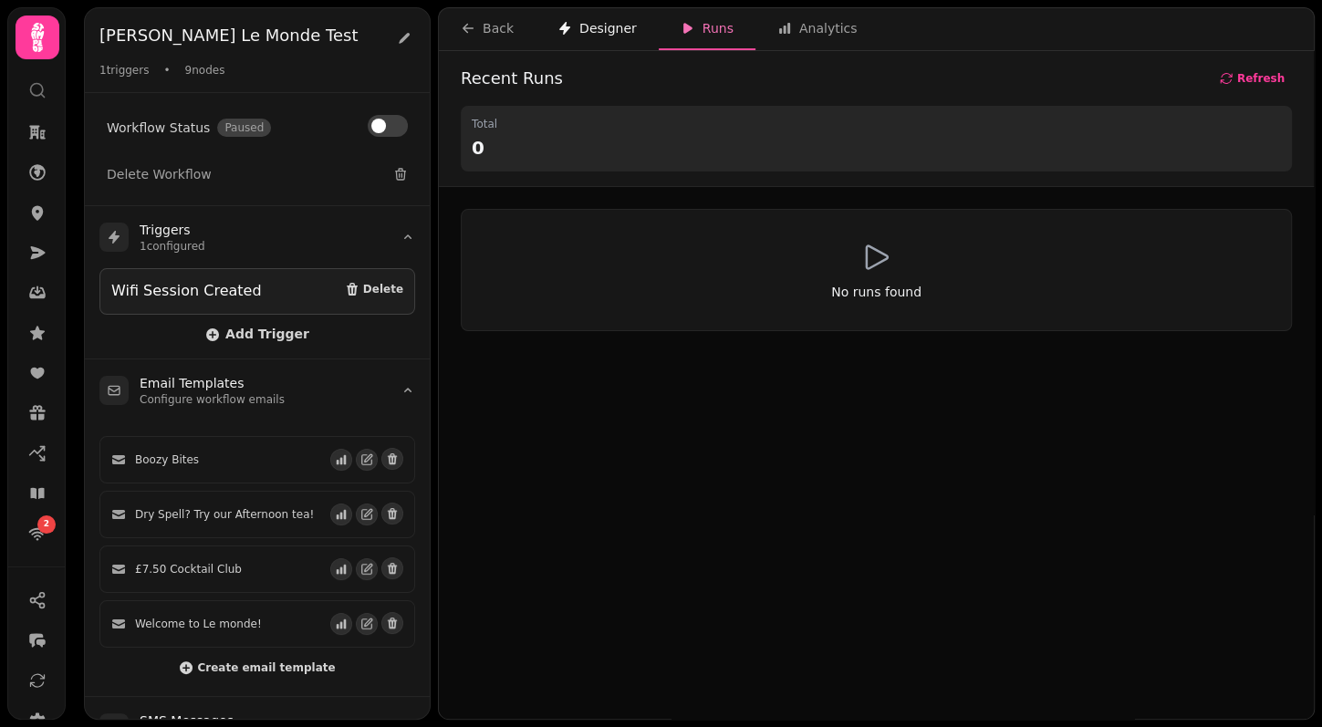
click at [605, 38] on button "Designer" at bounding box center [597, 29] width 123 height 42
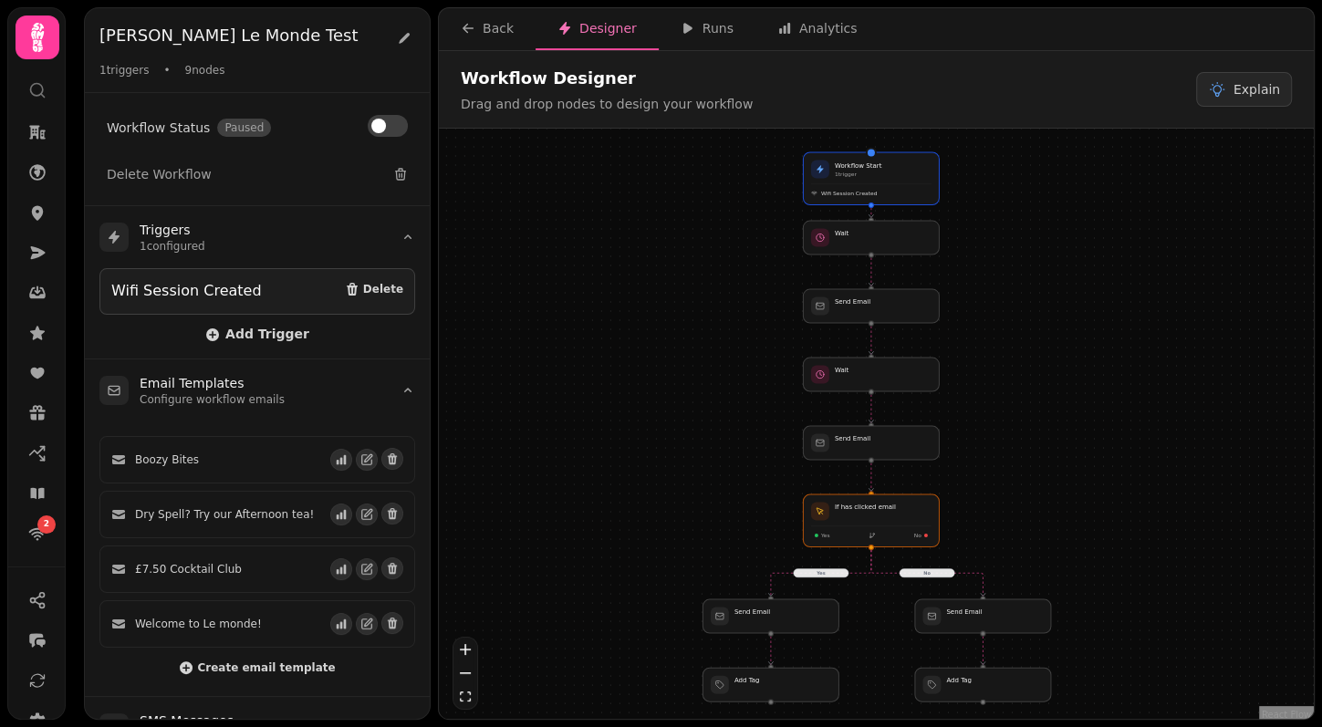
click at [1097, 87] on div "Workflow Designer Drag and drop nodes to design your workflow Explain" at bounding box center [876, 89] width 831 height 47
click at [955, 81] on div "Workflow Designer Drag and drop nodes to design your workflow Explain" at bounding box center [876, 89] width 831 height 47
click at [920, 20] on nav "Back Designer Runs Analytics" at bounding box center [876, 29] width 875 height 42
click at [924, 76] on div "Workflow Designer Drag and drop nodes to design your workflow Explain" at bounding box center [876, 89] width 831 height 47
click at [897, 21] on nav "Back Designer Runs Analytics" at bounding box center [876, 29] width 875 height 42
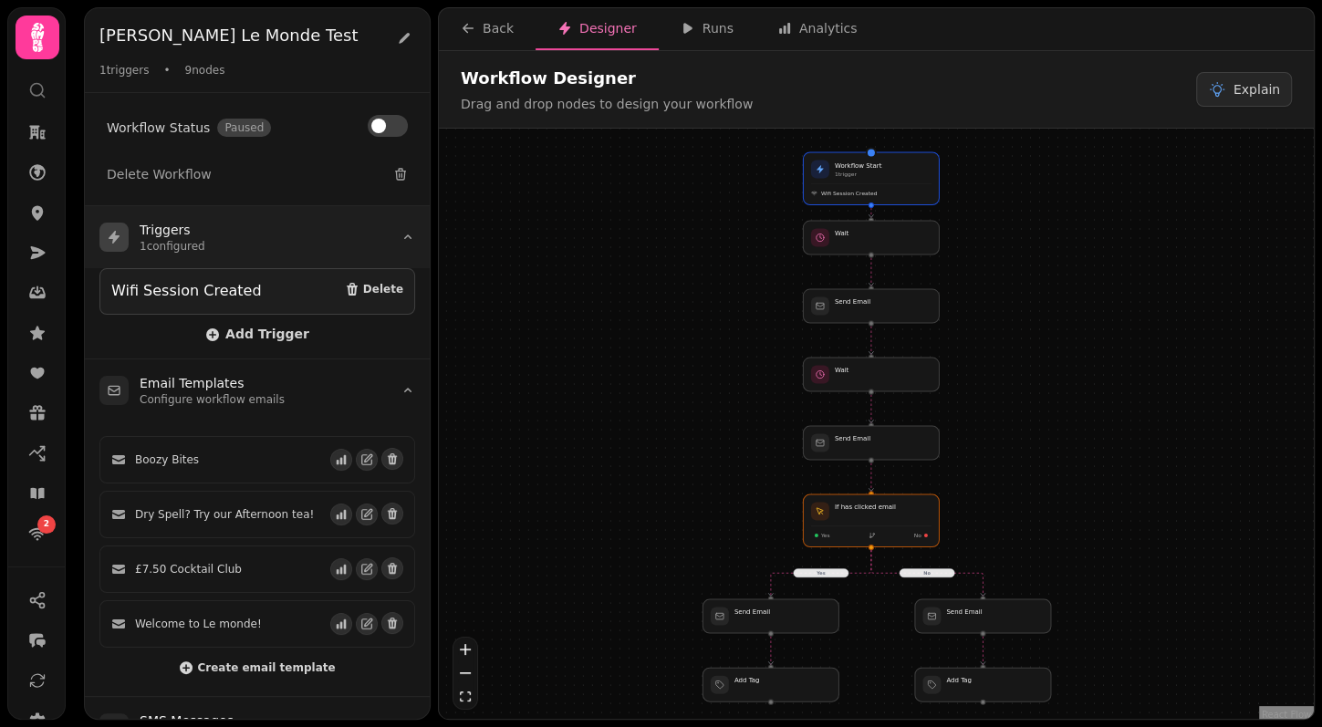
click at [184, 225] on h3 "Triggers" at bounding box center [173, 230] width 66 height 18
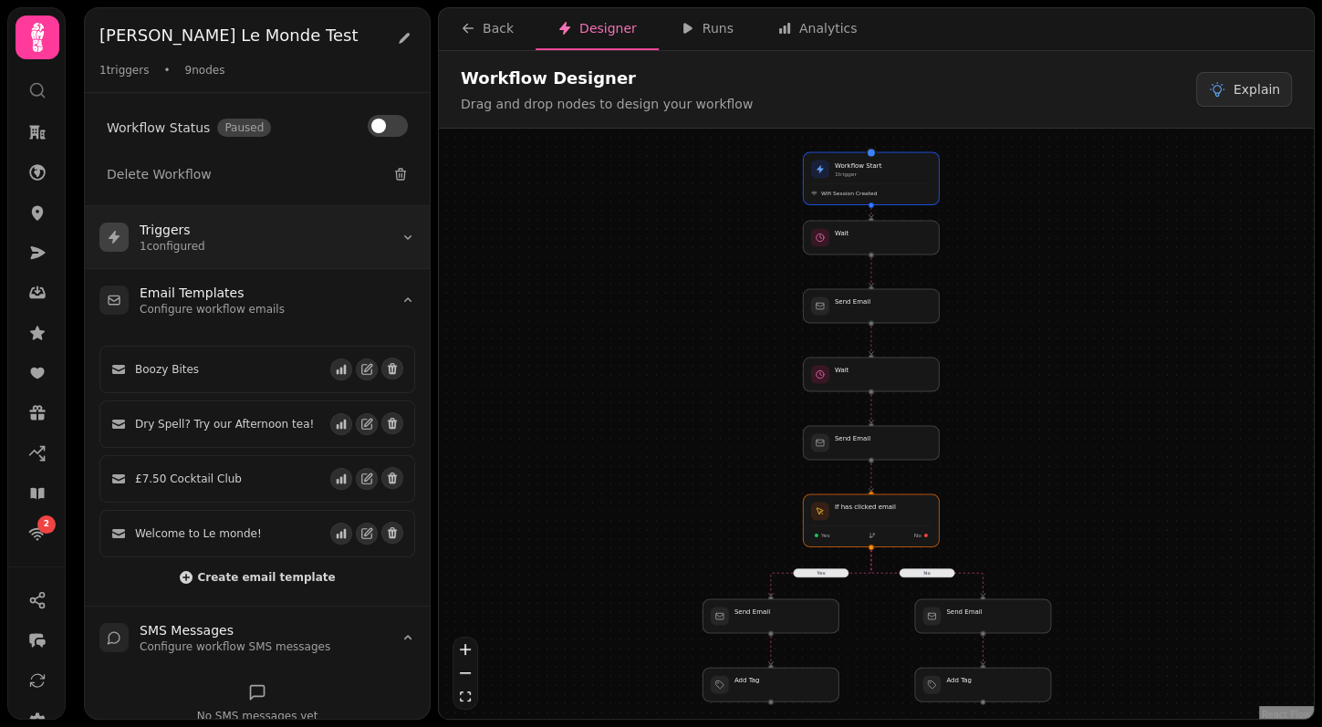
click at [184, 225] on h3 "Triggers" at bounding box center [173, 230] width 66 height 18
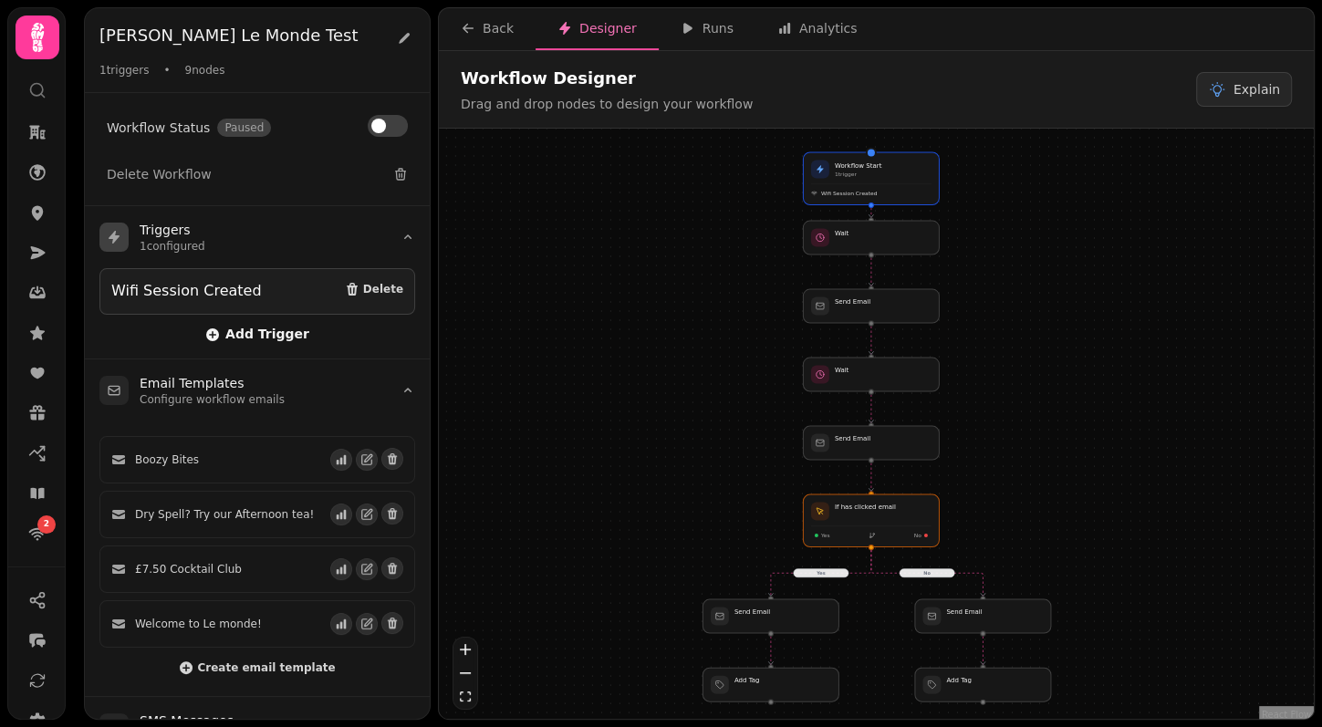
click at [272, 328] on span "Add Trigger" at bounding box center [257, 335] width 104 height 15
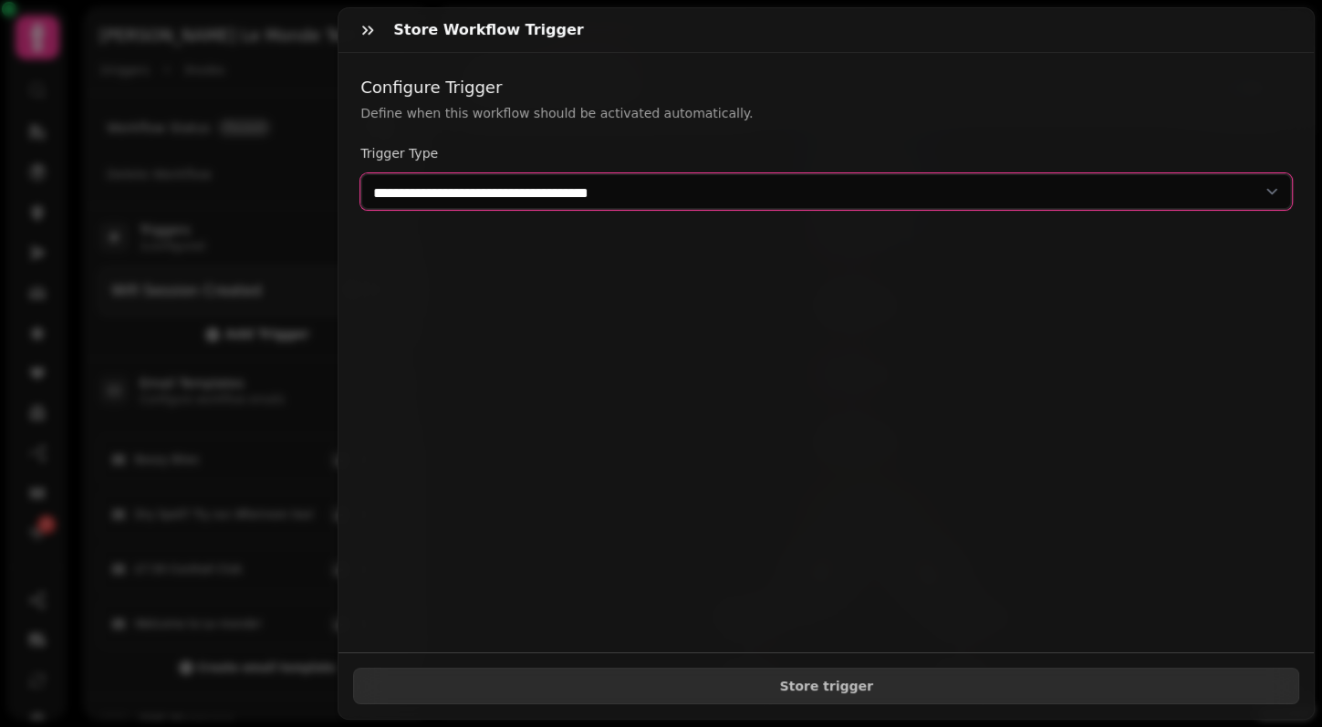
click at [478, 184] on select "**********" at bounding box center [826, 191] width 932 height 37
click at [478, 200] on select "**********" at bounding box center [826, 191] width 932 height 37
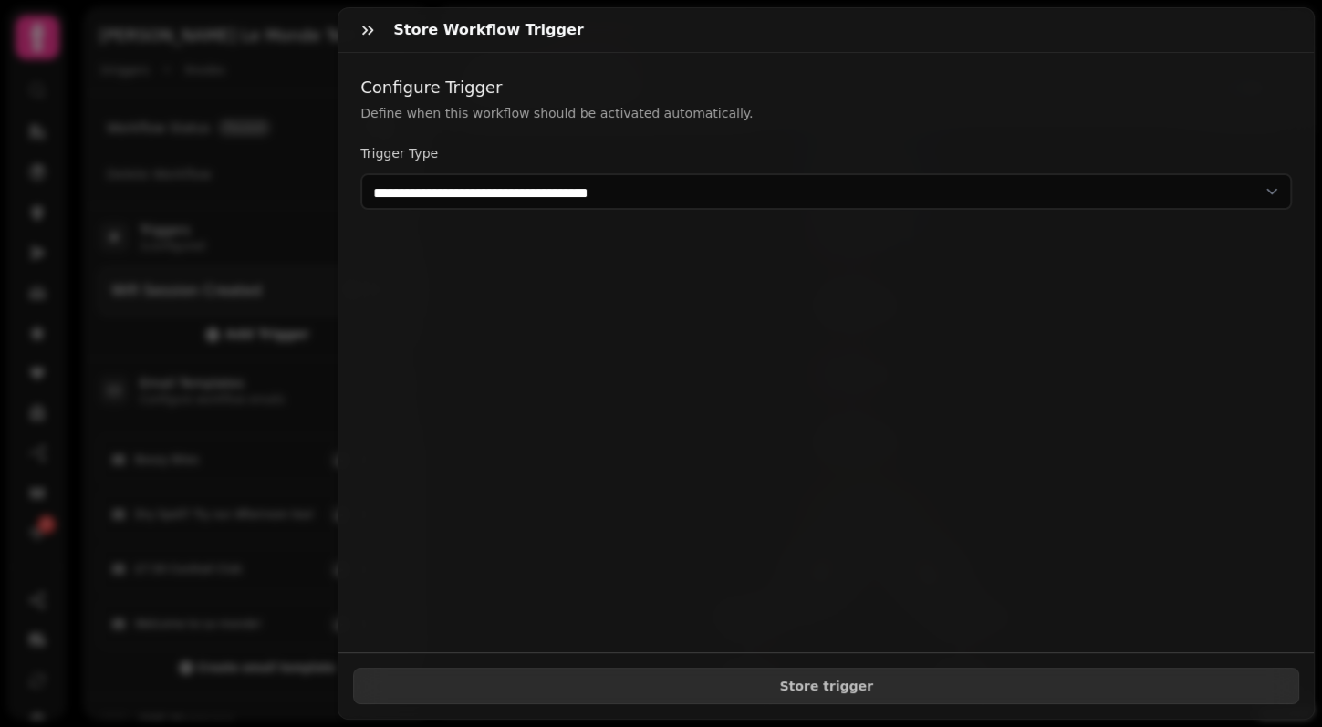
click at [566, 345] on div "**********" at bounding box center [827, 353] width 976 height 600
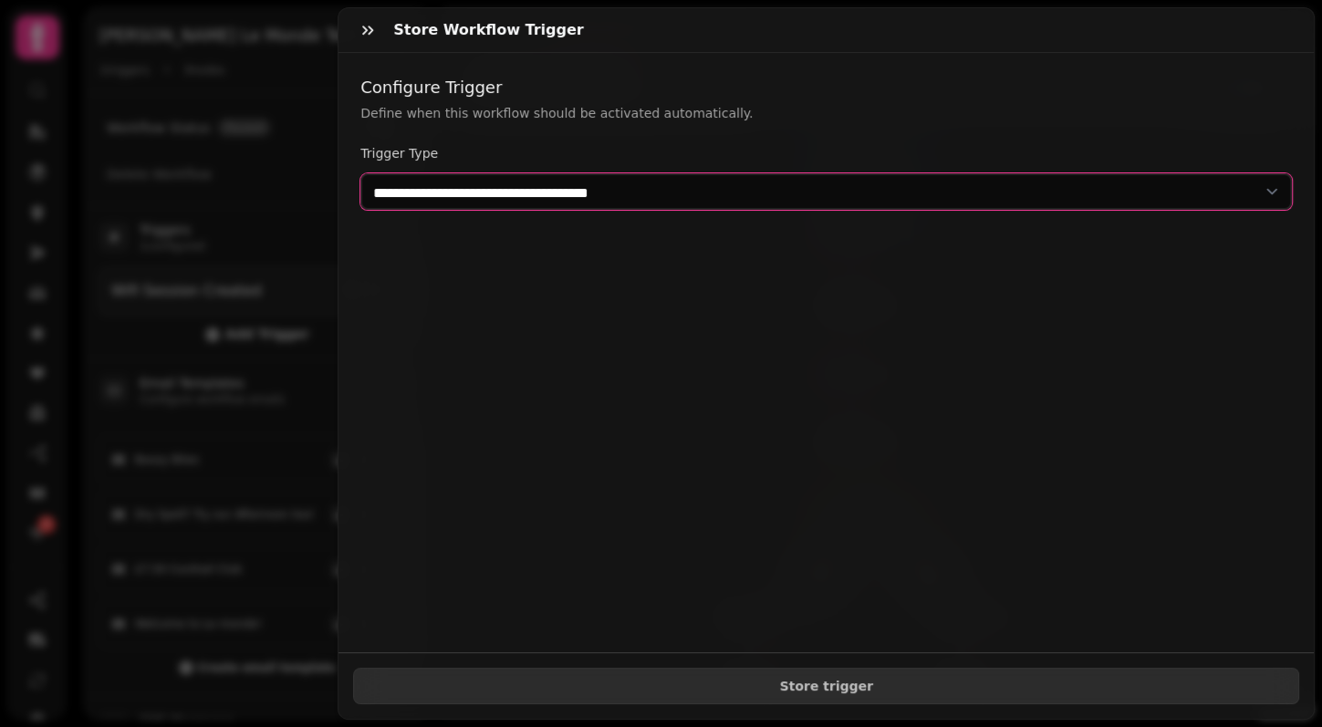
click at [579, 191] on select "**********" at bounding box center [826, 191] width 932 height 37
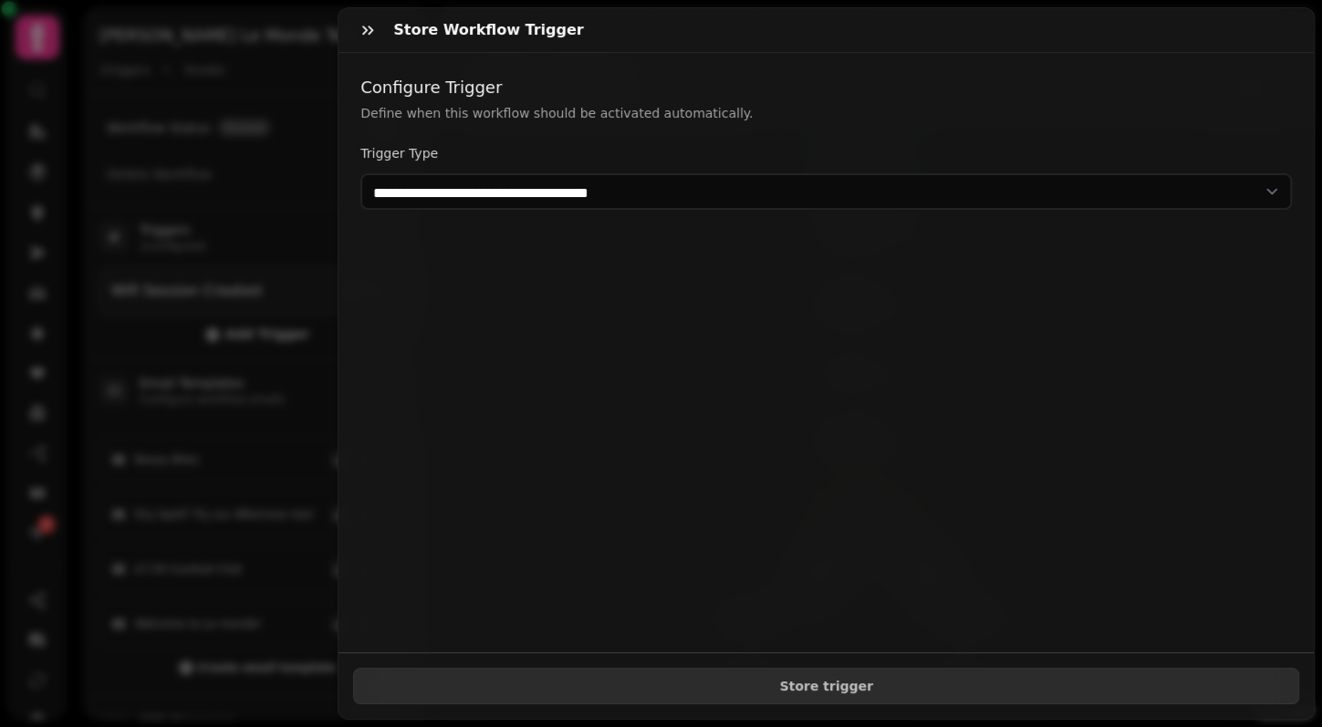
click at [899, 88] on h2 "Configure Trigger" at bounding box center [826, 88] width 932 height 26
click at [577, 40] on div "Store Workflow Trigger" at bounding box center [827, 30] width 976 height 45
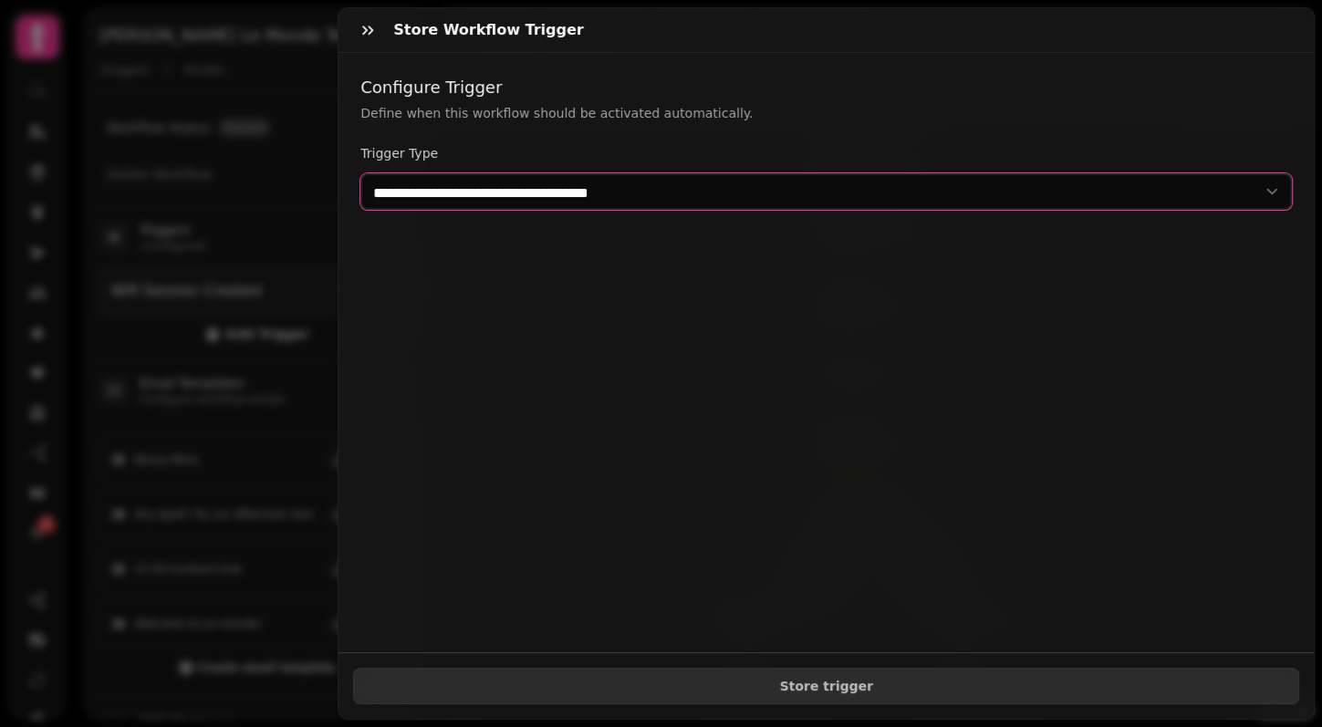
click at [583, 186] on select "**********" at bounding box center [826, 191] width 932 height 37
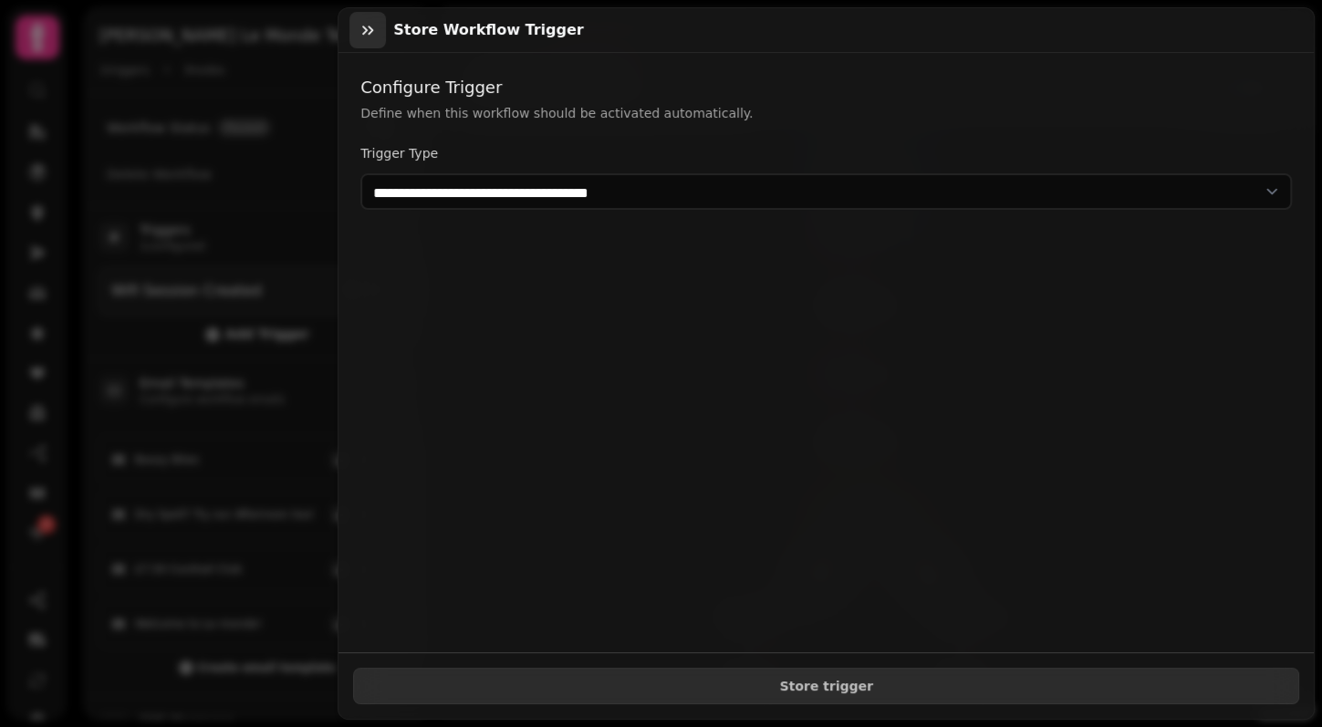
click at [366, 32] on icon "button" at bounding box center [368, 30] width 18 height 18
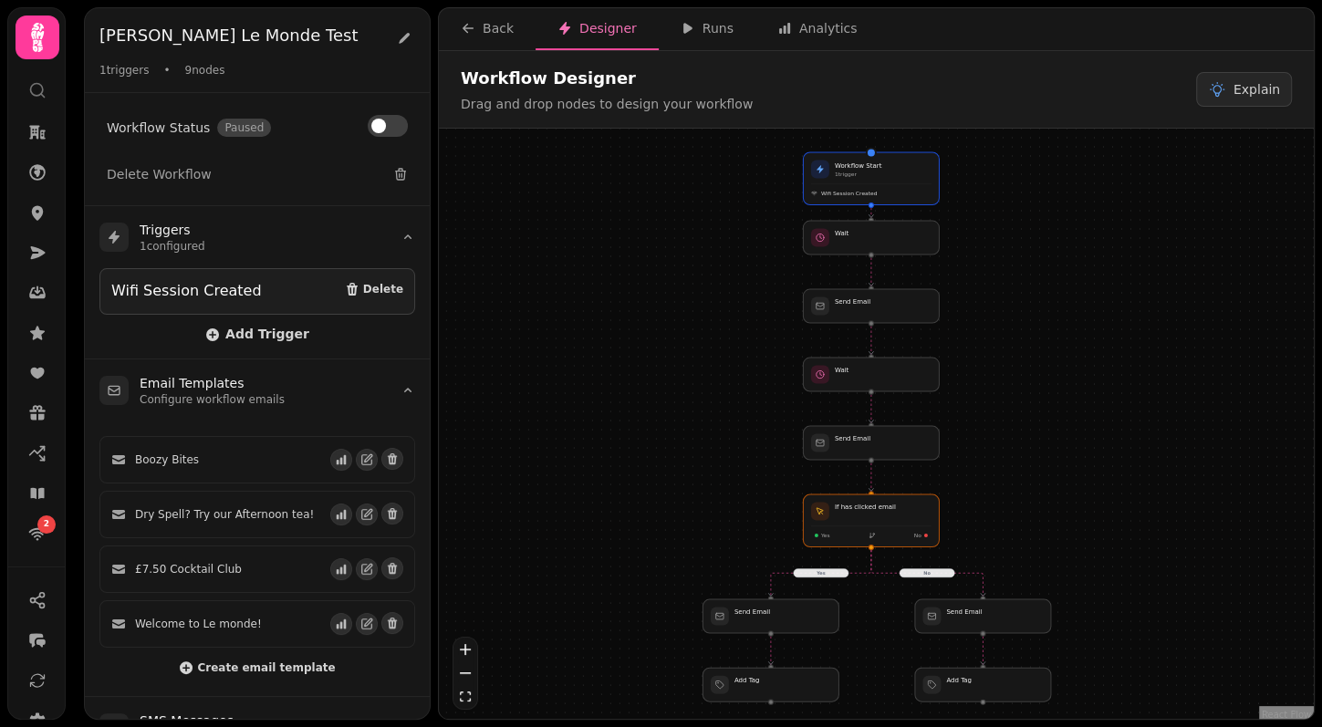
click at [365, 30] on h2 "Joseph's Le Monde Test" at bounding box center [240, 36] width 283 height 26
click at [348, 31] on h2 "Joseph's Le Monde Test" at bounding box center [240, 36] width 283 height 26
click at [895, 23] on nav "Back Designer Runs Analytics" at bounding box center [876, 29] width 875 height 42
click at [313, 21] on div "Joseph's Le Monde Test 1 triggers • 9 nodes" at bounding box center [257, 50] width 345 height 85
click at [336, 26] on h2 "Joseph's Le Monde Test" at bounding box center [240, 36] width 283 height 26
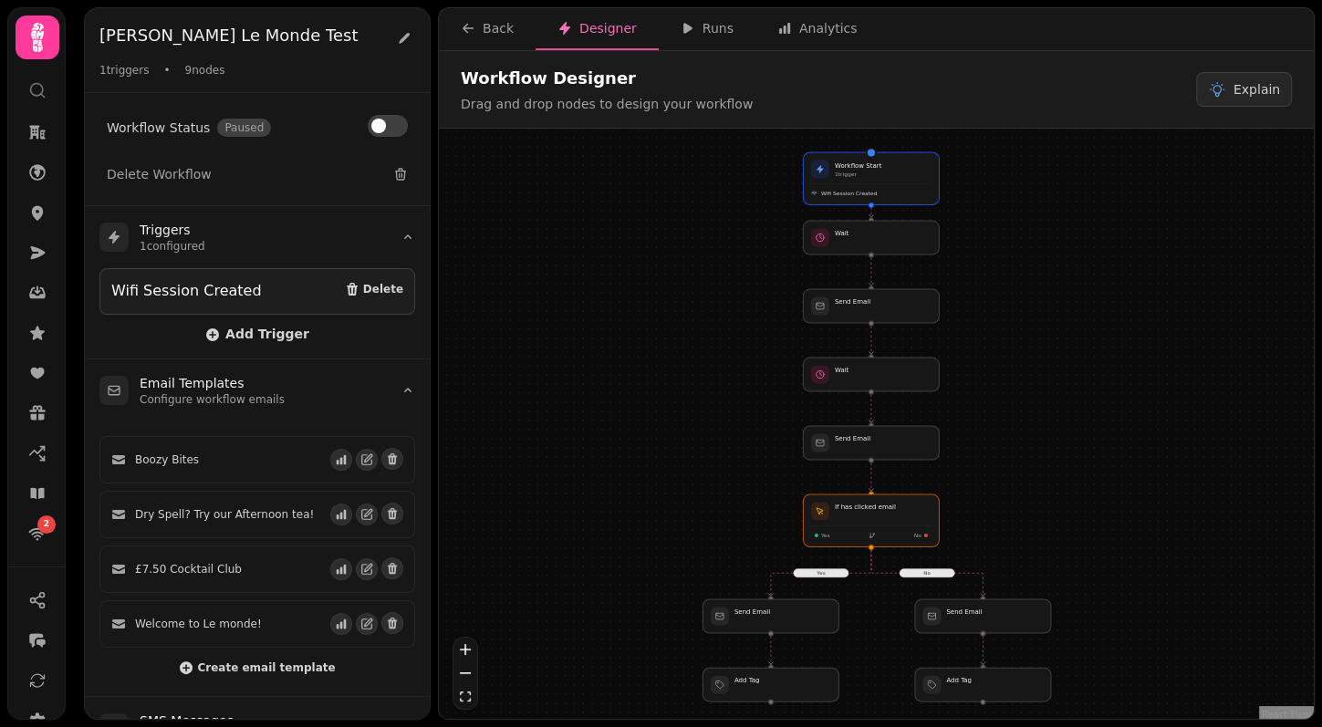
click at [339, 26] on h2 "Joseph's Le Monde Test" at bounding box center [240, 36] width 283 height 26
click at [346, 26] on h2 "Joseph's Le Monde Test" at bounding box center [240, 36] width 283 height 26
click at [346, 44] on h2 "Joseph's Le Monde Test" at bounding box center [240, 36] width 283 height 26
click at [346, 48] on div "Joseph's Le Monde Test" at bounding box center [257, 37] width 316 height 29
click at [335, 49] on div "Joseph's Le Monde Test" at bounding box center [257, 37] width 316 height 29
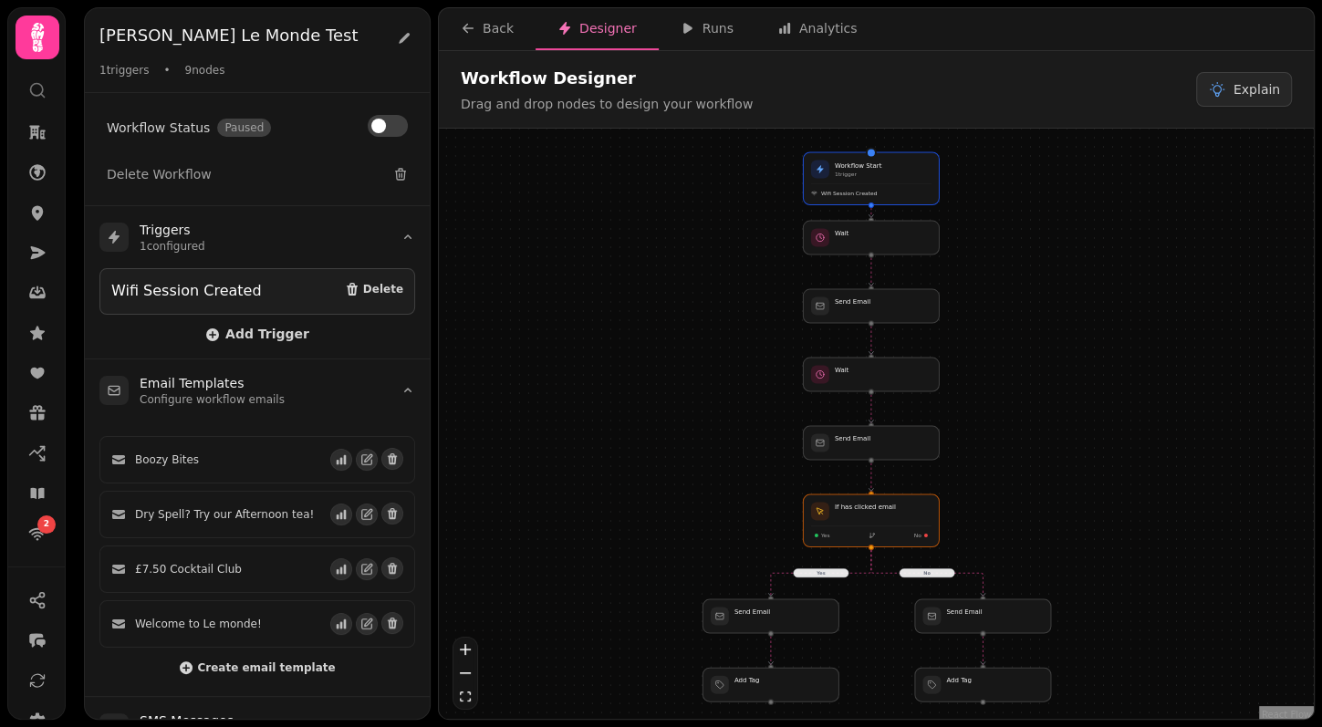
click at [325, 49] on div "Joseph's Le Monde Test" at bounding box center [257, 37] width 316 height 29
click at [325, 44] on h2 "Joseph's Le Monde Test" at bounding box center [240, 36] width 283 height 26
click at [824, 82] on div "Workflow Designer Drag and drop nodes to design your workflow Explain" at bounding box center [876, 89] width 831 height 47
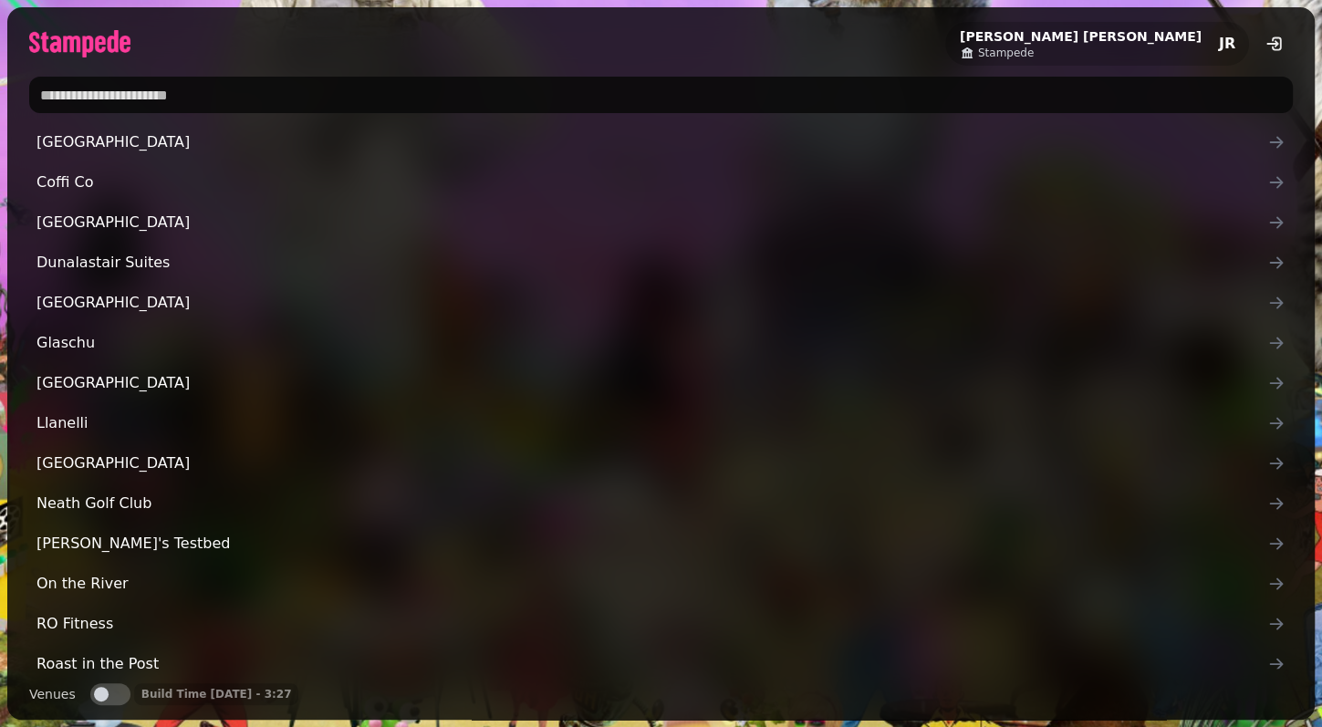
type input "*"
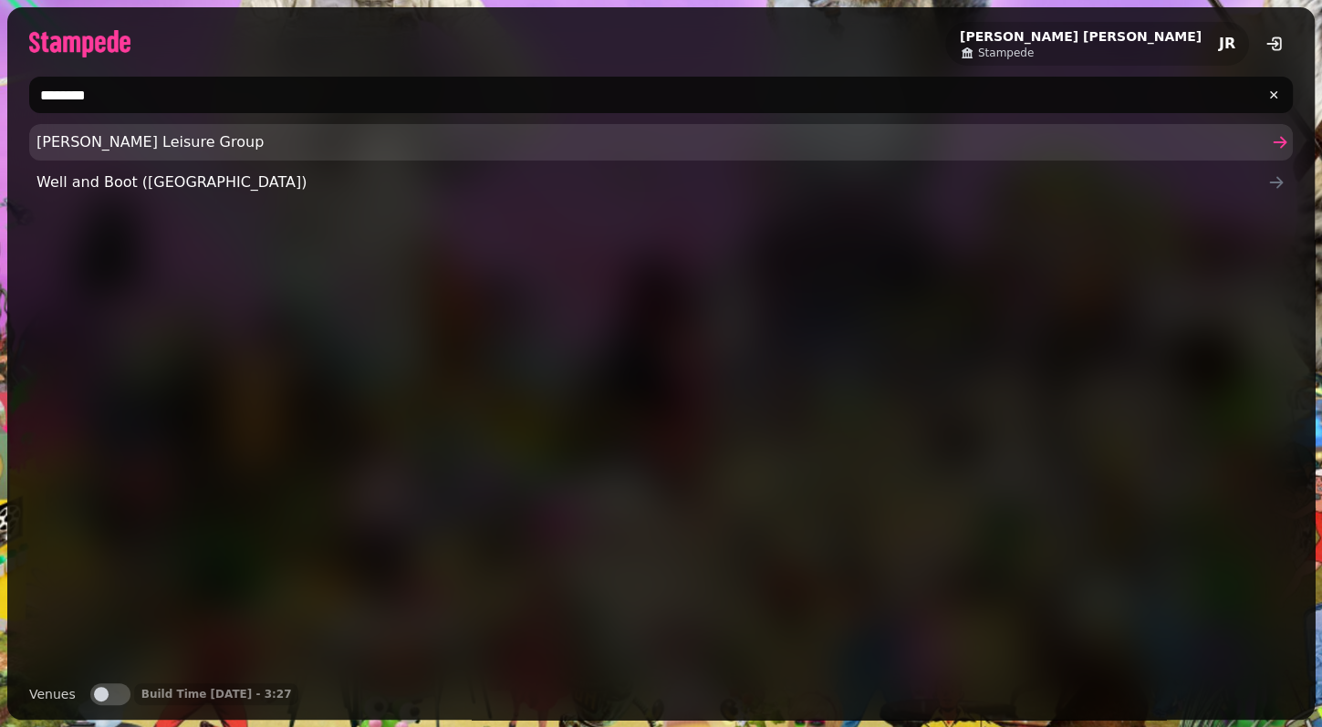
type input "********"
click at [41, 147] on span "[PERSON_NAME] Leisure Group" at bounding box center [652, 142] width 1231 height 22
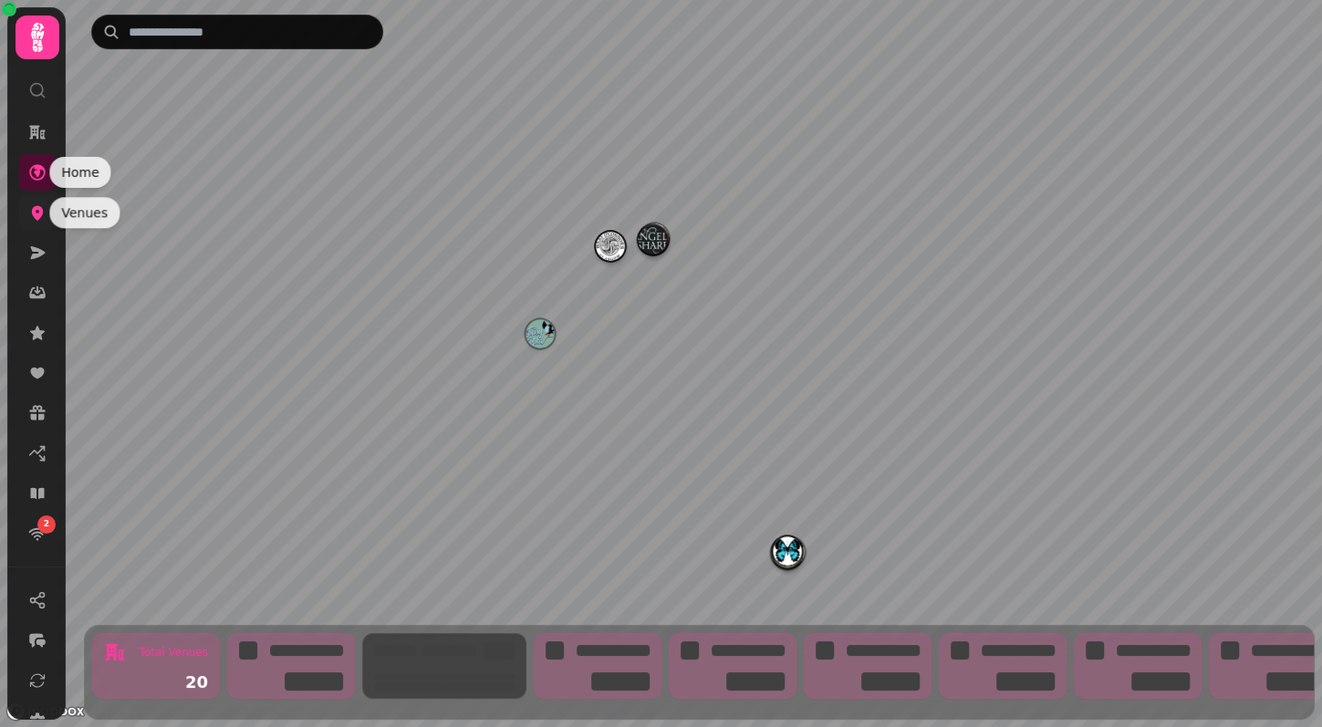
click at [29, 218] on icon at bounding box center [37, 213] width 18 height 18
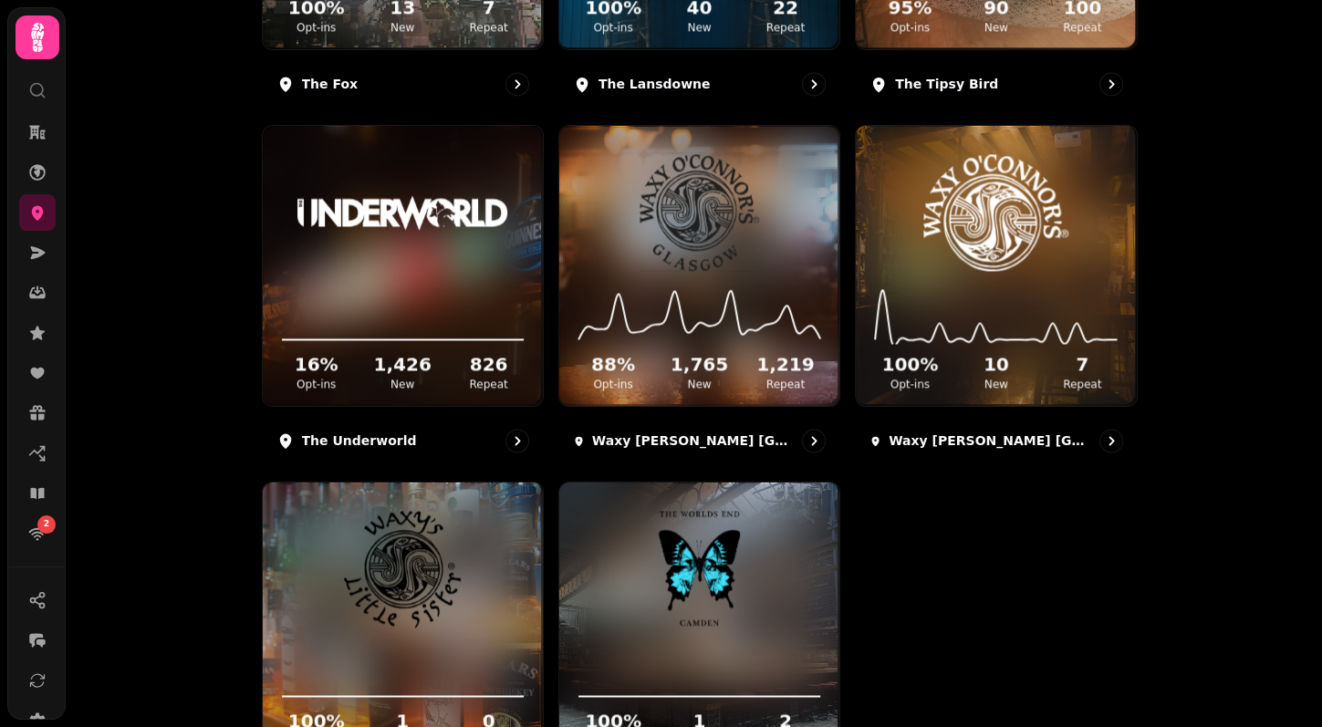
scroll to position [1941, 0]
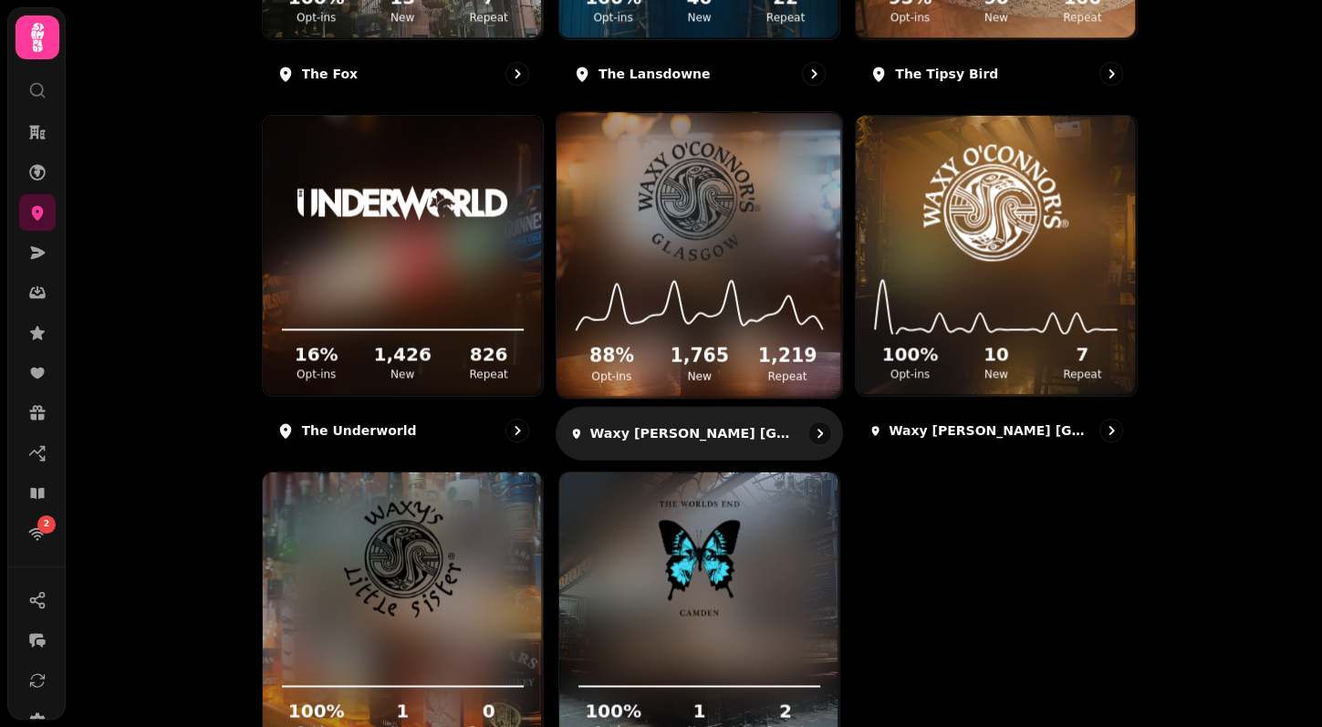
click at [620, 266] on div "88 % Opt-ins 1,765 New 1,219 Repeat" at bounding box center [700, 330] width 286 height 138
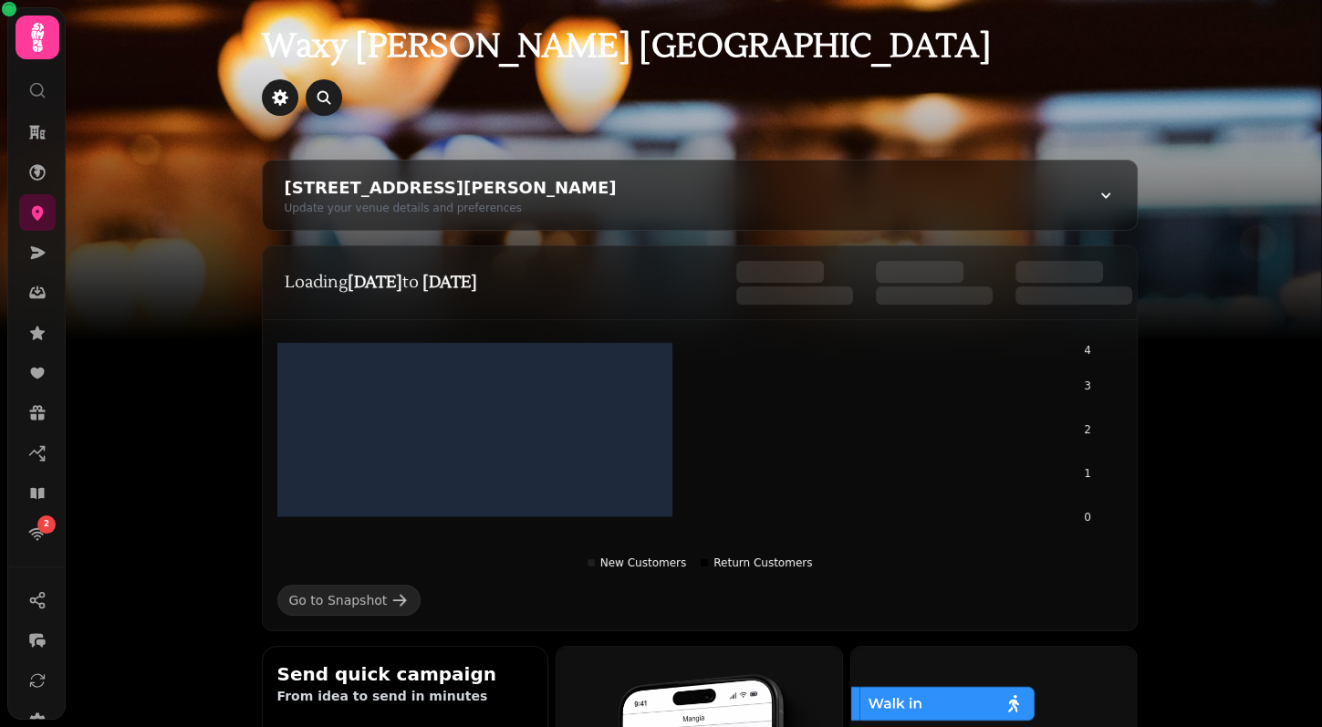
scroll to position [20, 0]
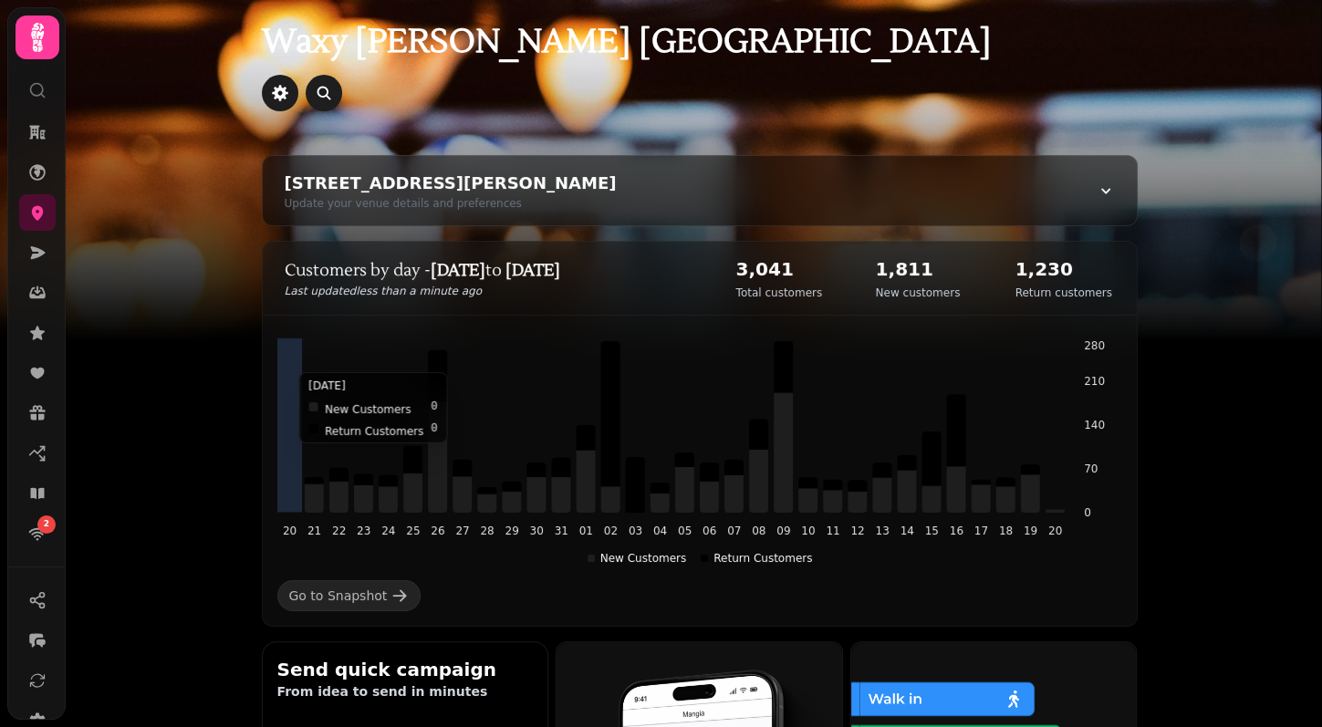
click at [780, 403] on icon at bounding box center [782, 452] width 19 height 120
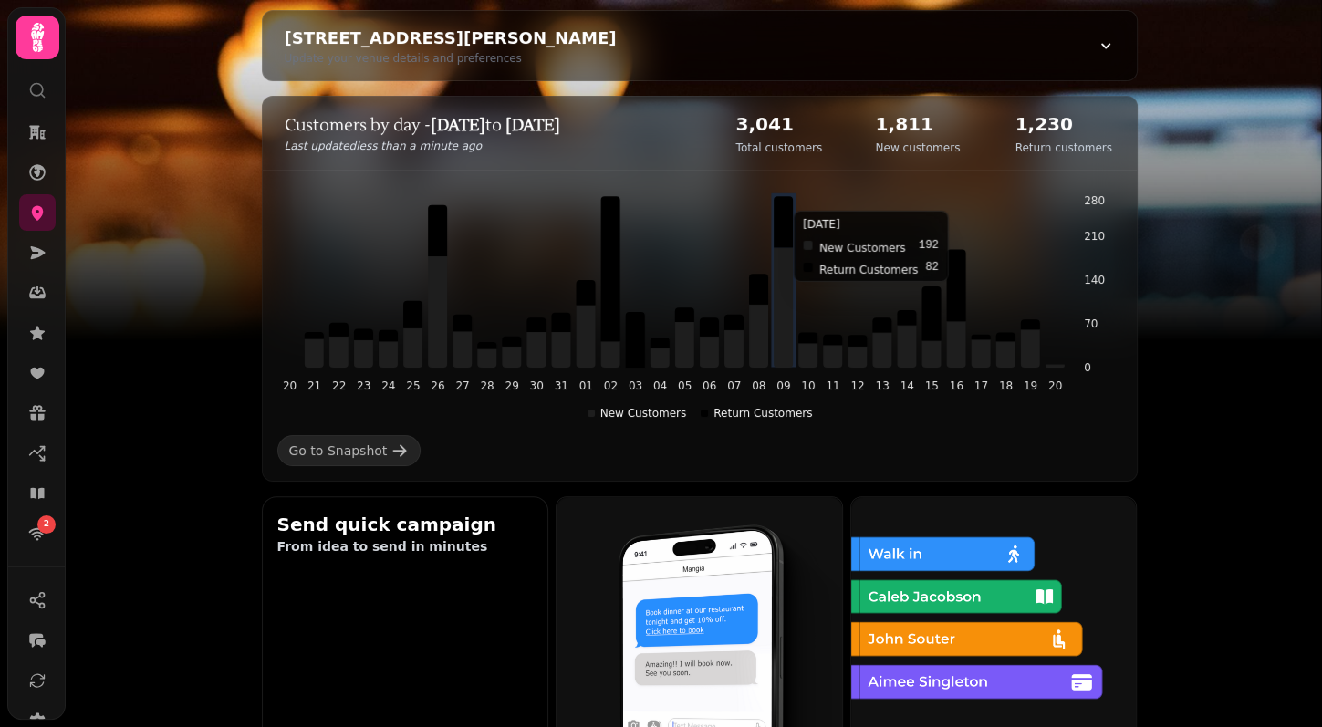
scroll to position [166, 0]
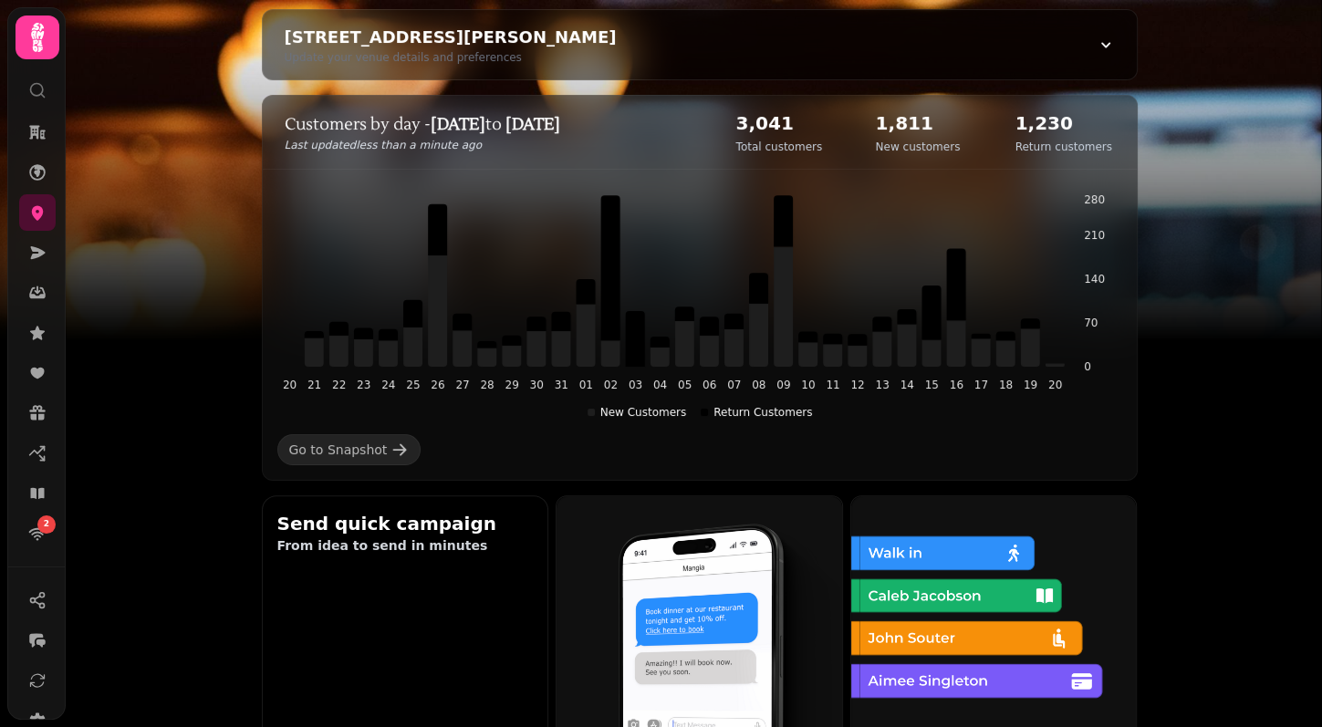
click at [1217, 245] on img at bounding box center [661, 228] width 1322 height 456
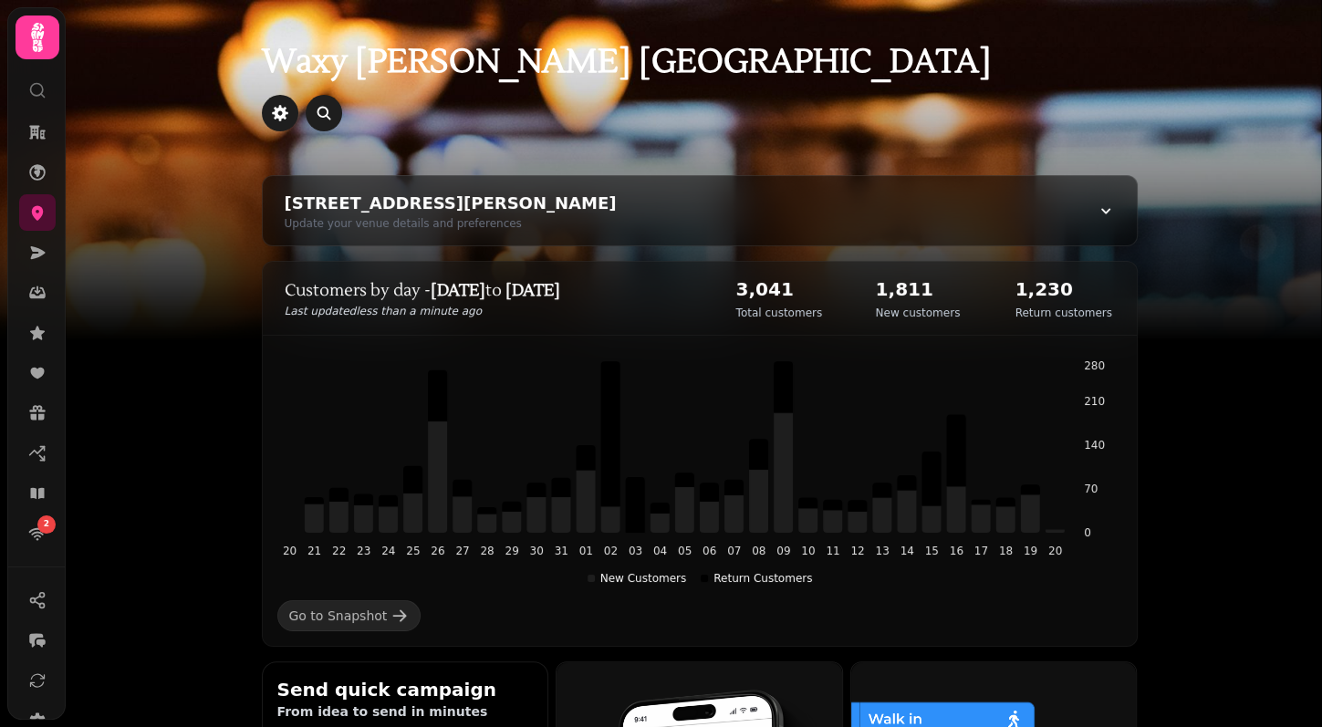
click at [193, 285] on img at bounding box center [661, 228] width 1322 height 456
click at [820, 96] on div at bounding box center [700, 113] width 876 height 37
click at [167, 350] on img at bounding box center [661, 228] width 1322 height 456
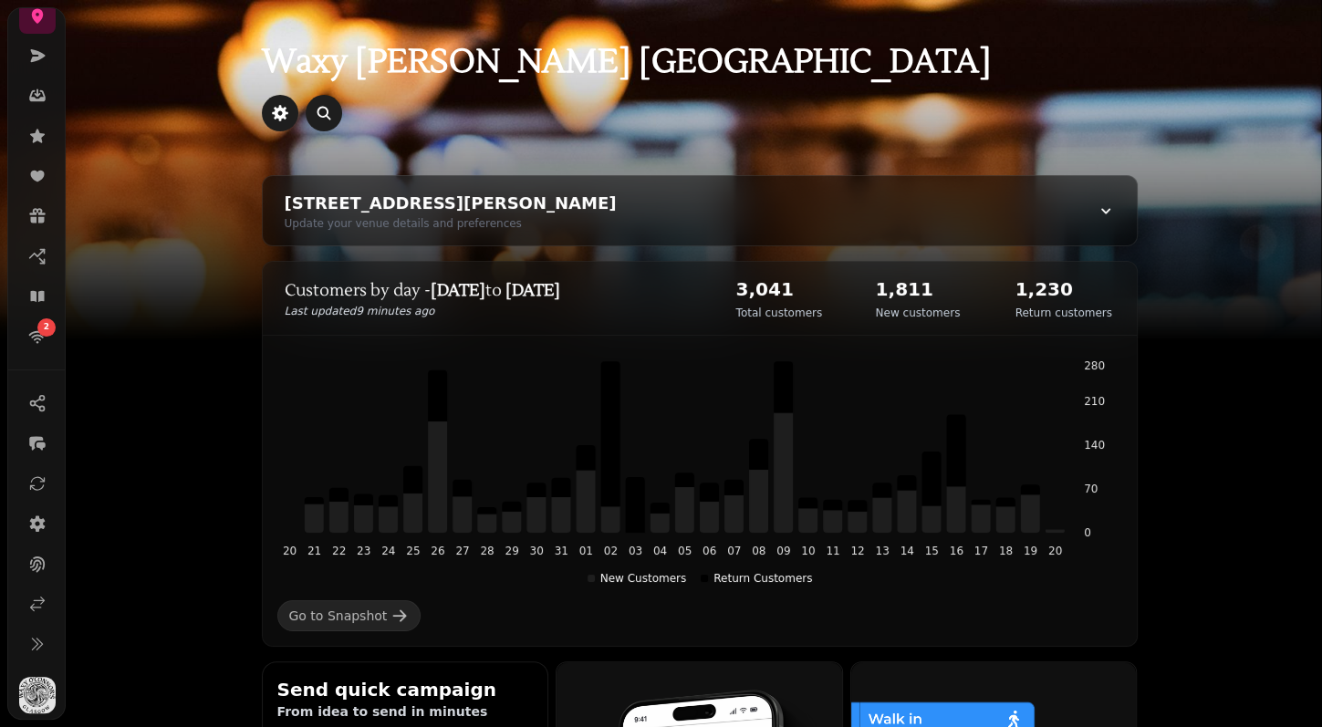
click at [160, 324] on img at bounding box center [661, 228] width 1322 height 456
click at [172, 333] on img at bounding box center [661, 228] width 1322 height 456
click at [72, 337] on img at bounding box center [661, 228] width 1322 height 456
click at [103, 336] on img at bounding box center [661, 228] width 1322 height 456
click at [681, 84] on div "Waxy [PERSON_NAME] [GEOGRAPHIC_DATA]" at bounding box center [700, 87] width 934 height 175
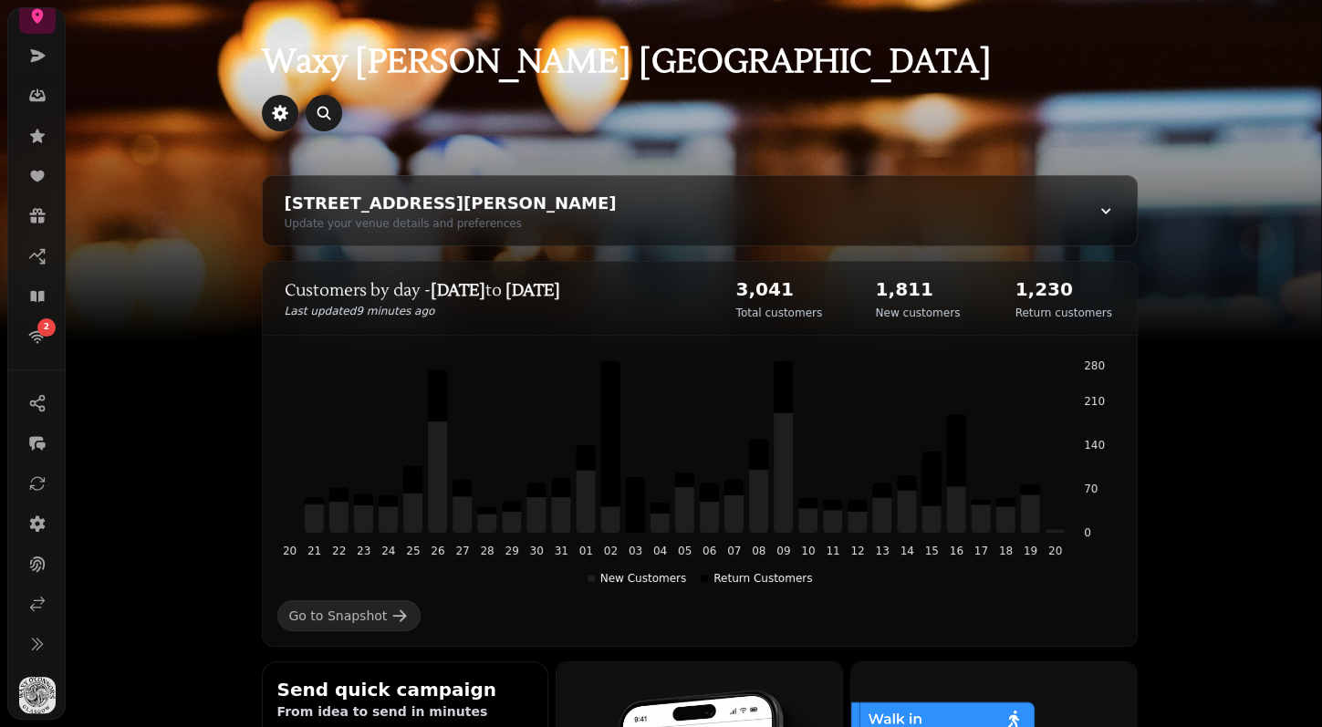
click at [781, 16] on h1 "Waxy [PERSON_NAME] [GEOGRAPHIC_DATA]" at bounding box center [700, 40] width 876 height 80
click at [42, 64] on link at bounding box center [37, 55] width 37 height 37
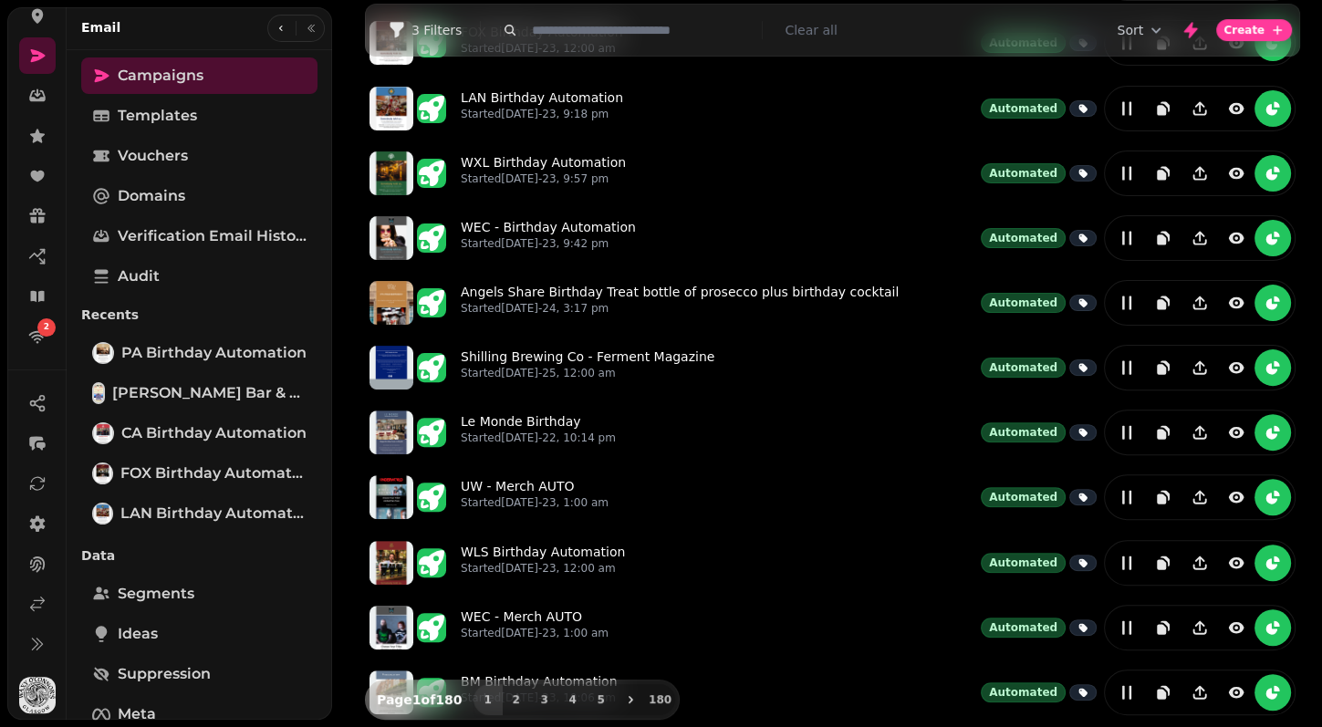
scroll to position [375, 0]
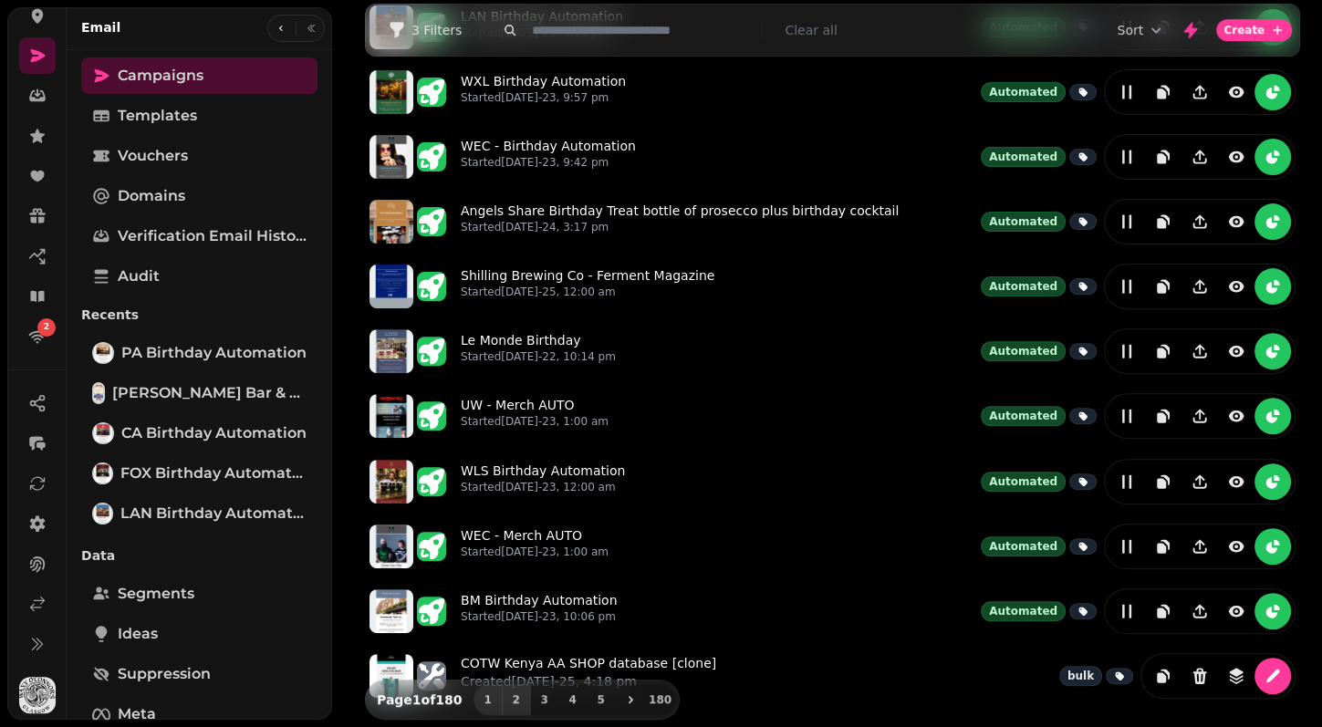
click at [524, 696] on button "2" at bounding box center [516, 699] width 29 height 31
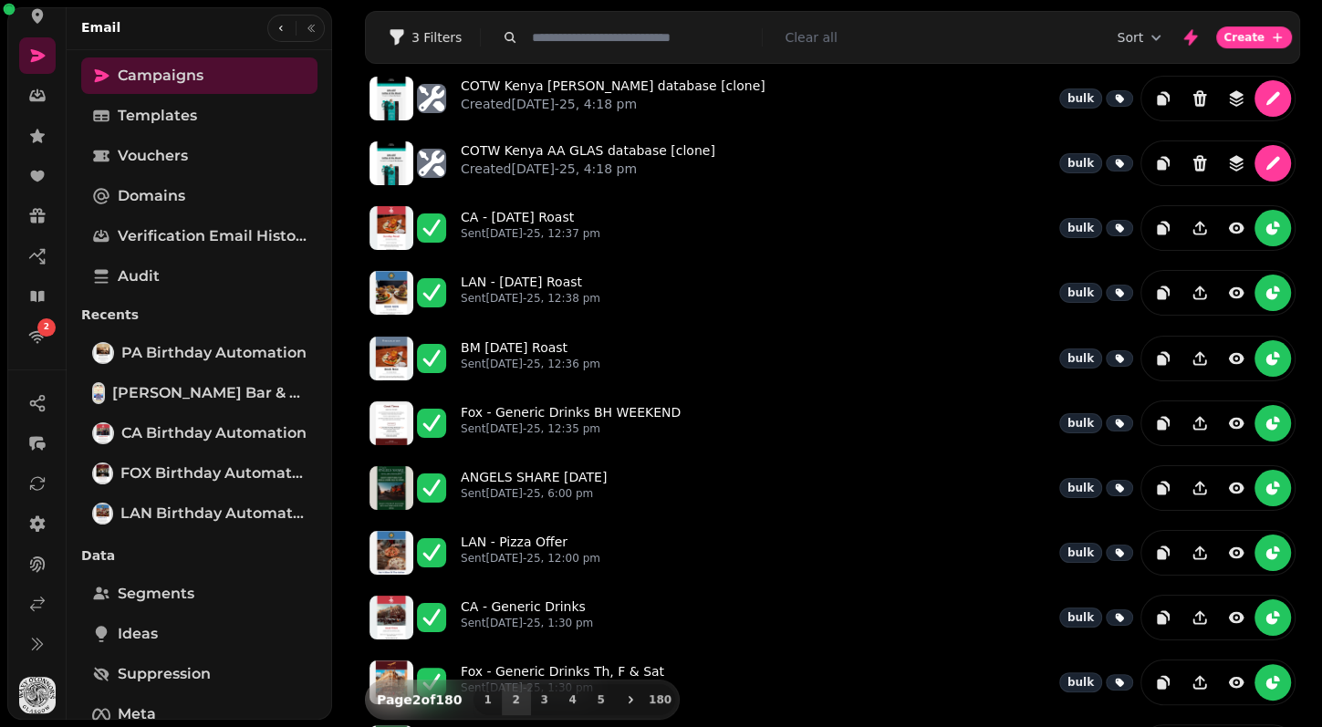
scroll to position [0, 0]
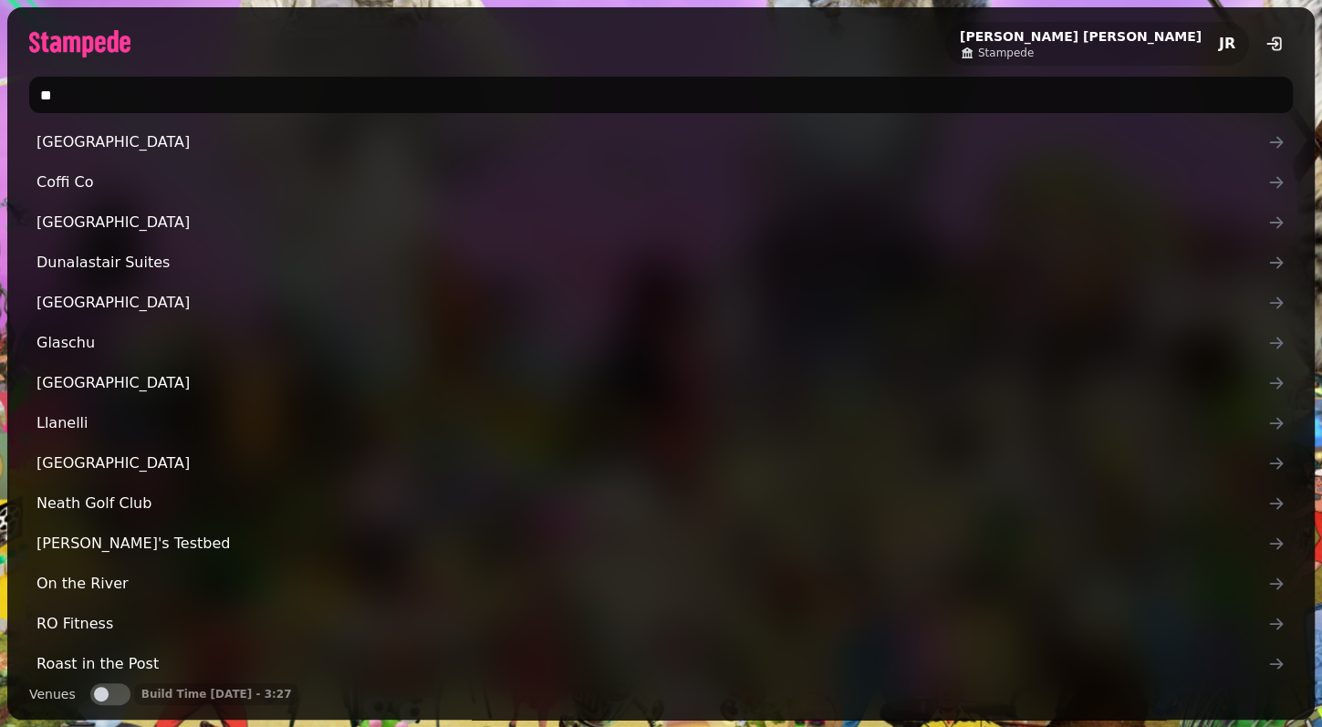
type input "*"
type input "********"
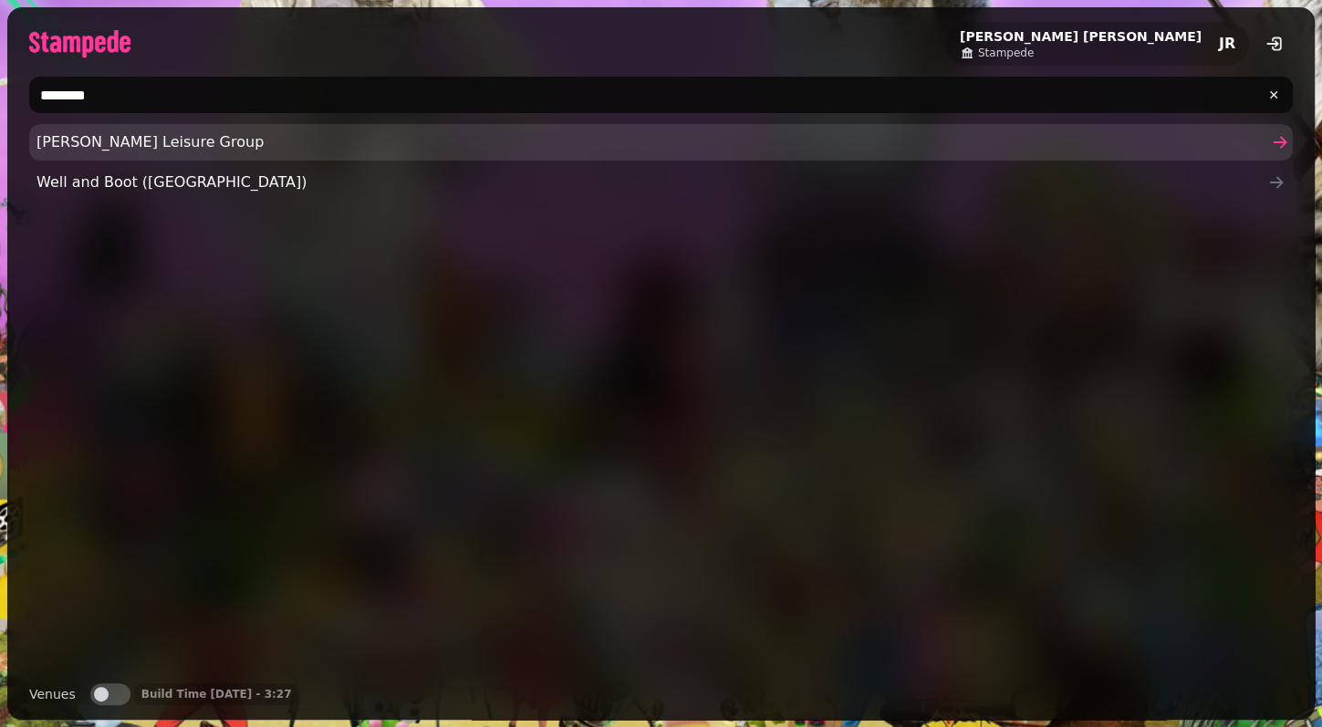
click at [148, 142] on span "[PERSON_NAME] Leisure Group" at bounding box center [652, 142] width 1231 height 22
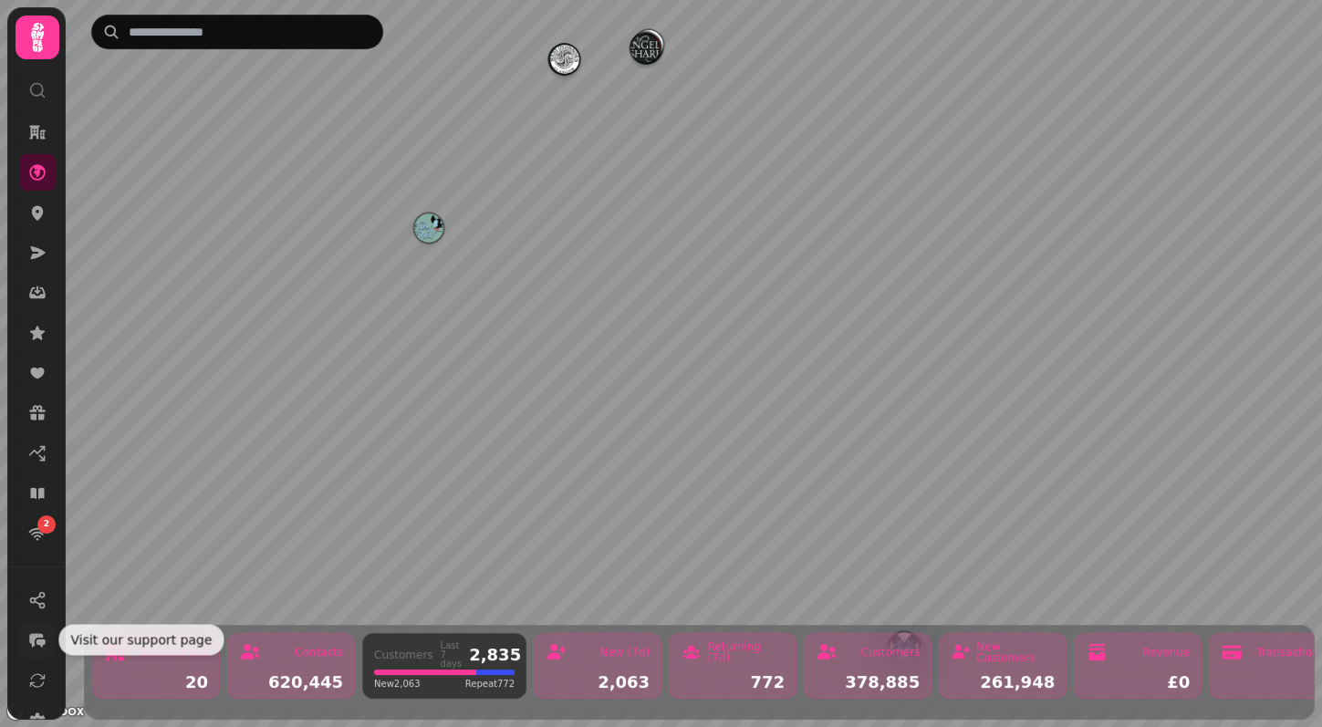
scroll to position [146, 0]
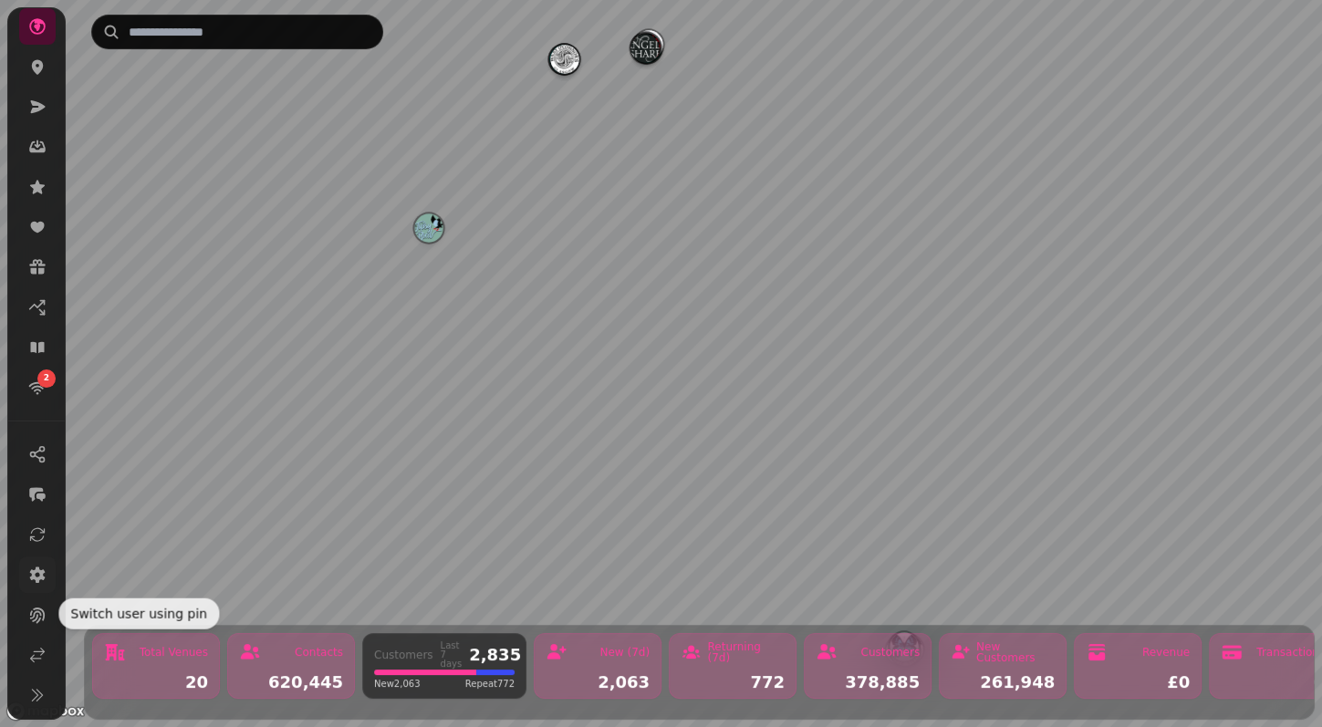
click at [38, 563] on link at bounding box center [37, 575] width 37 height 37
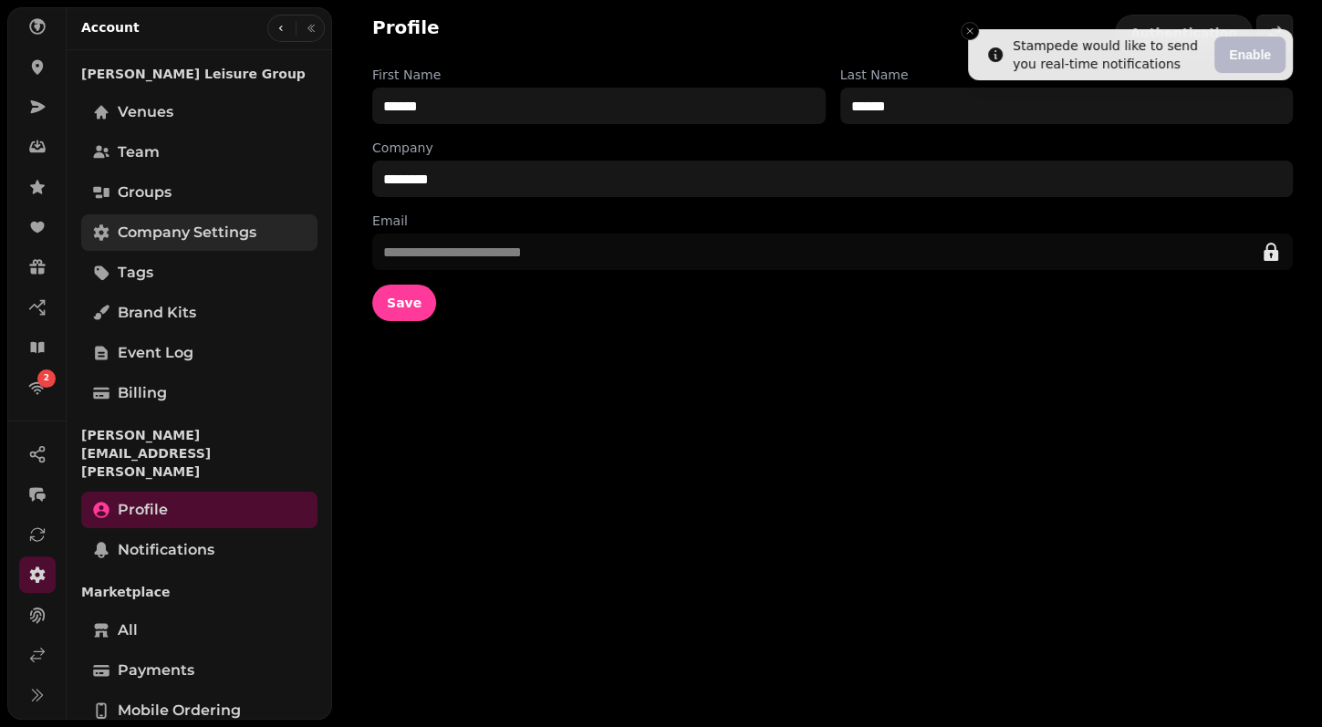
click at [213, 214] on link "Company settings" at bounding box center [199, 232] width 236 height 37
select select "**********"
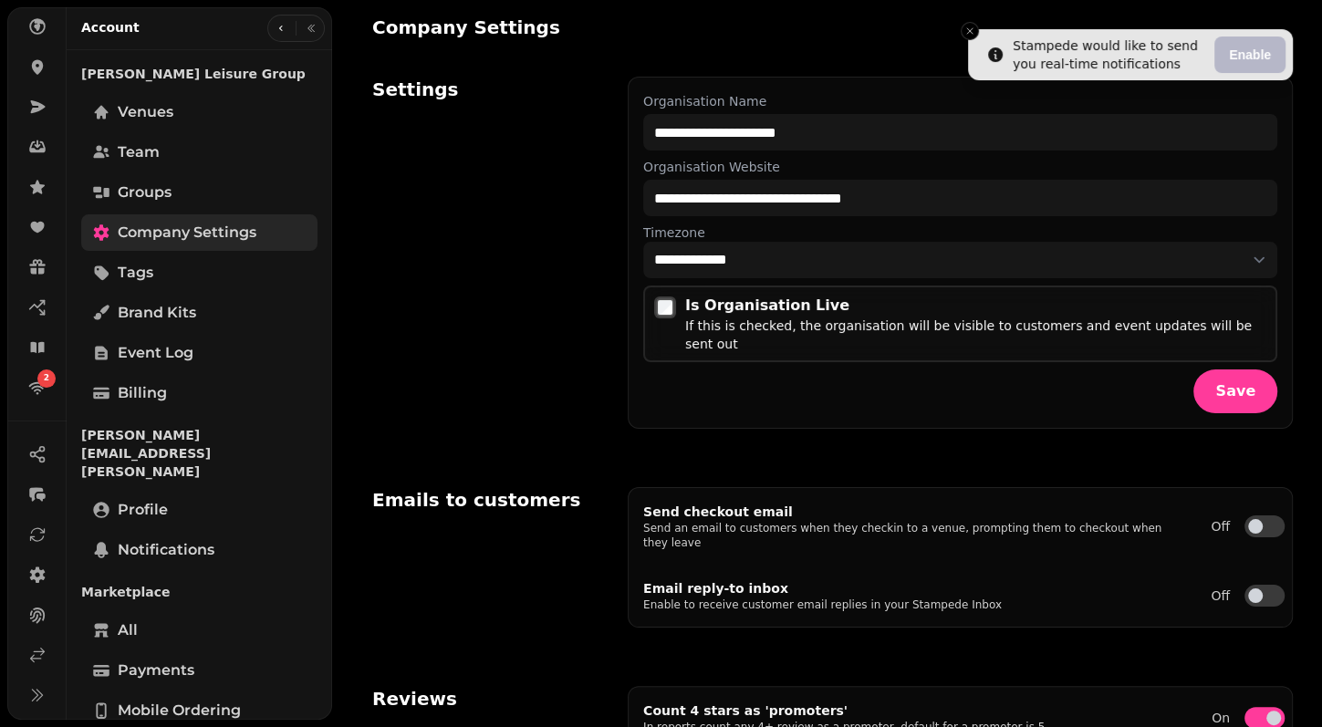
select select "**********"
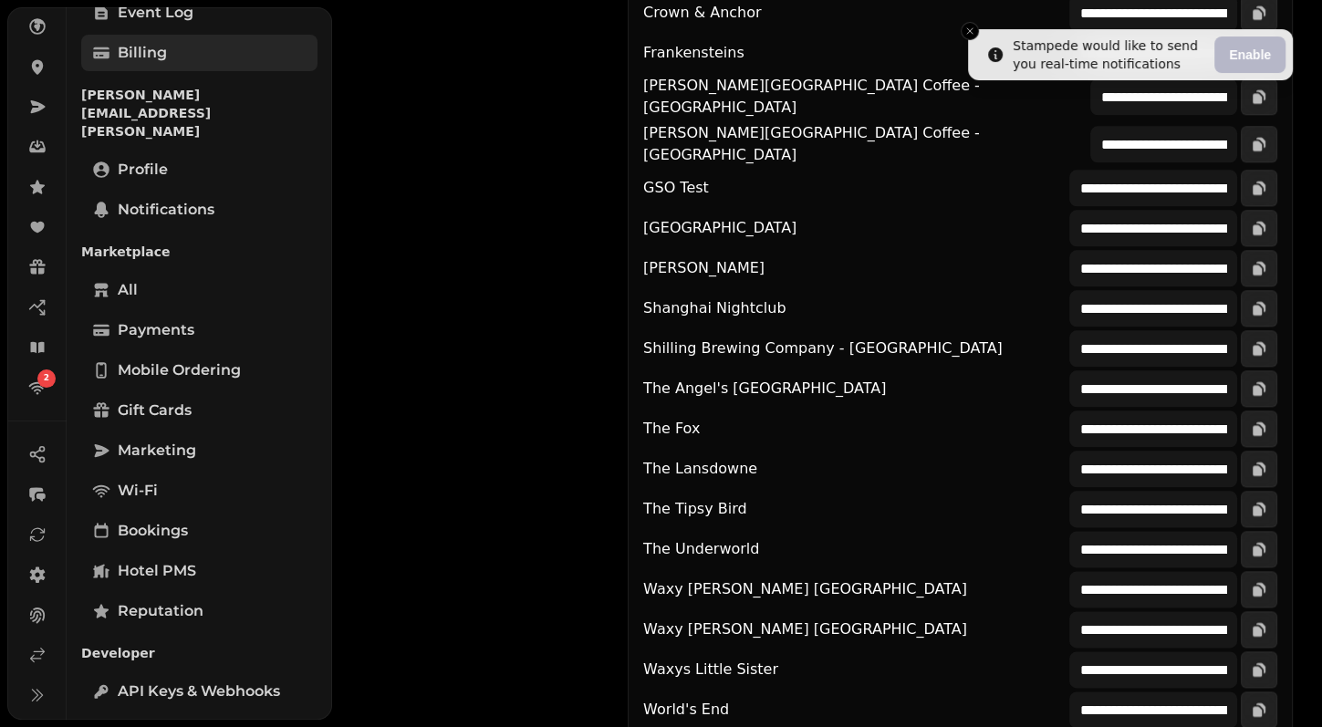
scroll to position [365, 0]
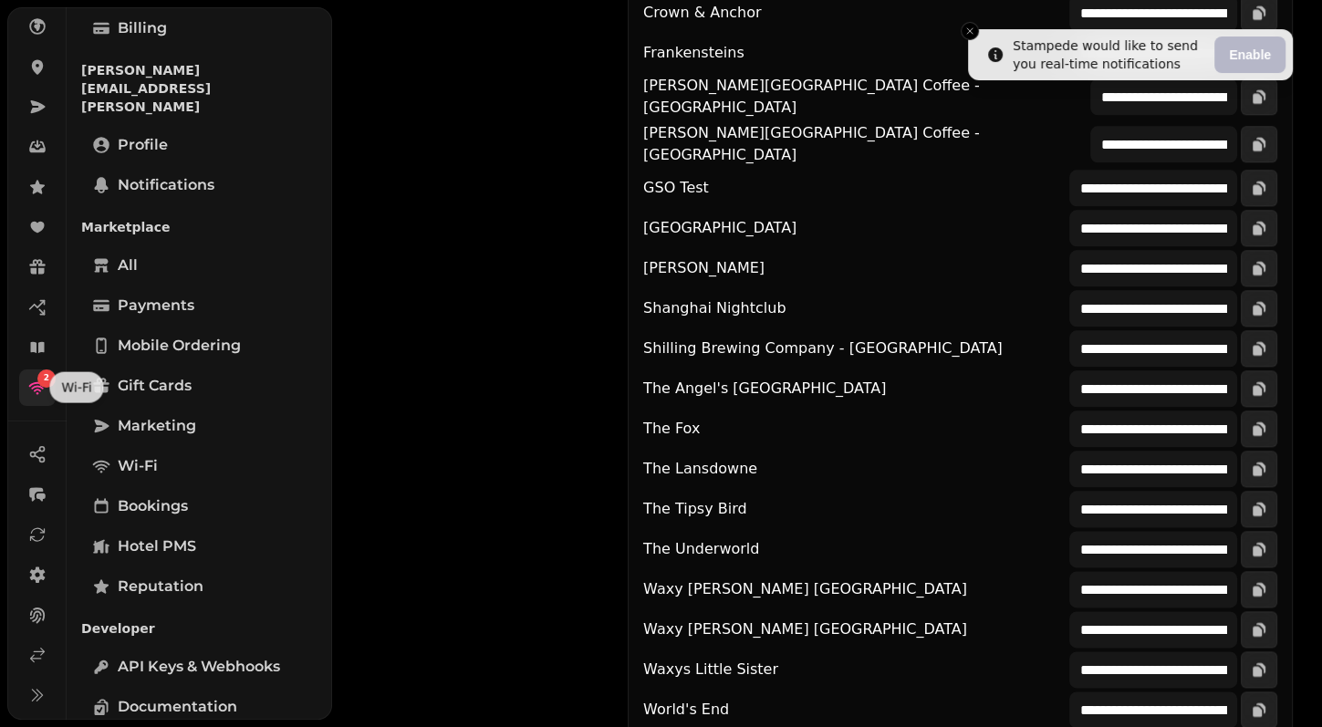
click at [45, 388] on icon at bounding box center [37, 388] width 18 height 18
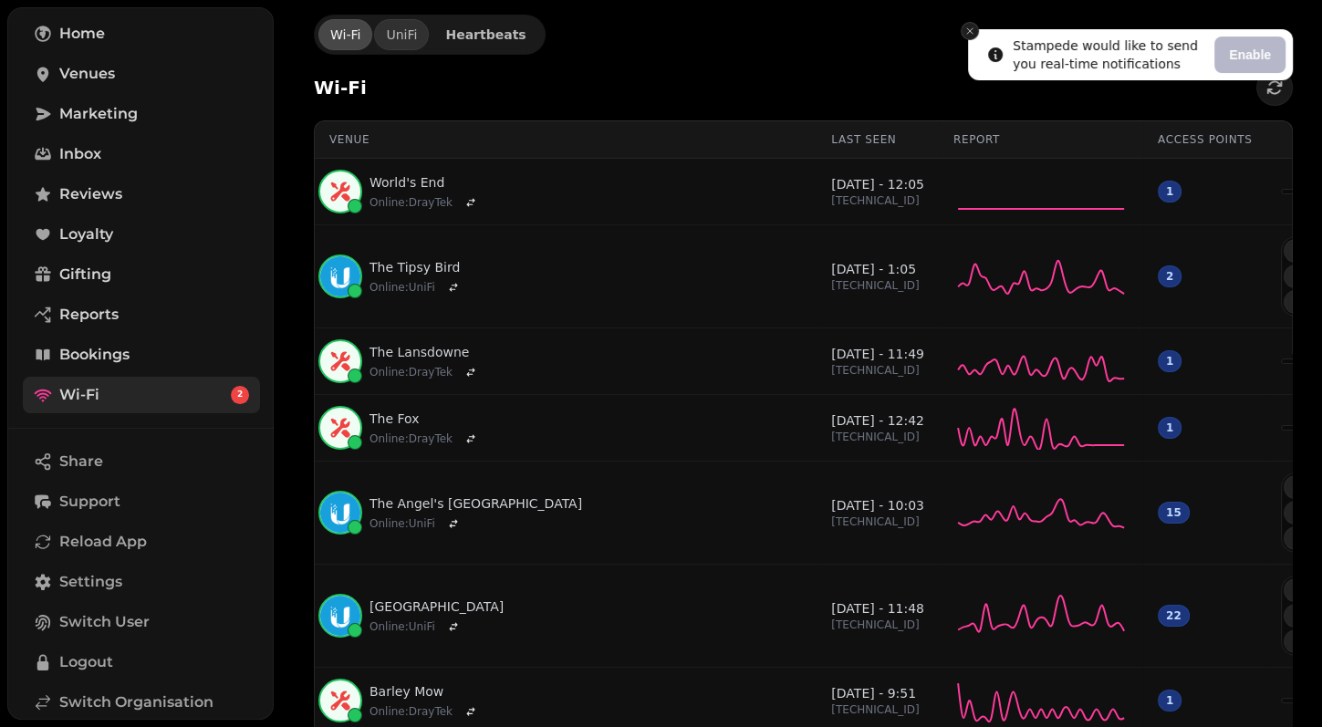
click at [969, 28] on icon "Close toast" at bounding box center [970, 31] width 11 height 11
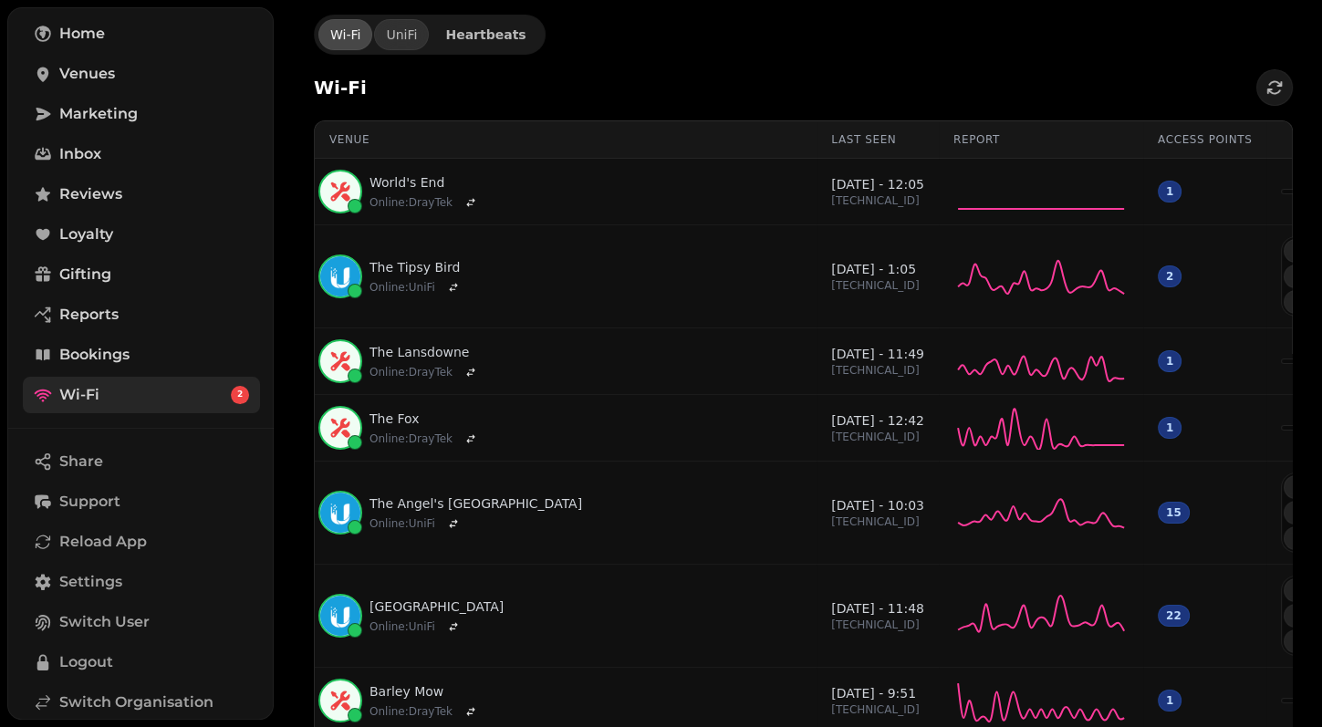
click at [469, 41] on button "Heartbeats" at bounding box center [486, 35] width 110 height 24
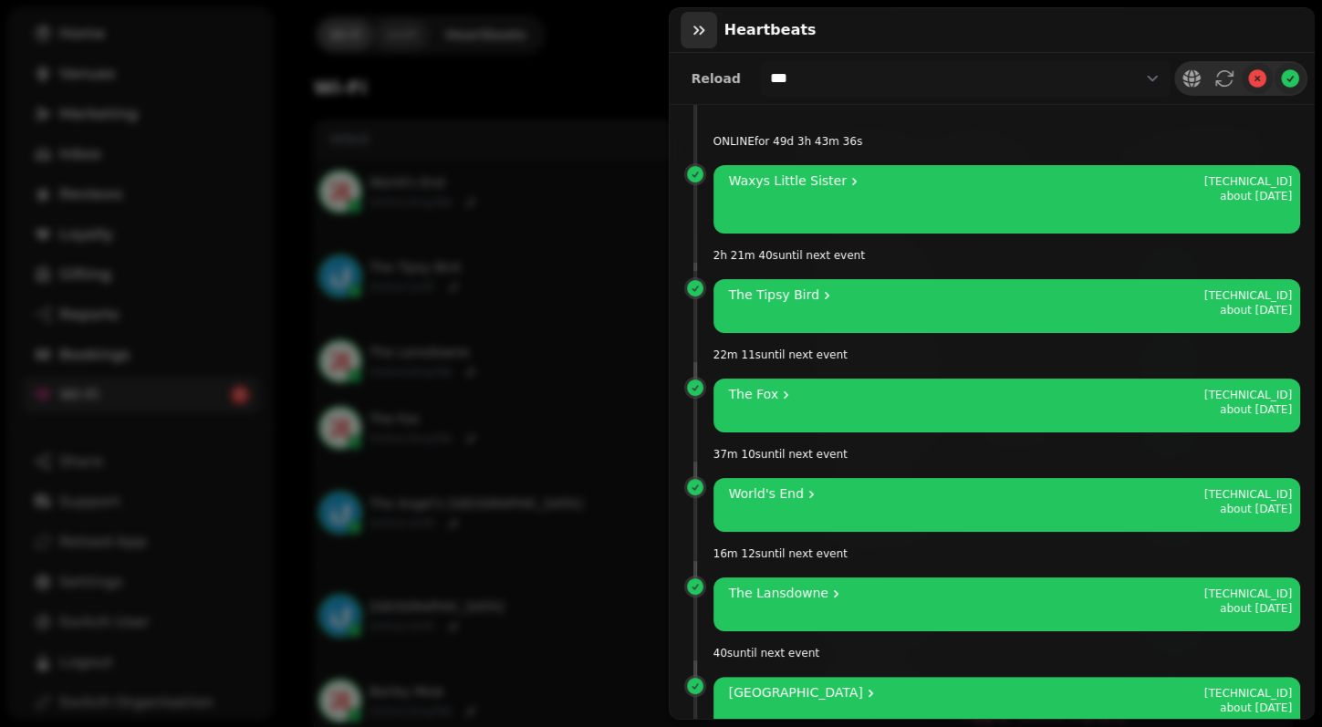
click at [697, 28] on icon "button" at bounding box center [699, 30] width 18 height 18
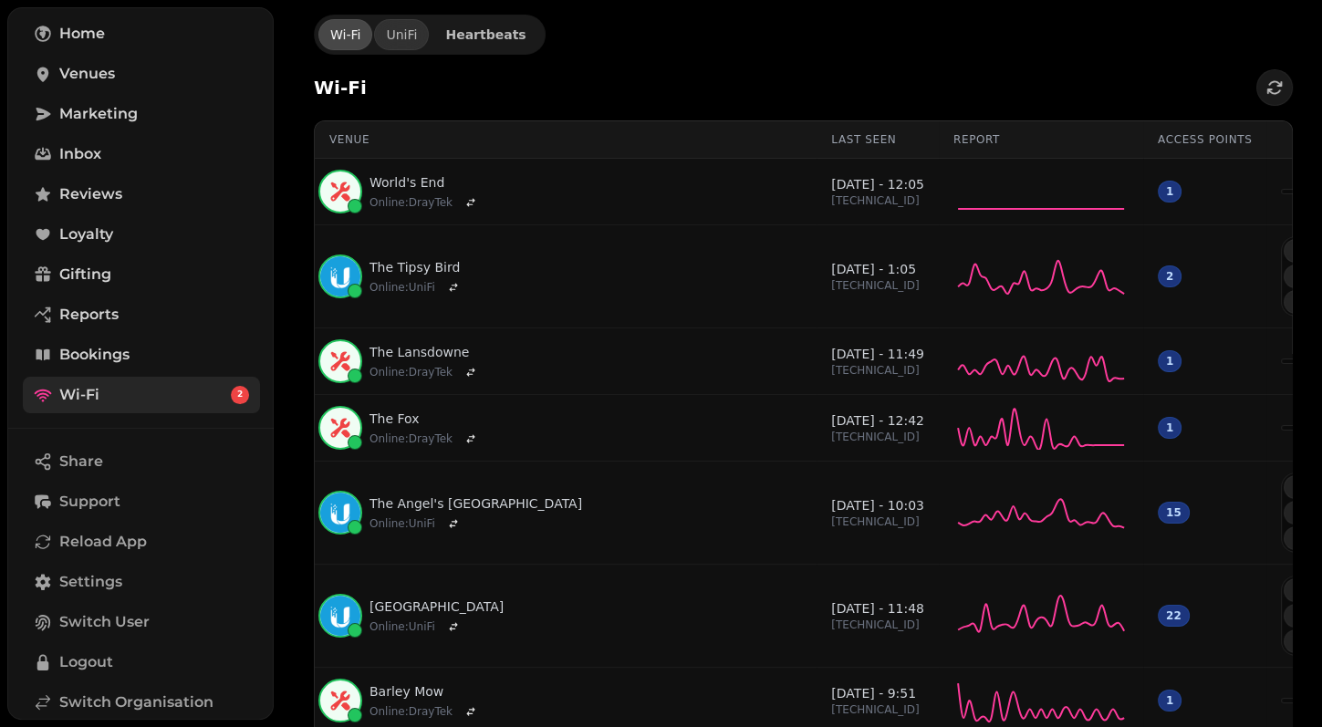
click at [136, 349] on link "Bookings" at bounding box center [141, 355] width 237 height 37
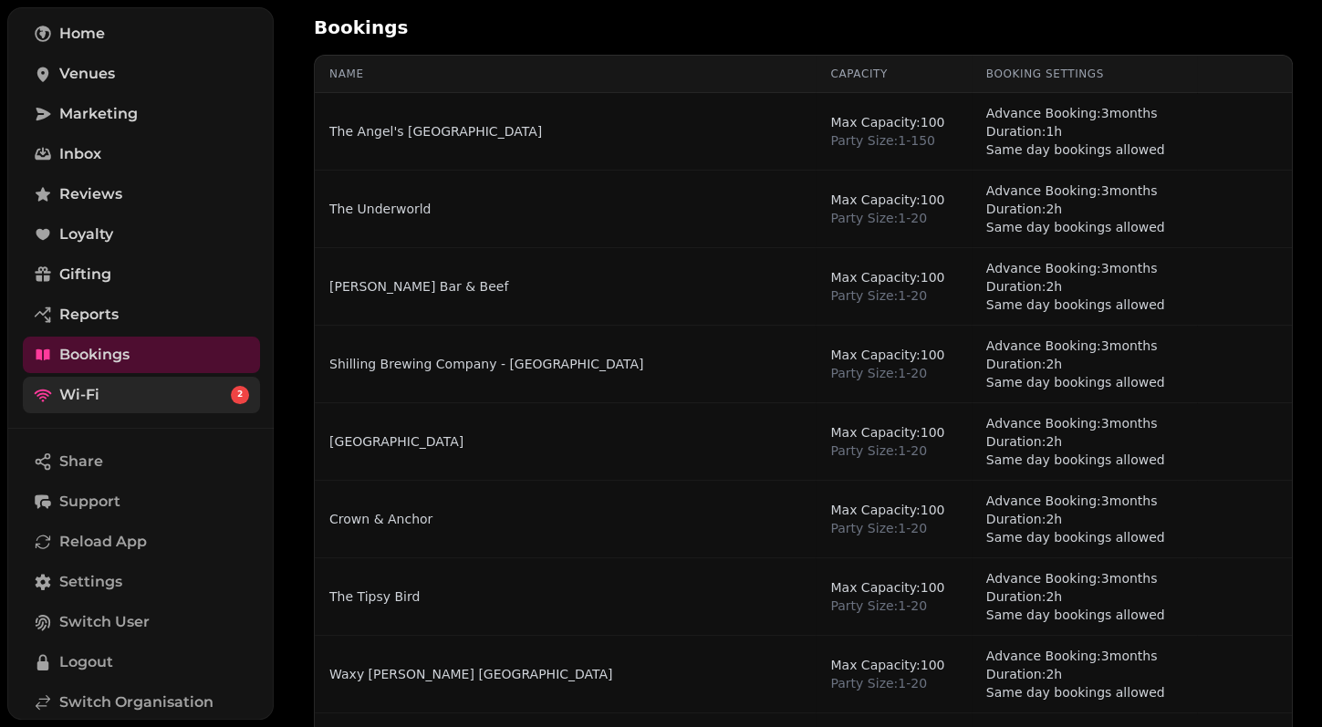
click at [139, 386] on link "Wi-Fi 2" at bounding box center [141, 395] width 237 height 37
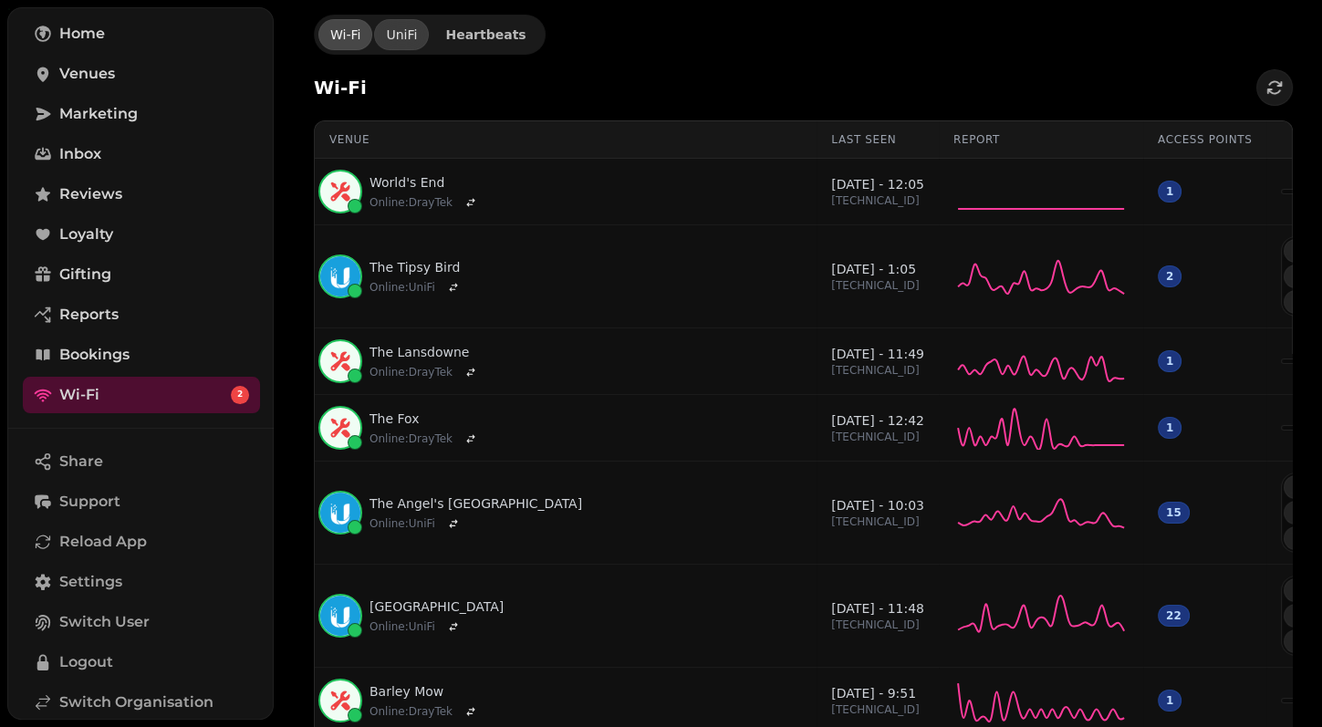
click at [405, 39] on div "UniFi" at bounding box center [401, 35] width 31 height 18
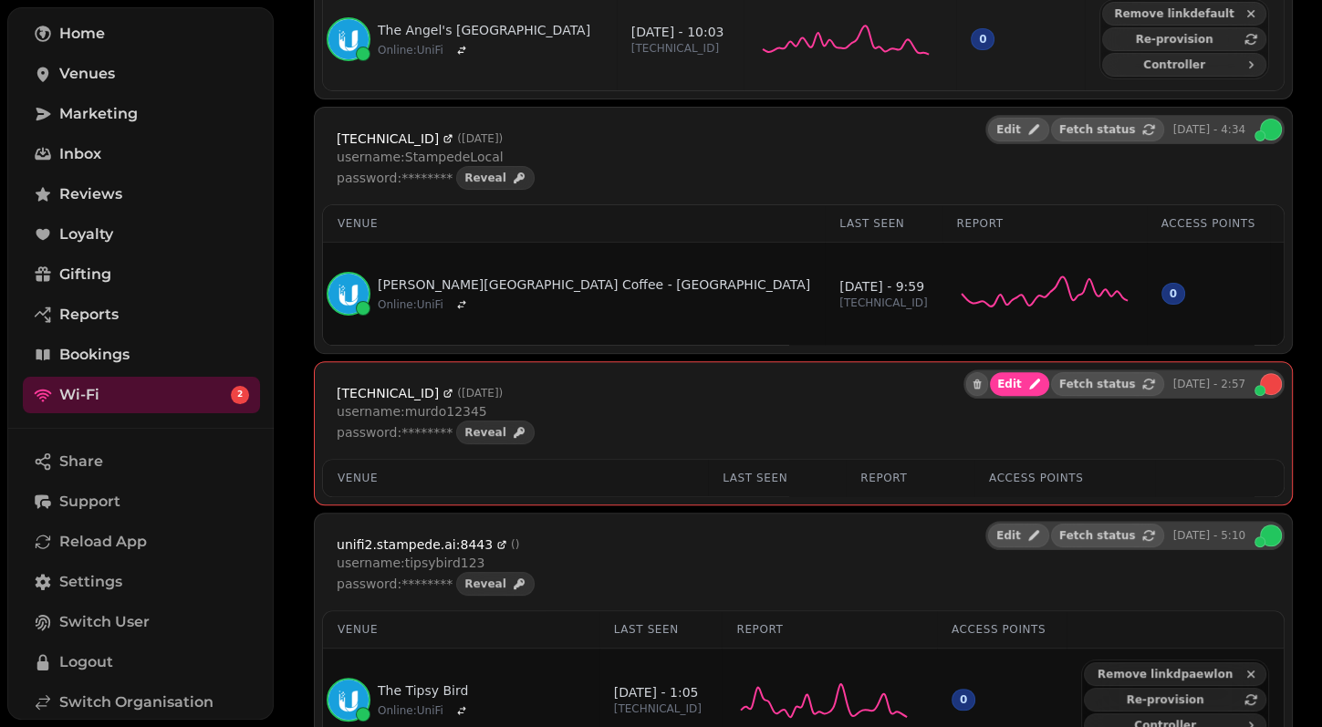
scroll to position [315, 0]
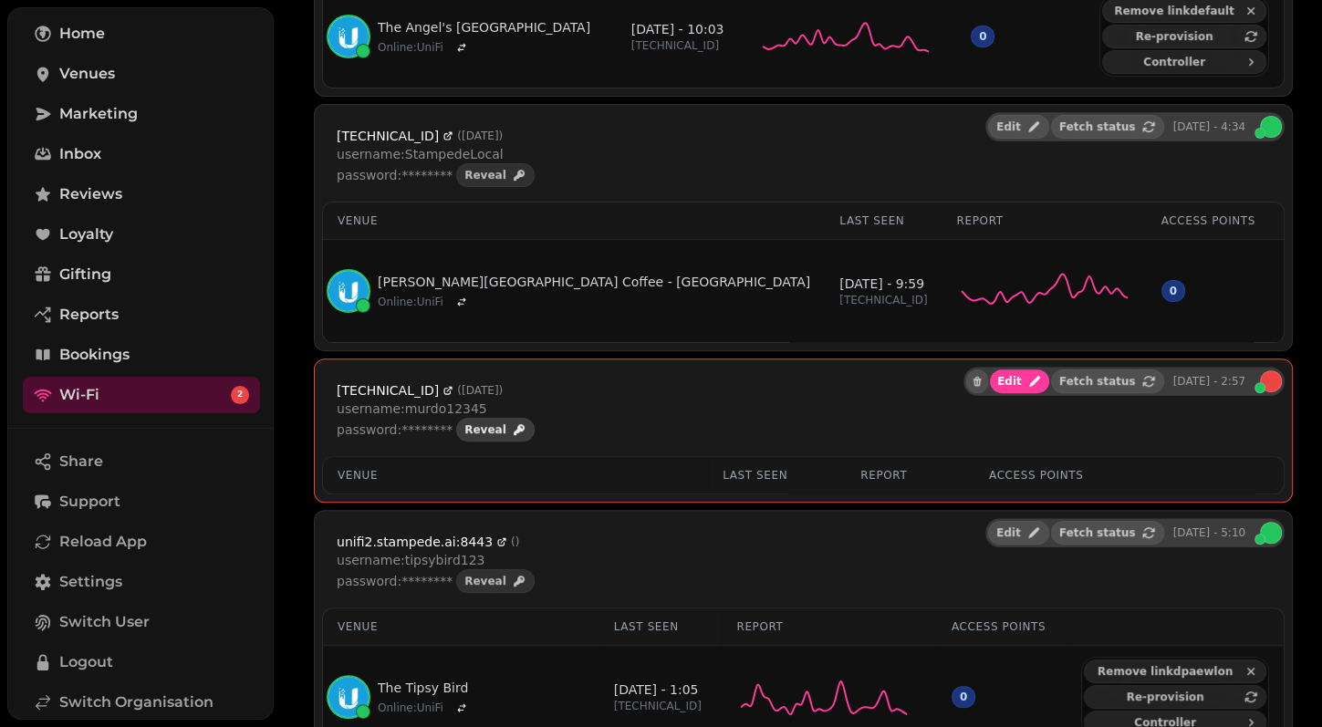
click at [488, 424] on span "Reveal" at bounding box center [486, 429] width 42 height 11
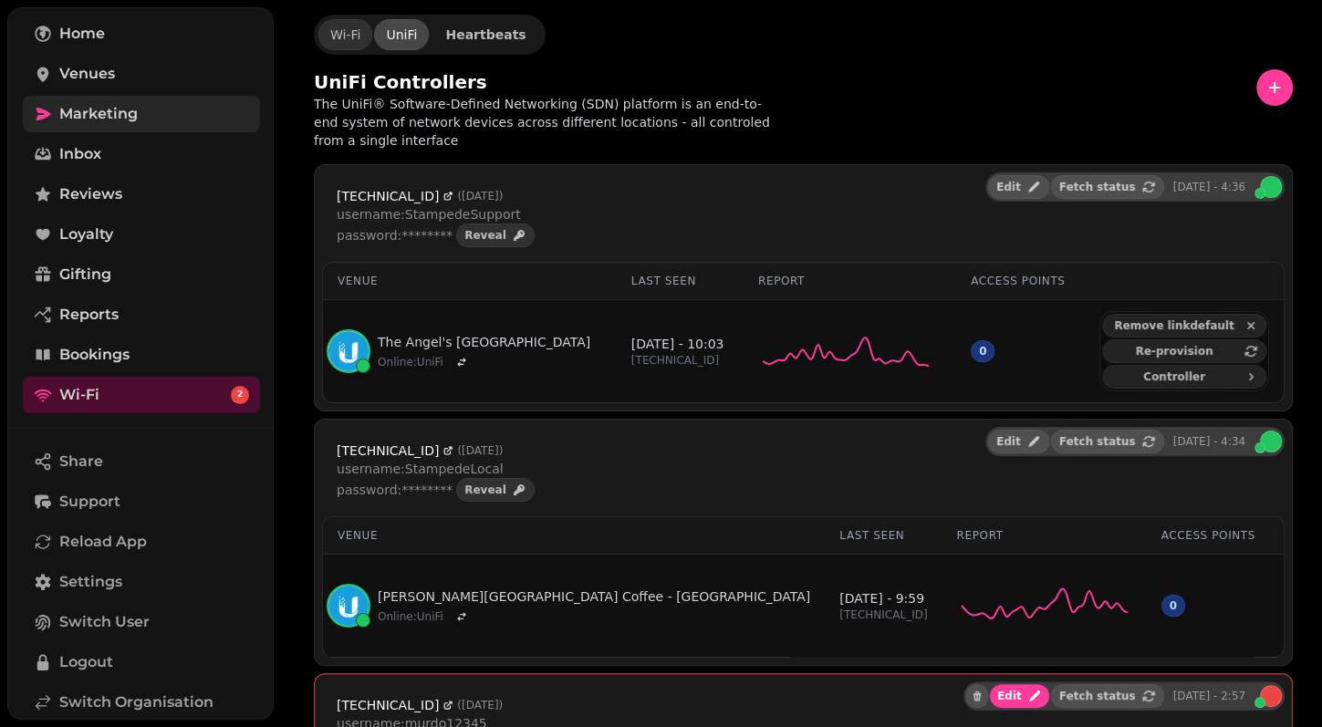
scroll to position [0, 0]
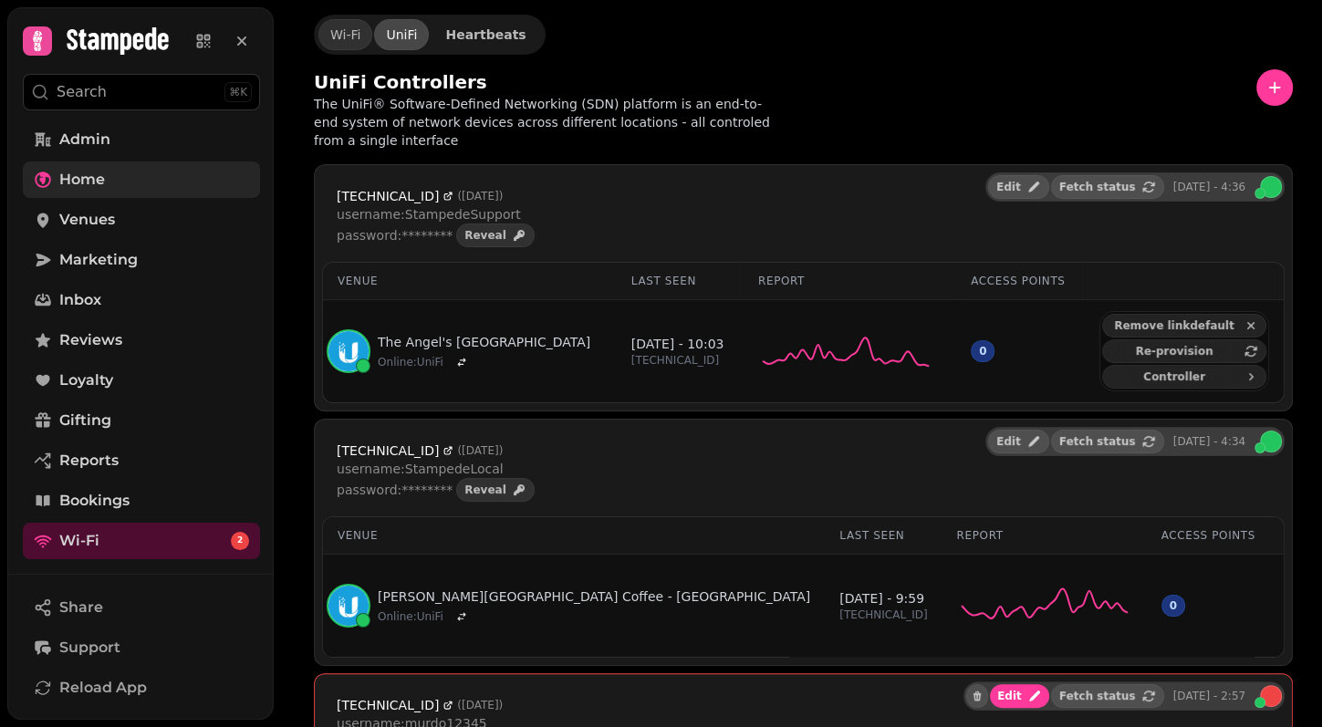
click at [110, 168] on link "Home" at bounding box center [141, 180] width 237 height 37
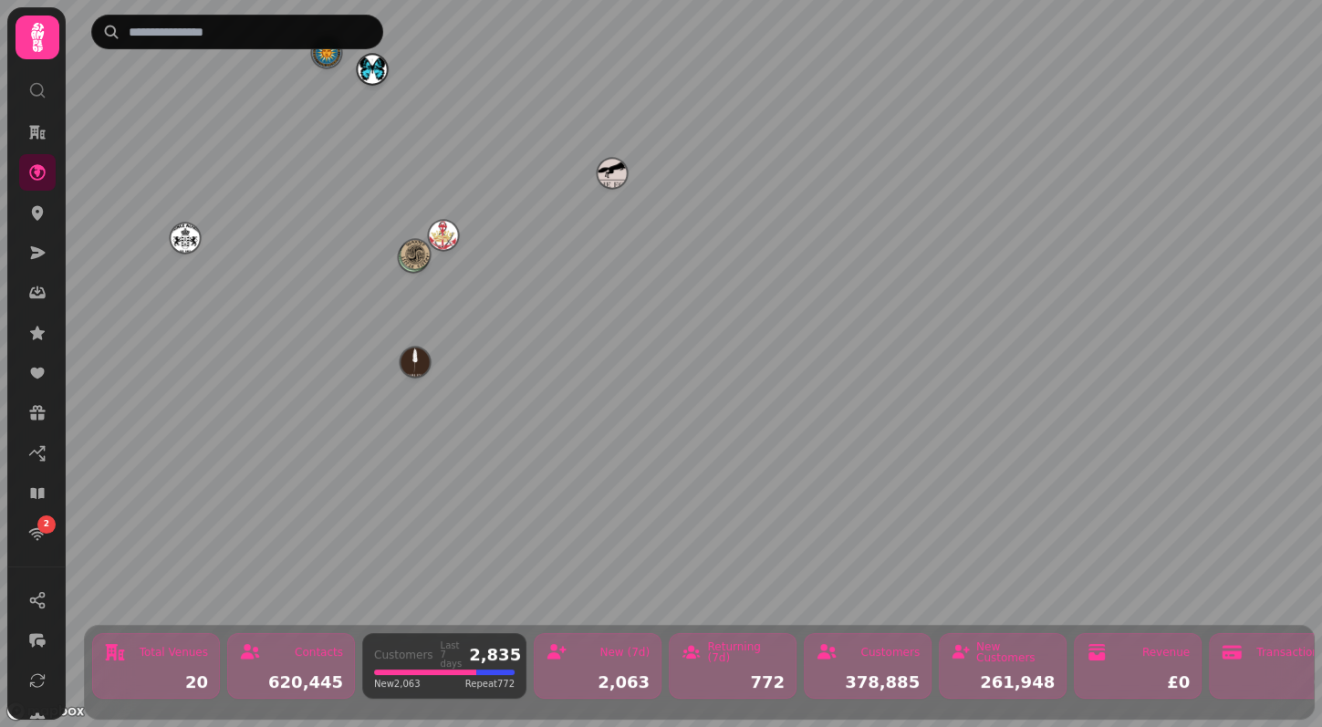
click at [611, 175] on img "The Fox" at bounding box center [612, 173] width 28 height 28
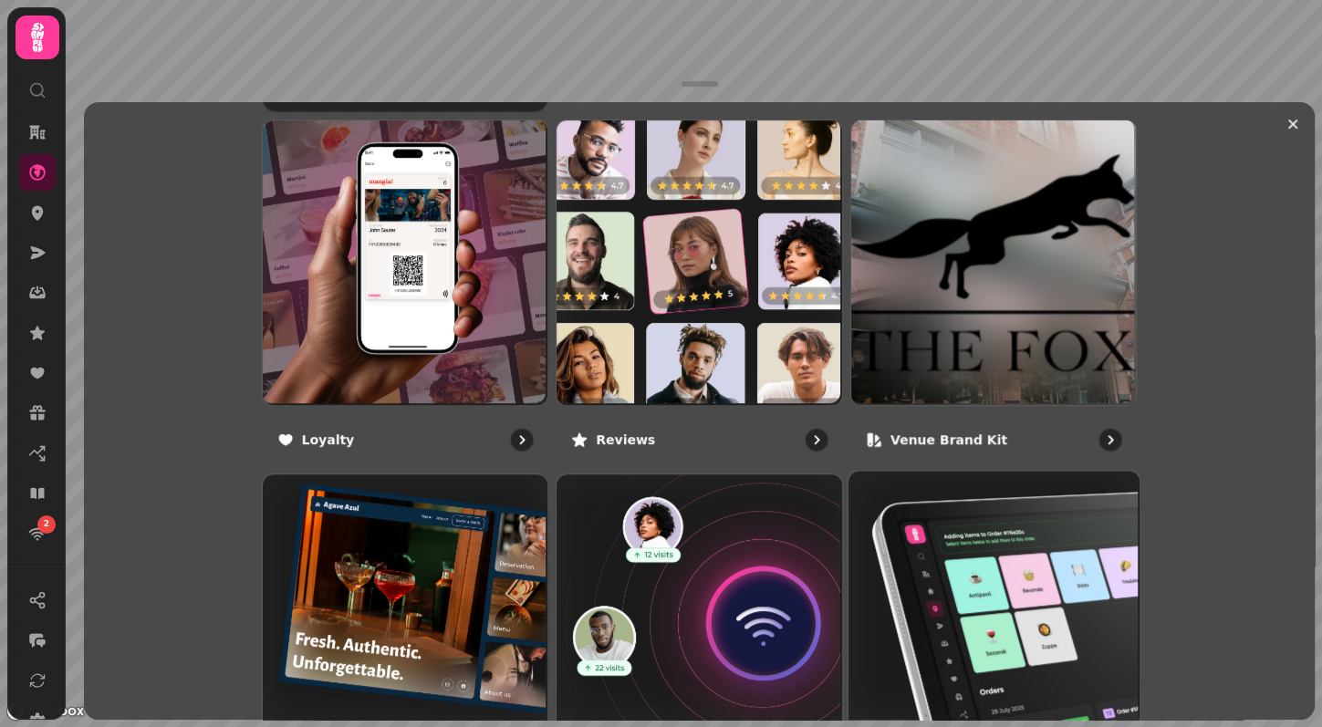
scroll to position [1274, 0]
